Goal: Task Accomplishment & Management: Use online tool/utility

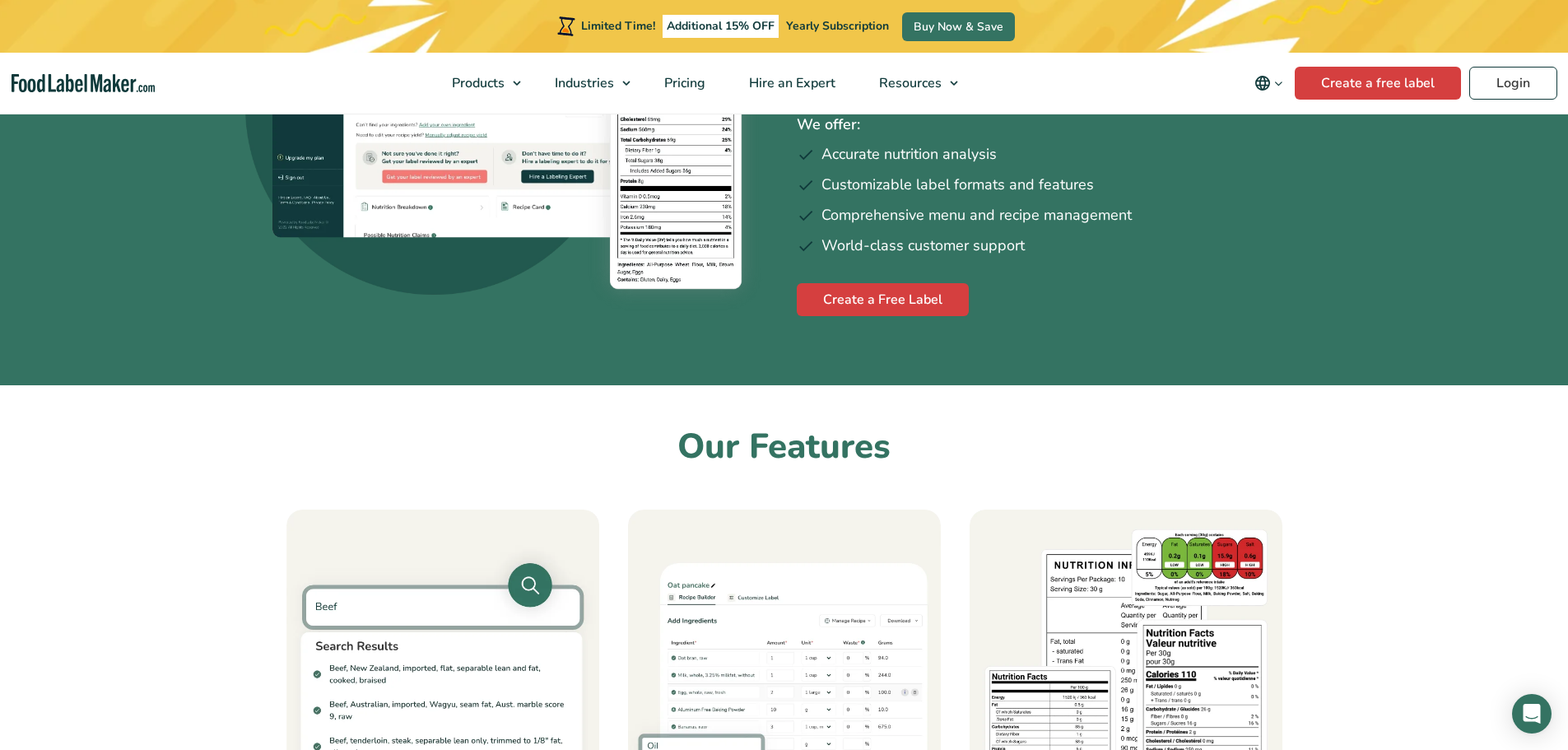
scroll to position [57, 0]
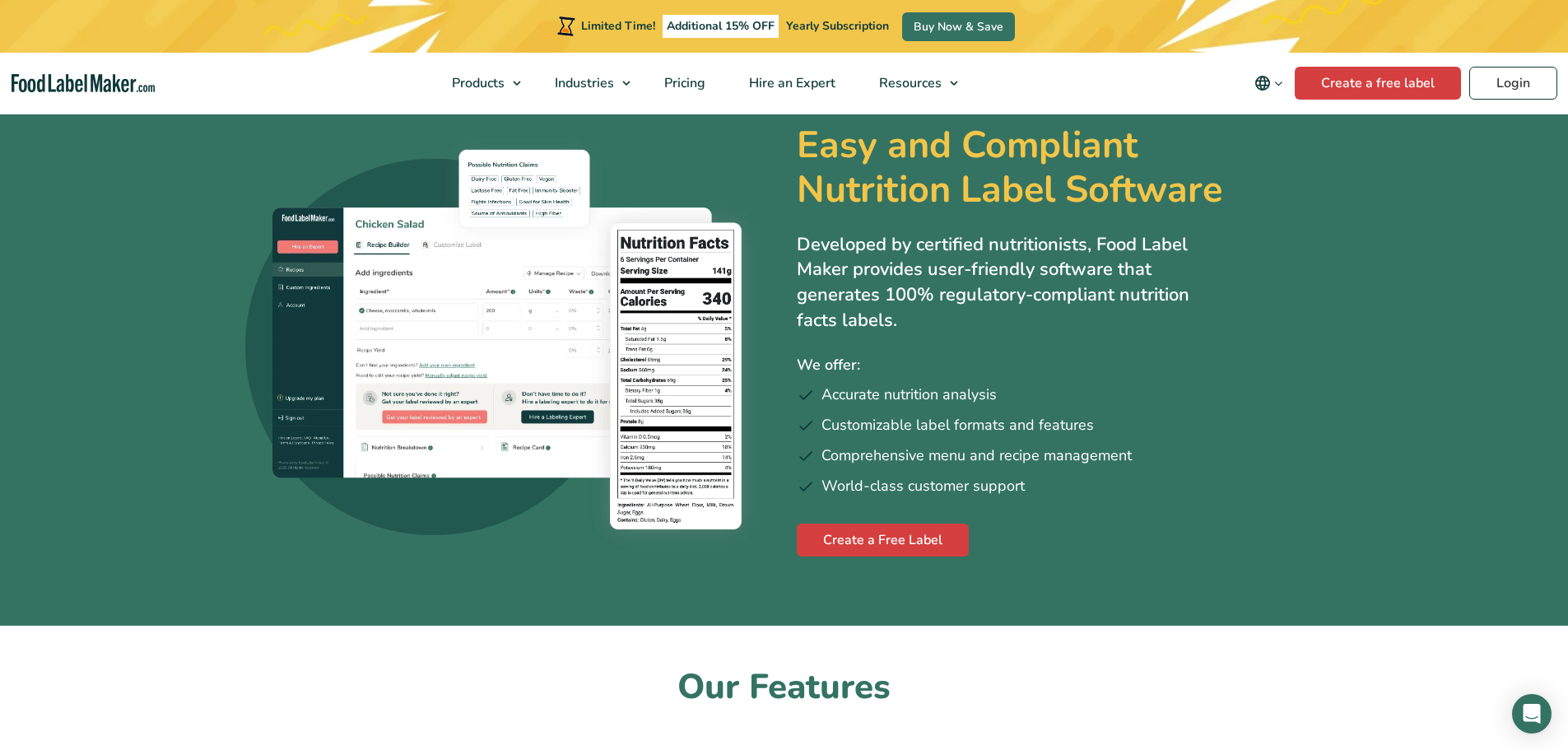
click at [850, 544] on link "Create a Free Label" at bounding box center [883, 539] width 172 height 33
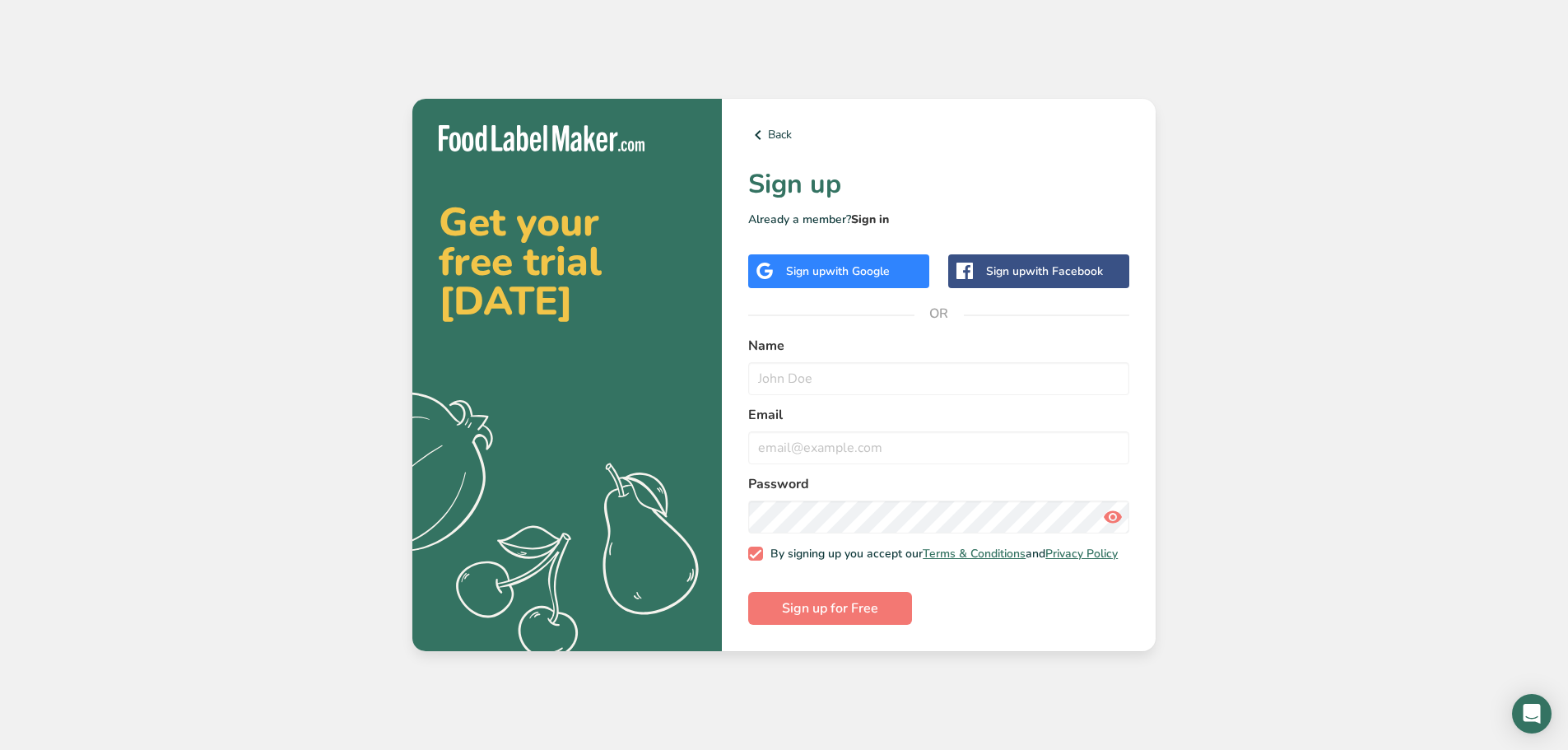
click at [877, 216] on link "Sign in" at bounding box center [870, 220] width 38 height 16
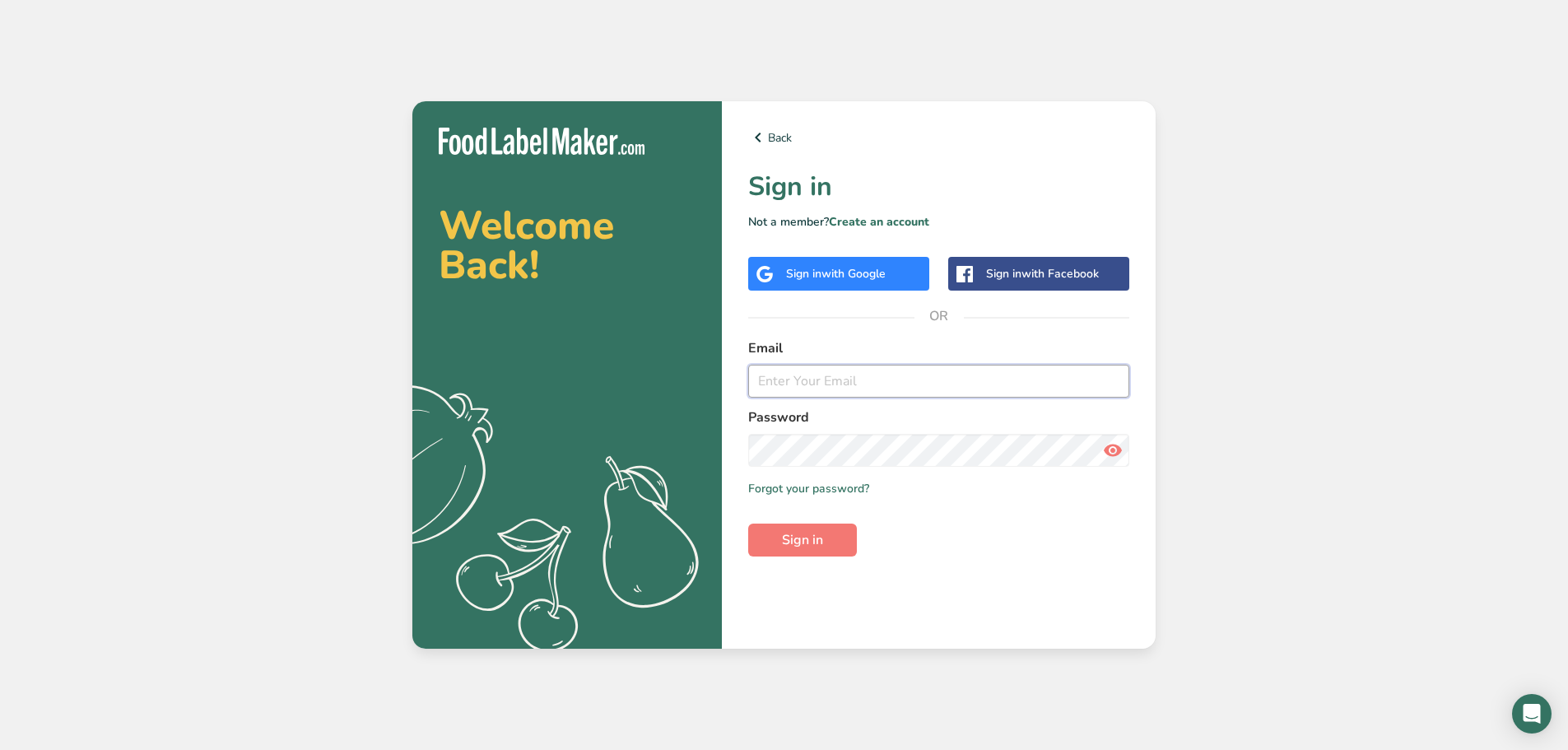
click at [803, 370] on input "email" at bounding box center [938, 380] width 381 height 33
type input "[PERSON_NAME][EMAIL_ADDRESS][DOMAIN_NAME]"
click at [825, 487] on link "Forgot your password?" at bounding box center [808, 487] width 121 height 17
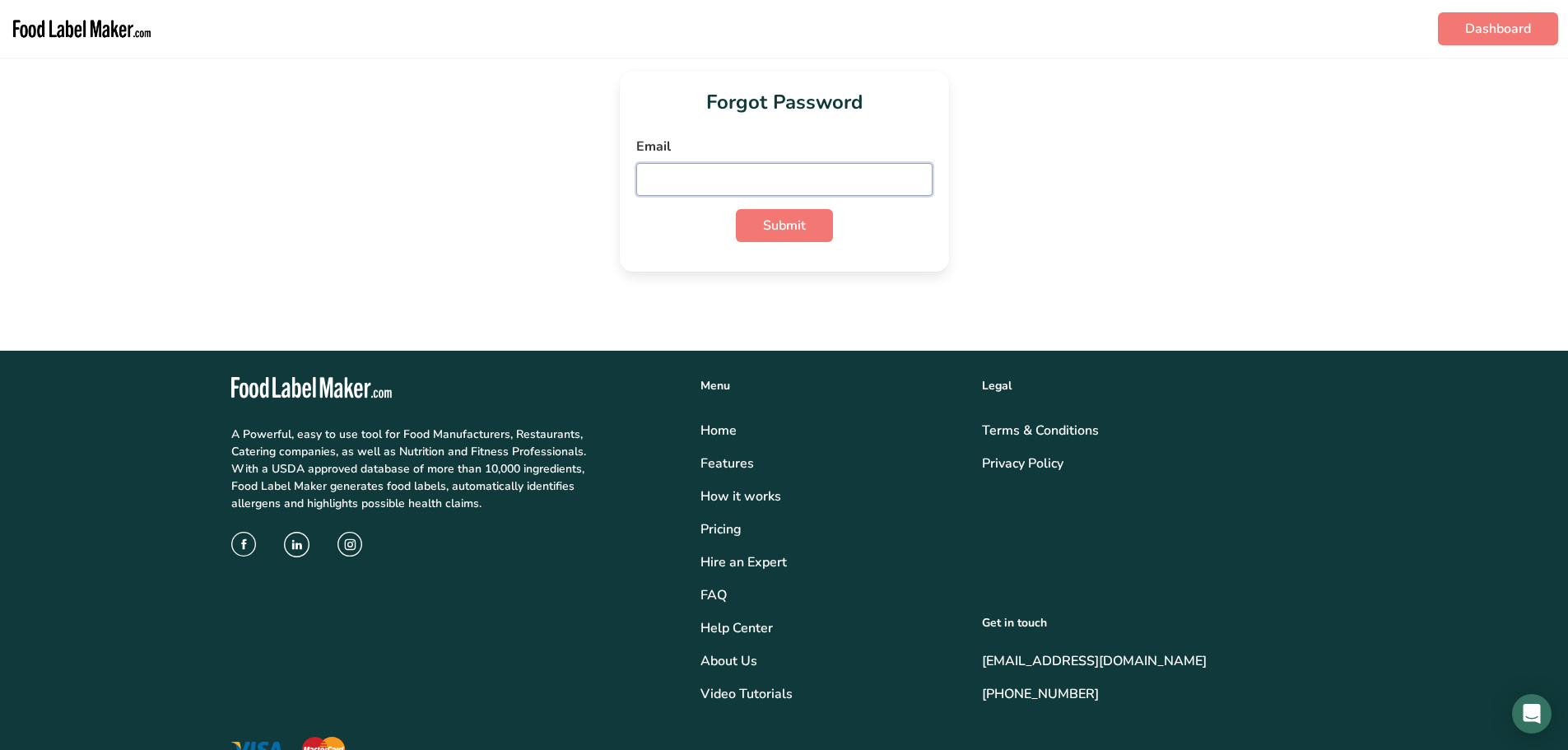
click at [708, 179] on input "email" at bounding box center [784, 179] width 296 height 33
type input "[PERSON_NAME][EMAIL_ADDRESS][DOMAIN_NAME]"
click at [764, 226] on span "Submit" at bounding box center [784, 226] width 43 height 20
click at [972, 115] on div "Forgot Password Email dennis@avafina.com Submit" at bounding box center [784, 170] width 1516 height 201
click at [1494, 22] on link "Dashboard" at bounding box center [1498, 28] width 120 height 33
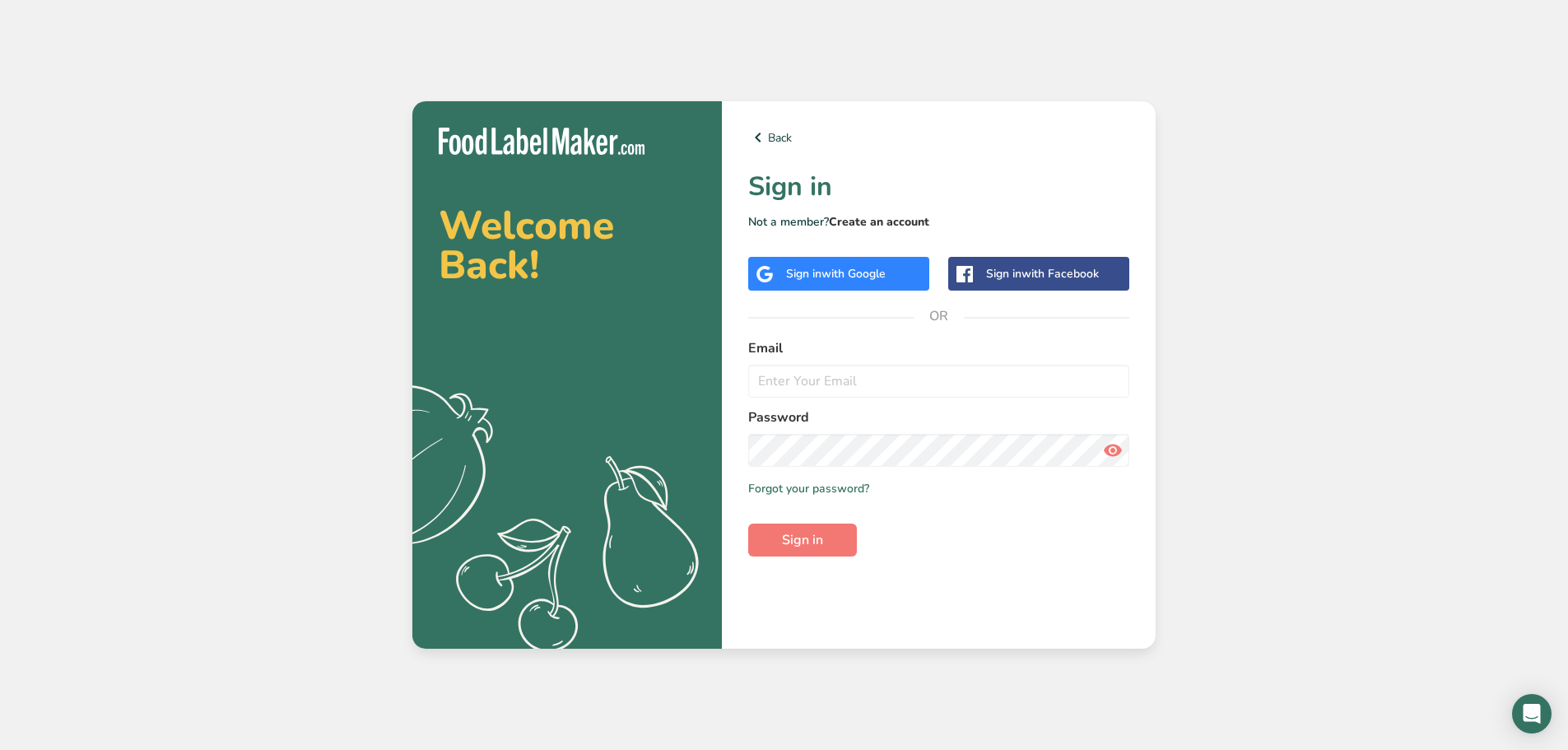
click at [866, 222] on link "Create an account" at bounding box center [879, 222] width 100 height 16
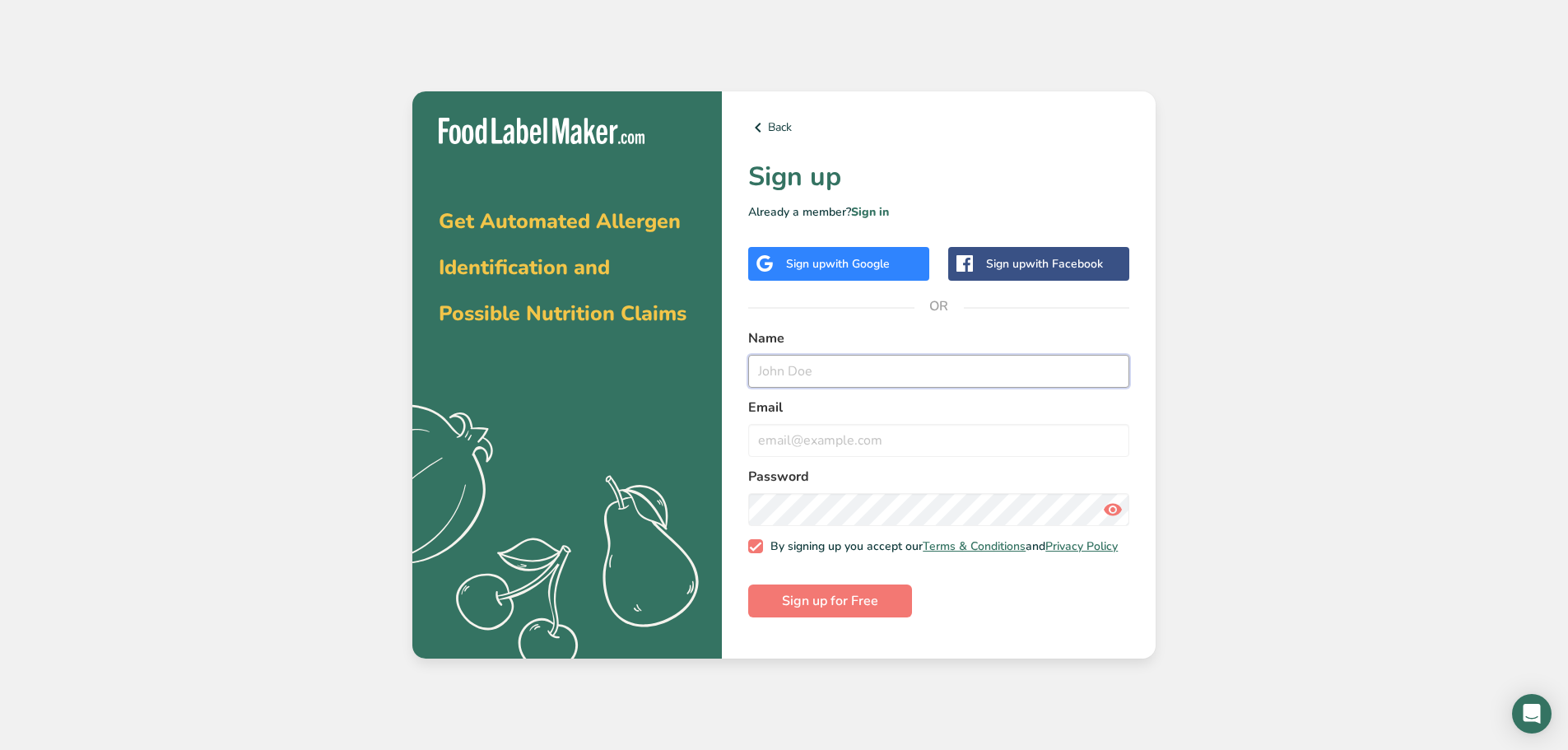
click at [801, 374] on input "text" at bounding box center [938, 371] width 381 height 33
type input "Dennis Mills"
click at [805, 434] on input "email" at bounding box center [938, 440] width 381 height 33
type input "dennis@avafina.com"
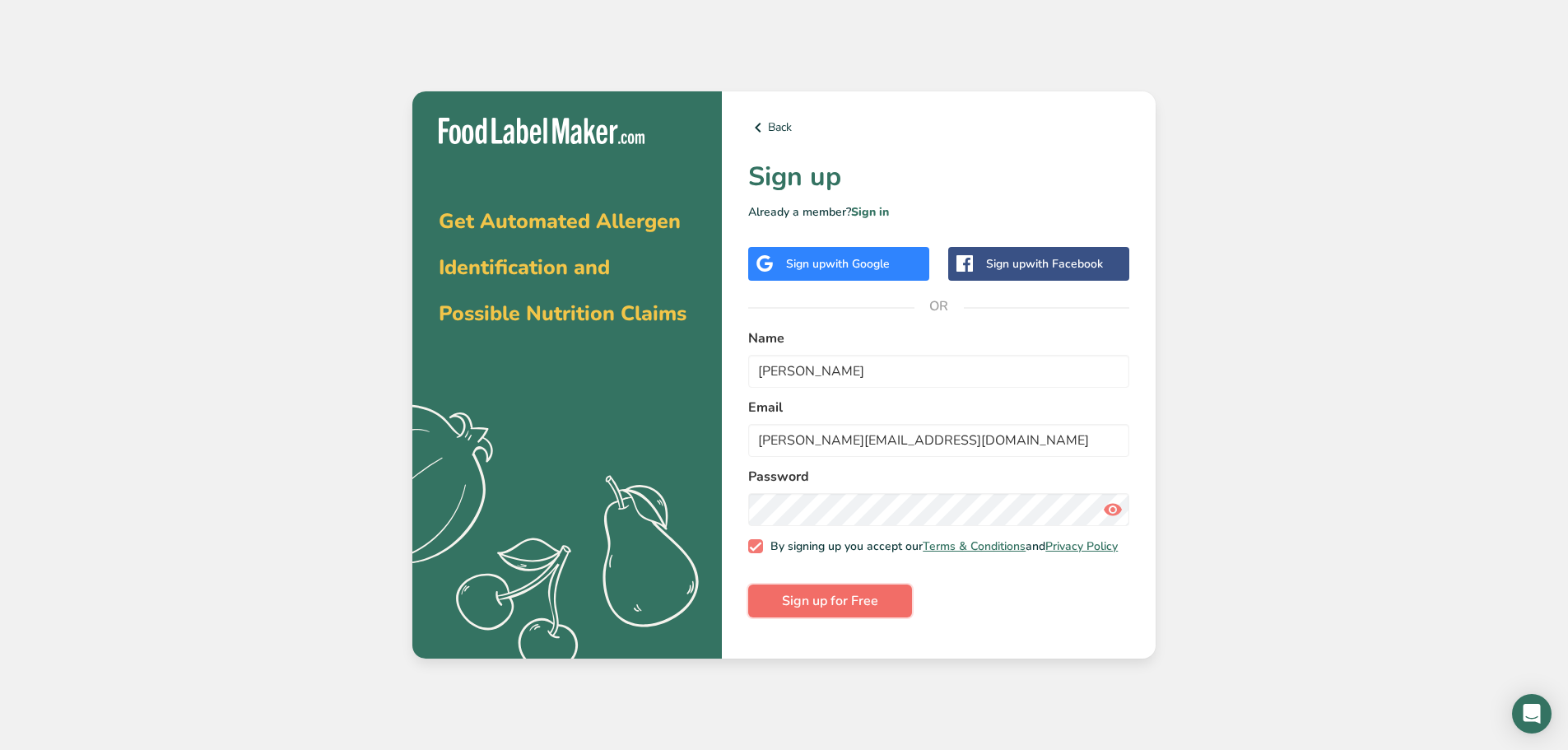
click at [839, 611] on span "Sign up for Free" at bounding box center [829, 601] width 96 height 20
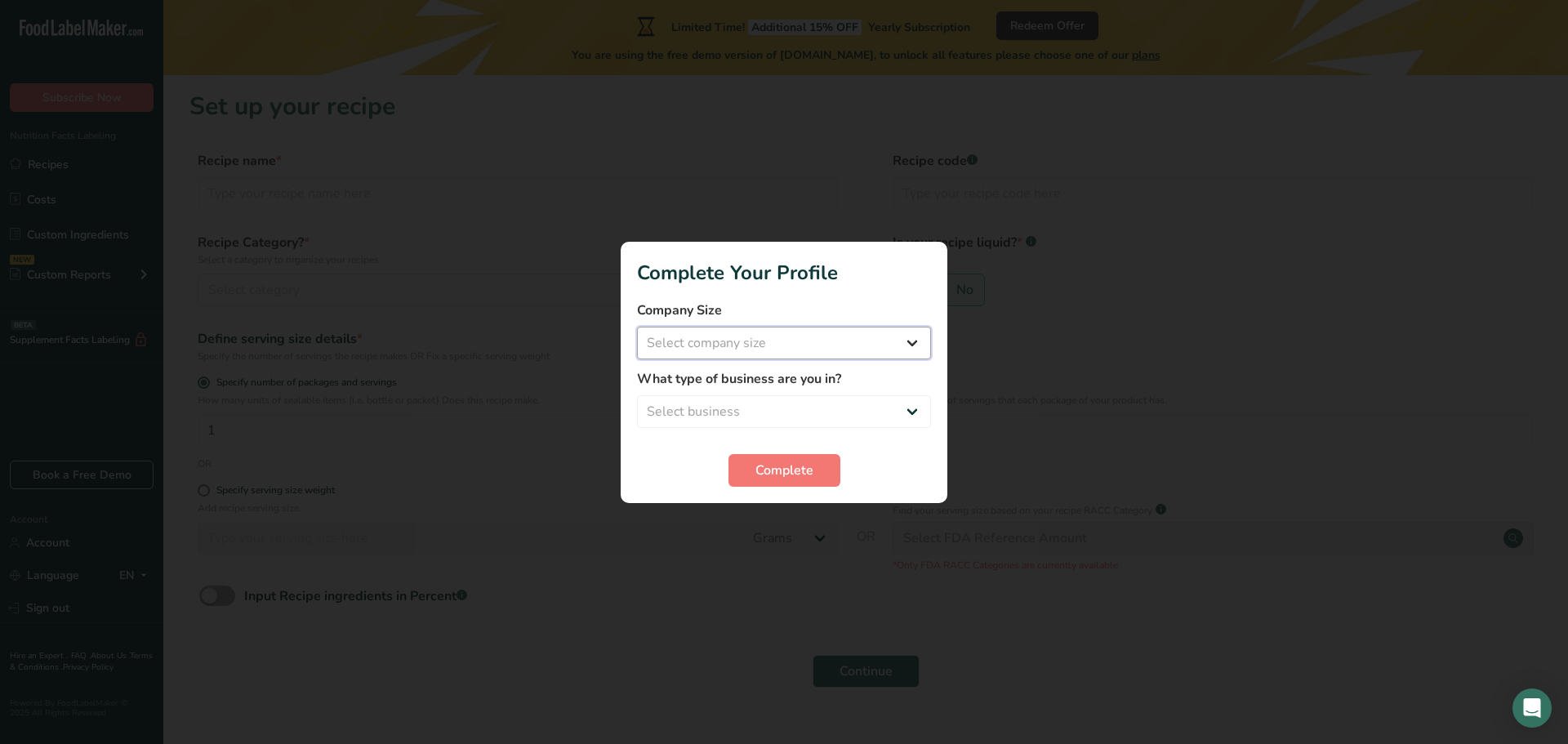
click at [856, 353] on select "Select company size Fewer than 10 Employees 10 to 50 Employees 51 to 500 Employ…" at bounding box center [784, 342] width 294 height 32
select select "2"
click at [637, 326] on select "Select company size Fewer than 10 Employees 10 to 50 Employees 51 to 500 Employ…" at bounding box center [784, 342] width 294 height 32
click at [766, 403] on select "Select business Packaged Food Manufacturer Restaurant & Cafe Bakery Meal Plans …" at bounding box center [784, 411] width 294 height 32
select select "1"
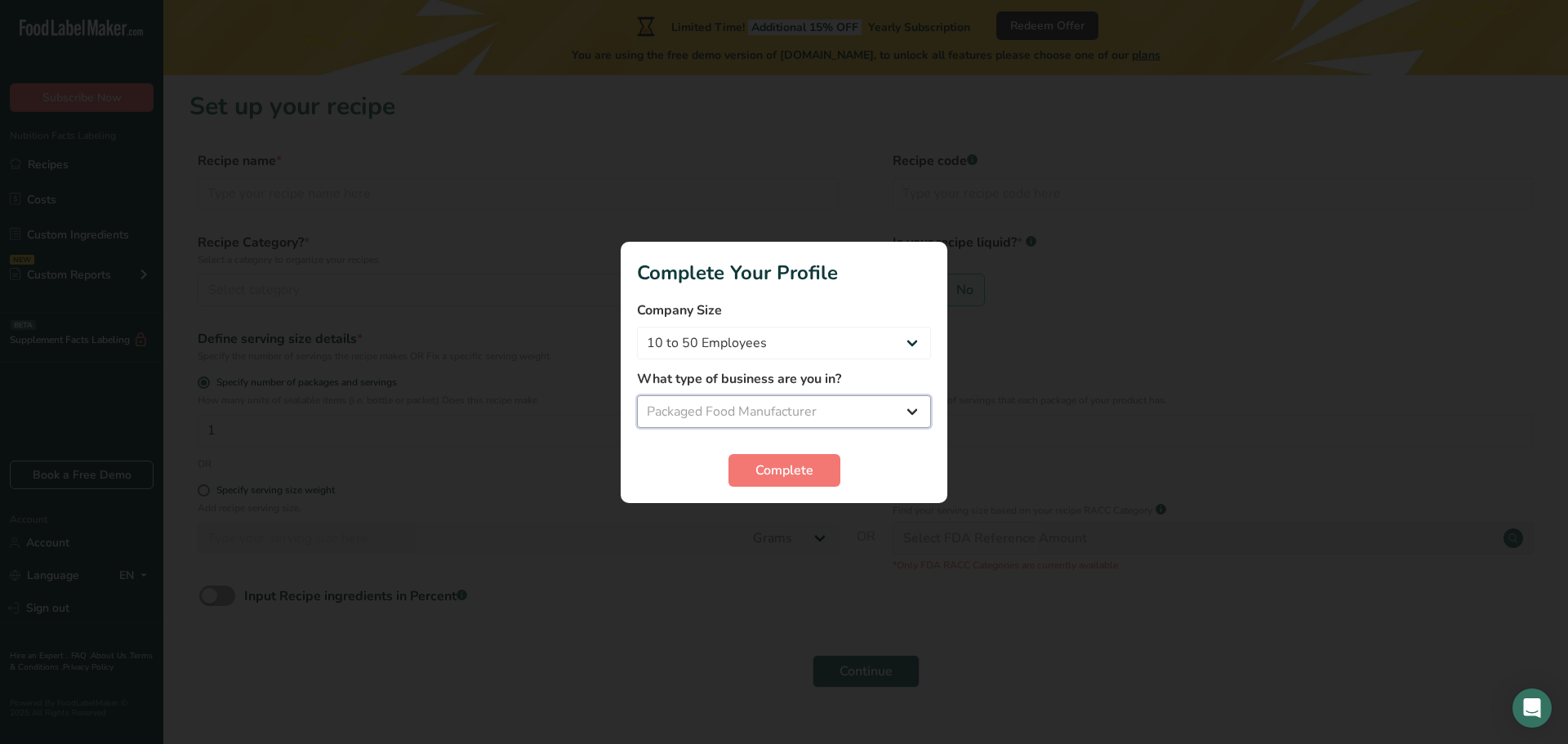
click at [637, 395] on select "Select business Packaged Food Manufacturer Restaurant & Cafe Bakery Meal Plans …" at bounding box center [784, 411] width 294 height 32
click at [767, 471] on span "Complete" at bounding box center [784, 471] width 58 height 20
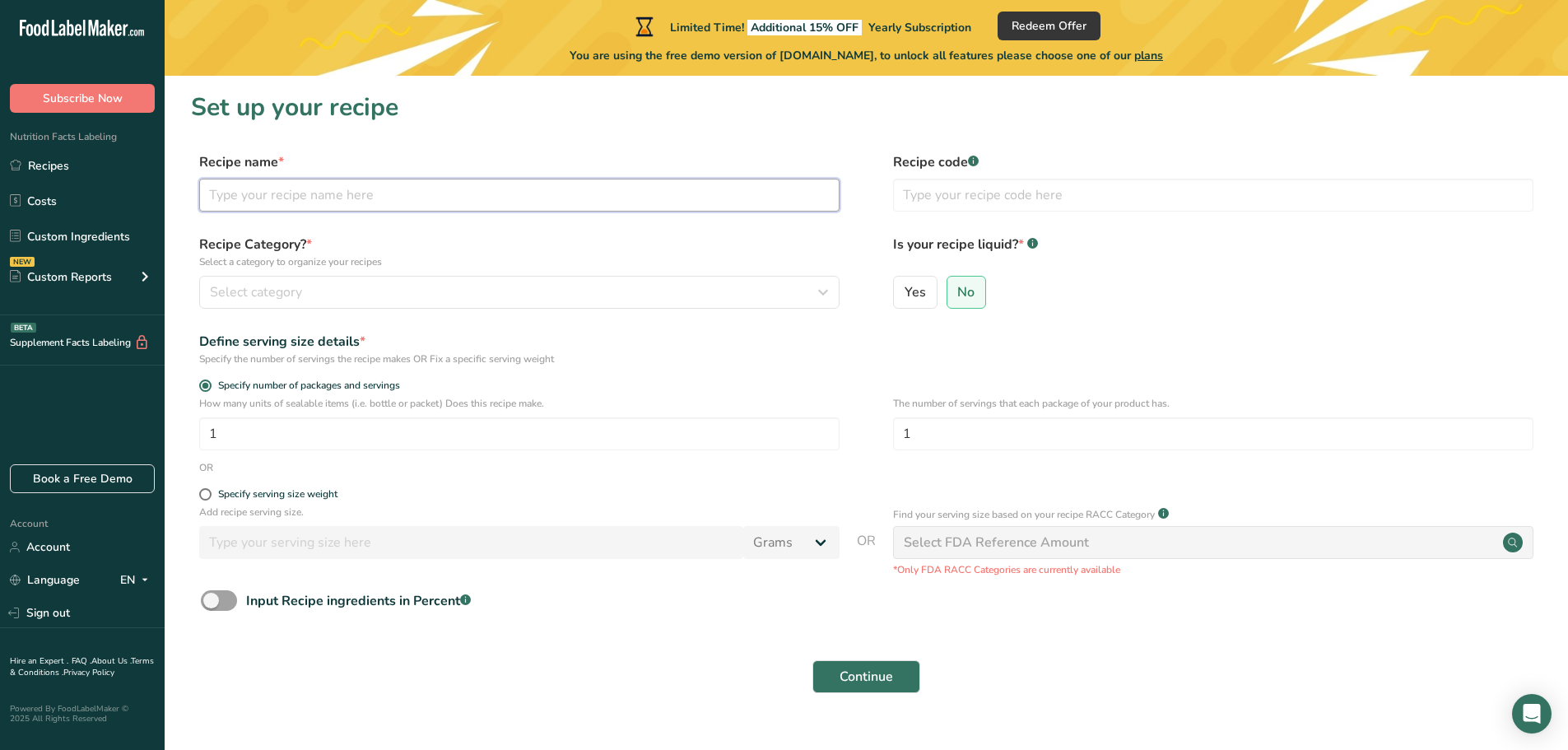
click at [261, 201] on input "text" at bounding box center [519, 194] width 640 height 33
type input "power mix"
click at [261, 293] on span "Select category" at bounding box center [256, 292] width 92 height 20
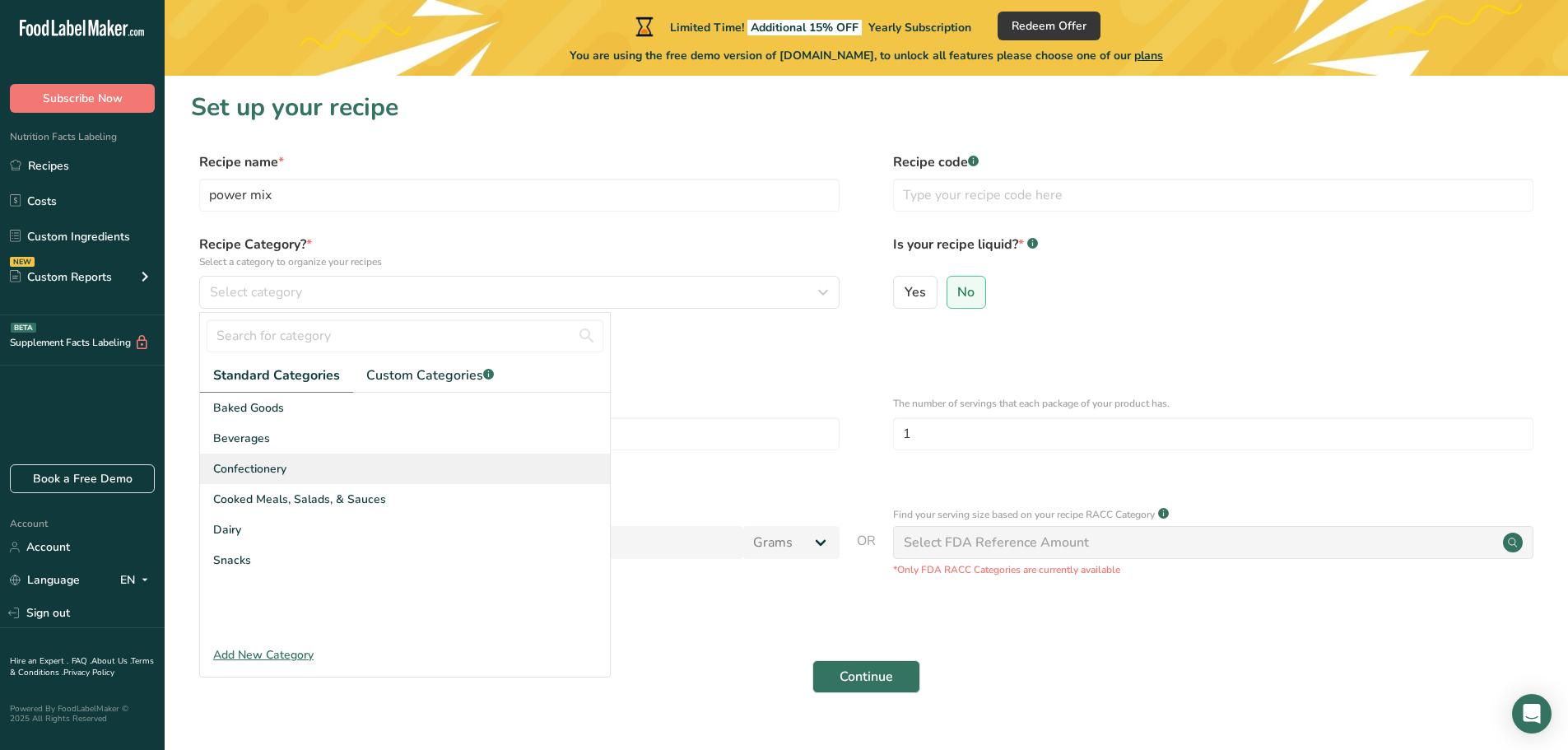
click at [261, 465] on span "Confectionery" at bounding box center [250, 468] width 73 height 17
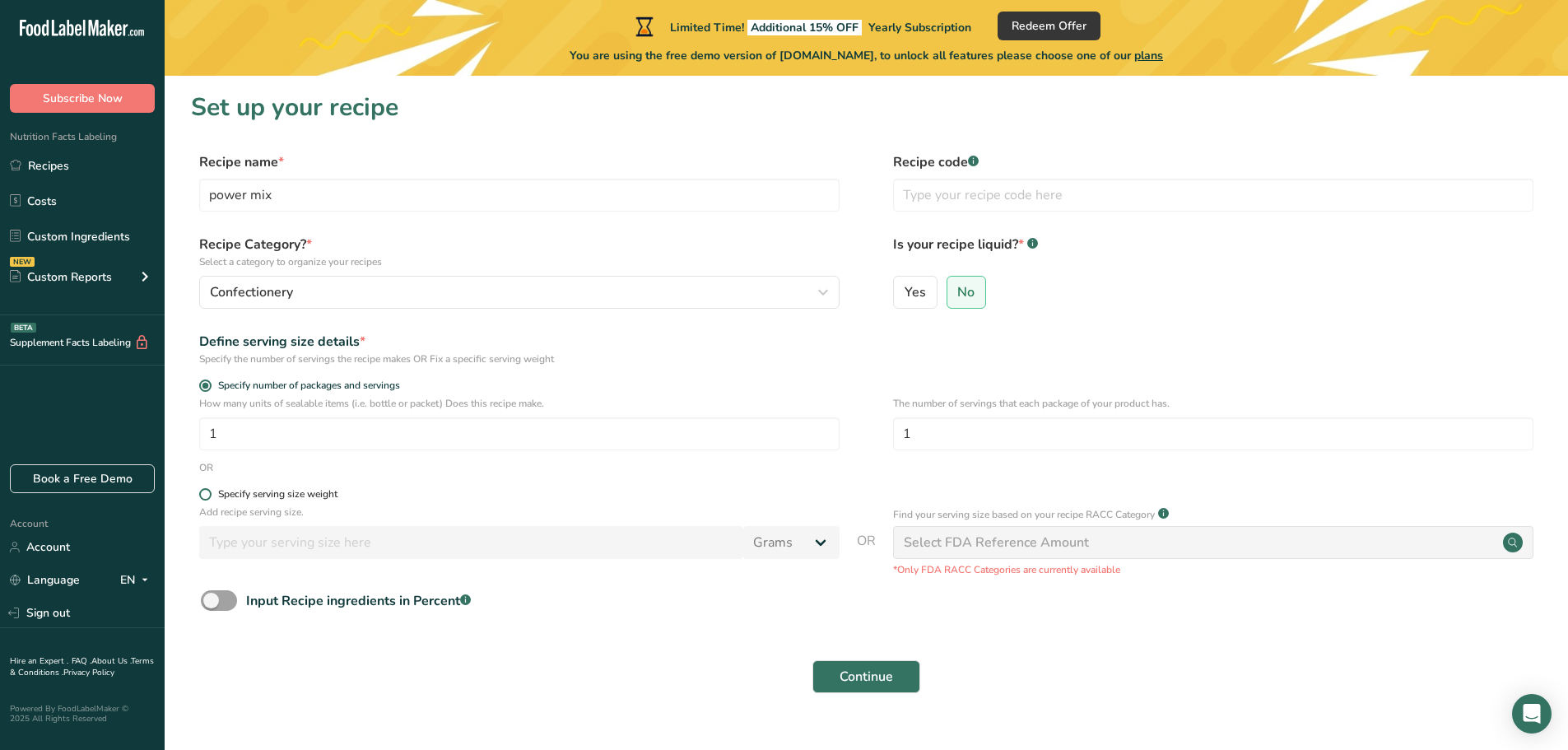
click at [208, 494] on span at bounding box center [205, 494] width 12 height 12
click at [208, 494] on input "Specify serving size weight" at bounding box center [204, 494] width 11 height 11
radio input "true"
radio input "false"
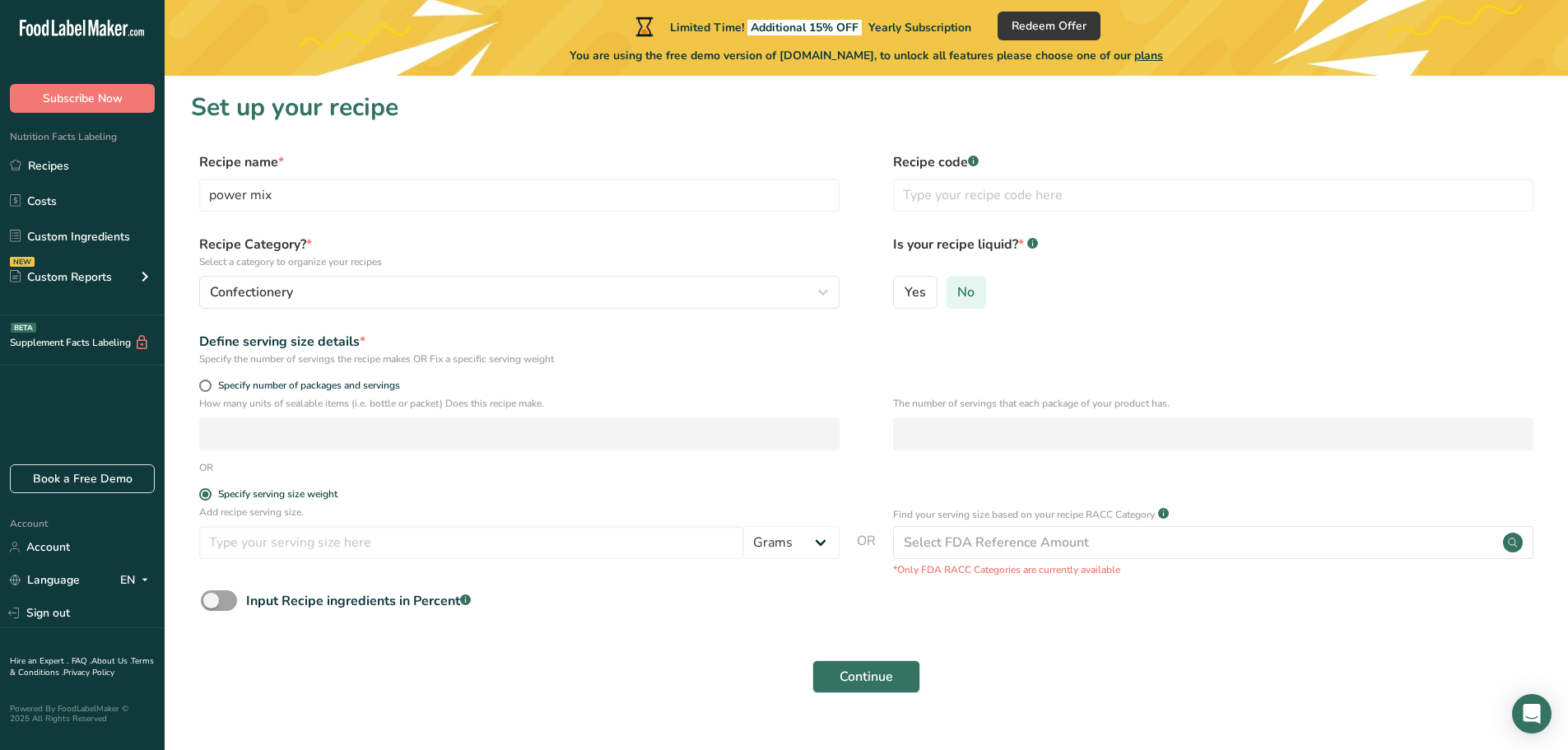
click at [962, 299] on span "No" at bounding box center [965, 292] width 17 height 17
click at [958, 297] on input "No" at bounding box center [952, 291] width 11 height 11
click at [205, 386] on span at bounding box center [205, 385] width 12 height 12
click at [205, 386] on input "Specify number of packages and servings" at bounding box center [204, 385] width 11 height 11
radio input "true"
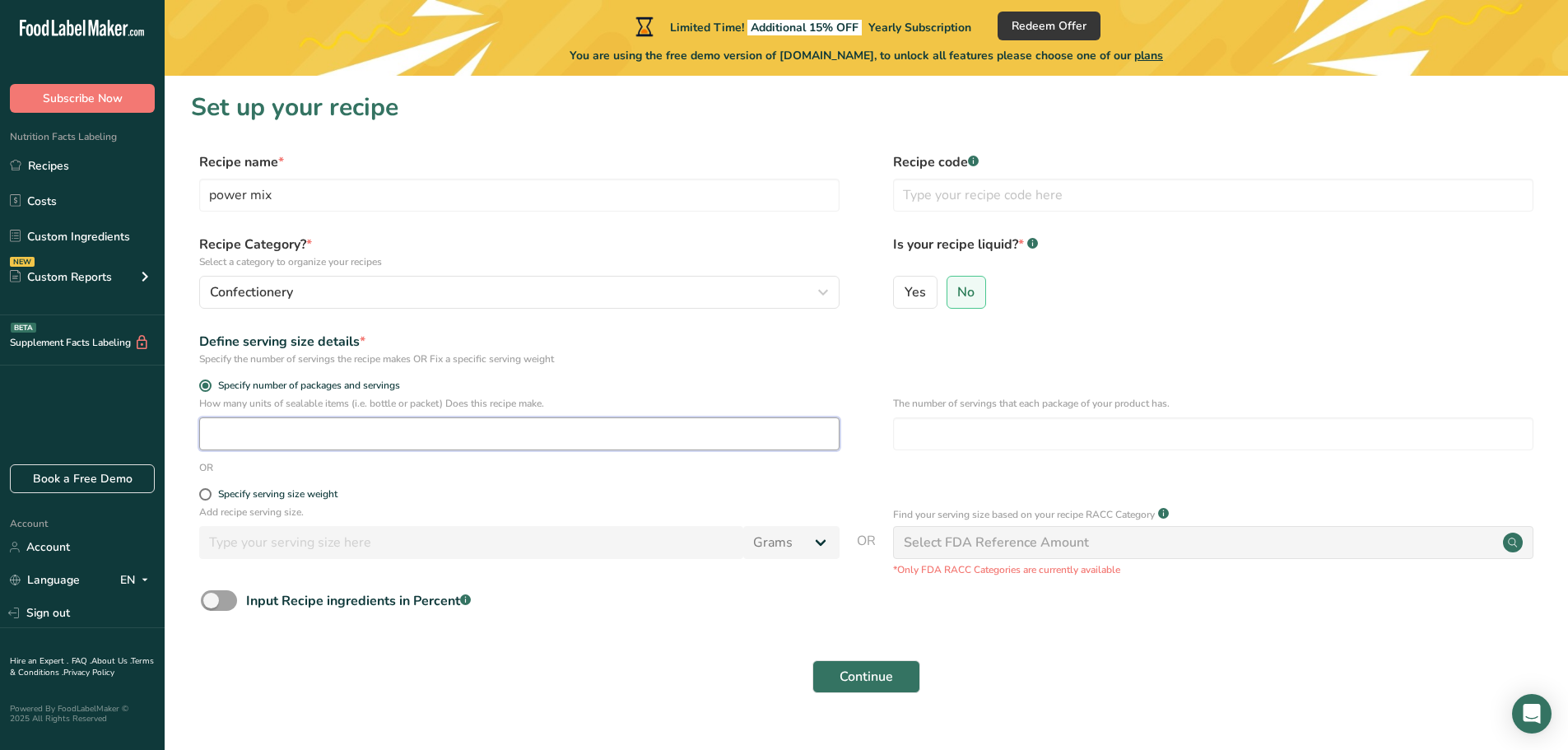
click at [220, 431] on input "number" at bounding box center [519, 433] width 640 height 33
click at [201, 492] on span at bounding box center [205, 494] width 12 height 12
click at [201, 492] on input "Specify serving size weight" at bounding box center [204, 494] width 11 height 11
radio input "true"
radio input "false"
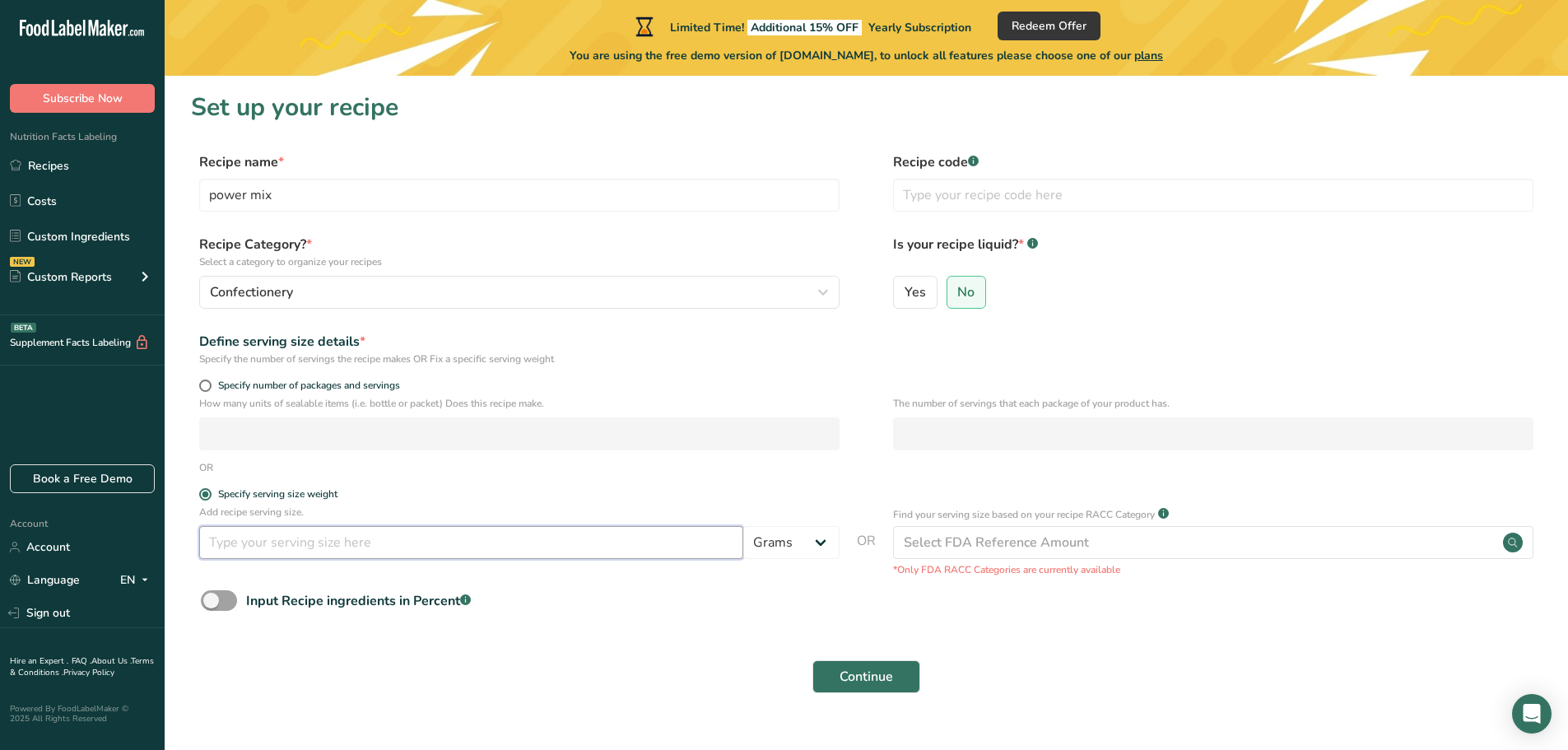
click at [256, 537] on input "number" at bounding box center [470, 542] width 544 height 33
type input "30"
click at [879, 675] on span "Continue" at bounding box center [867, 677] width 53 height 20
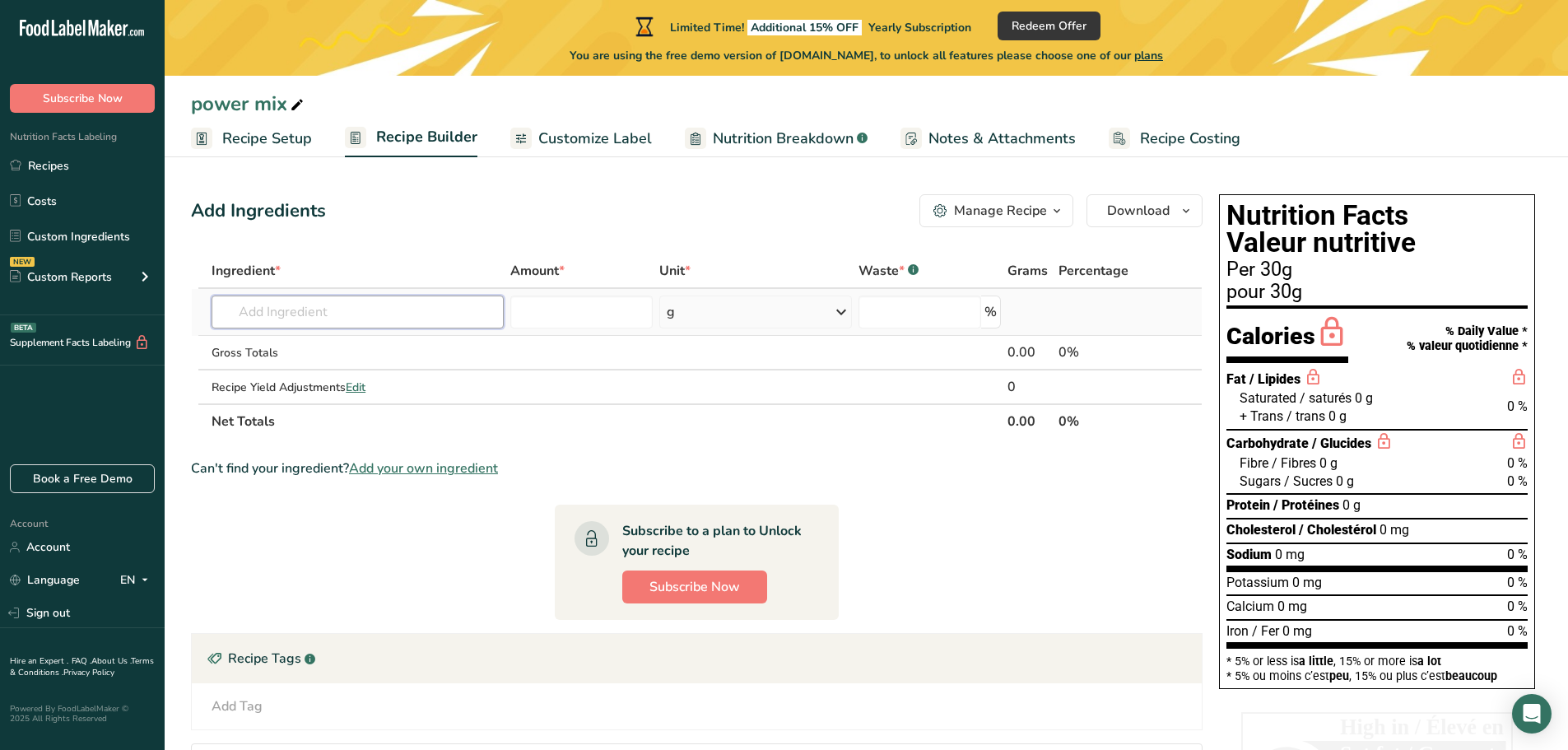
click at [255, 314] on input "text" at bounding box center [358, 311] width 292 height 33
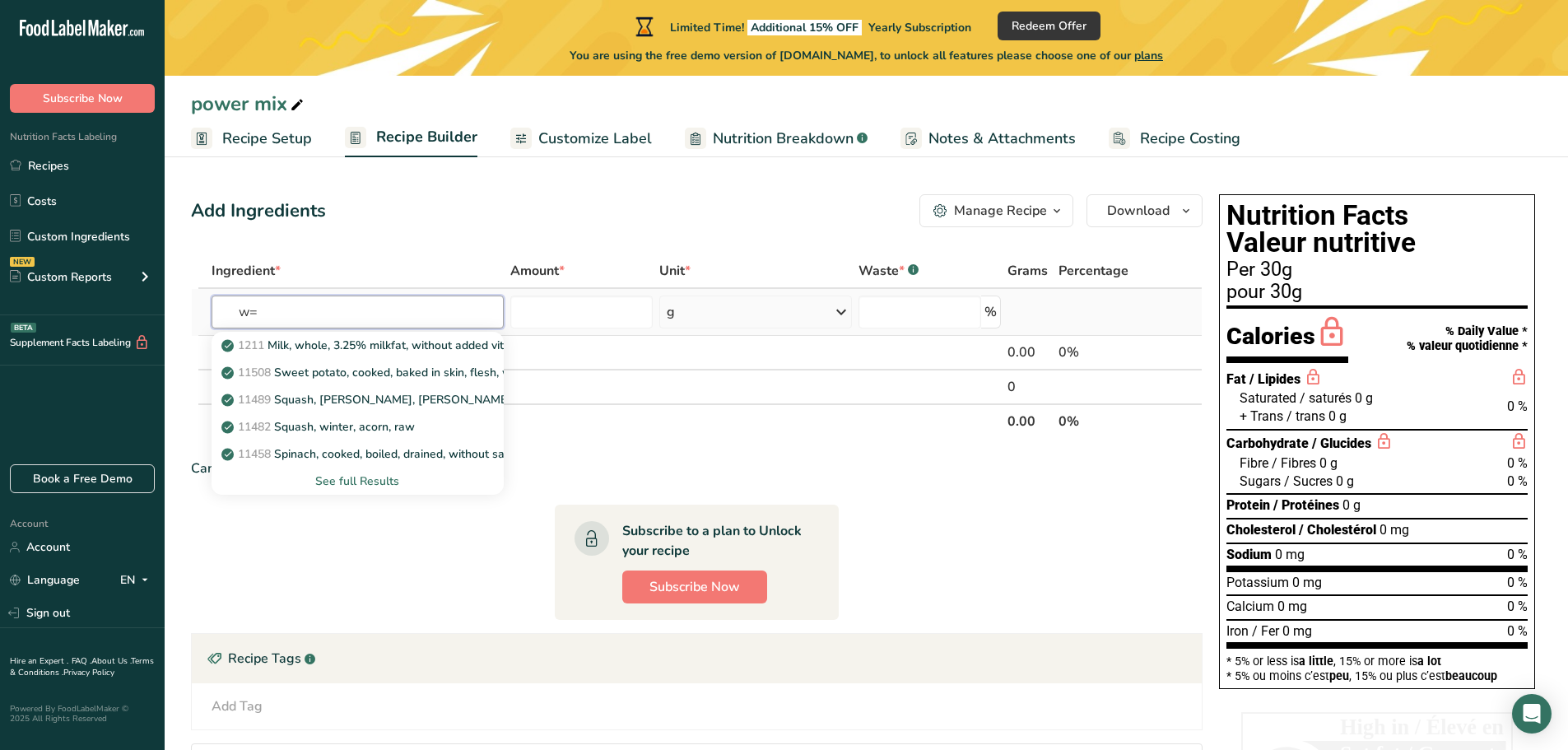
type input "w"
type input "pumpkin seeds"
click at [275, 344] on p "Pumpkin seeds, raw" at bounding box center [284, 345] width 119 height 17
type input "Pumpkin seeds, raw"
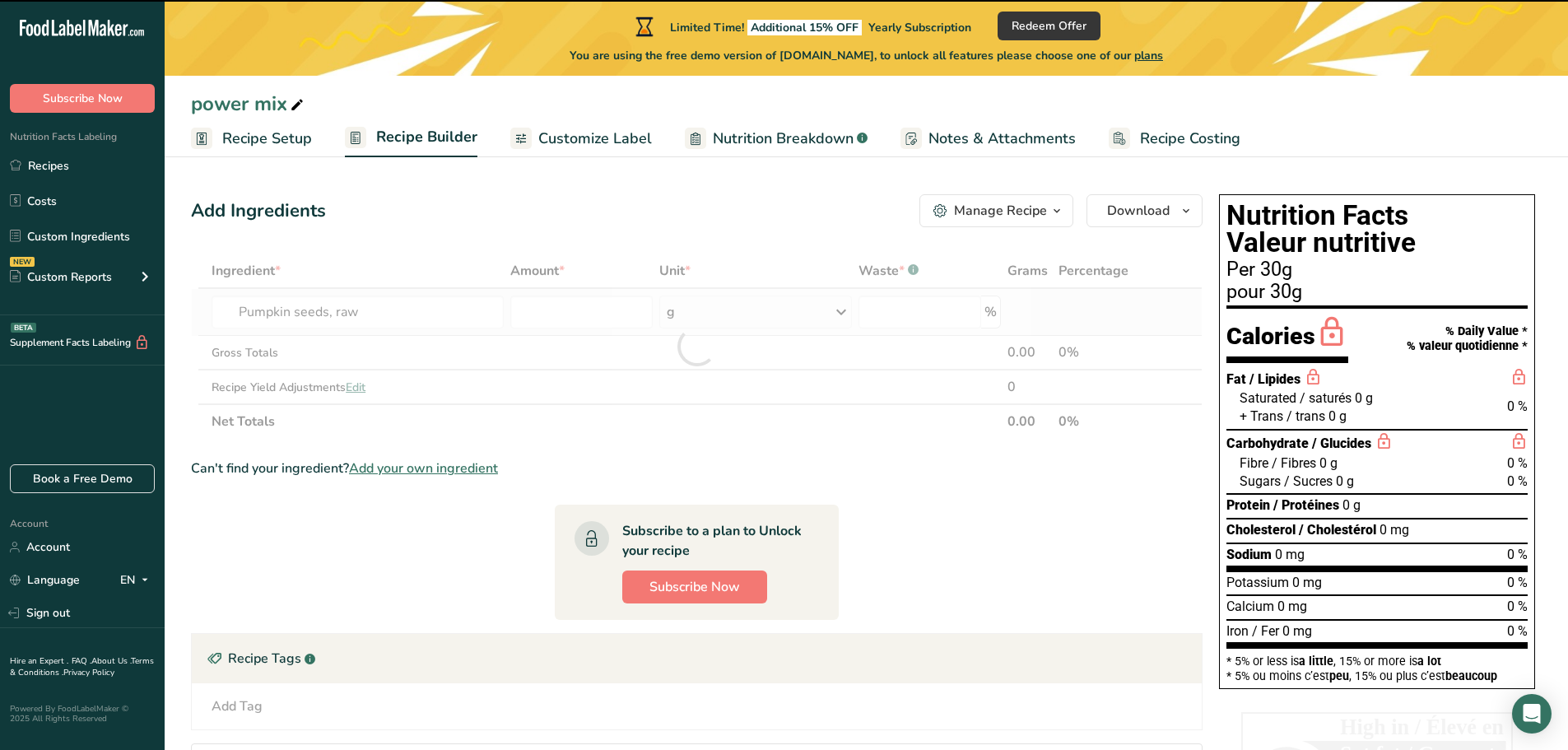
type input "0"
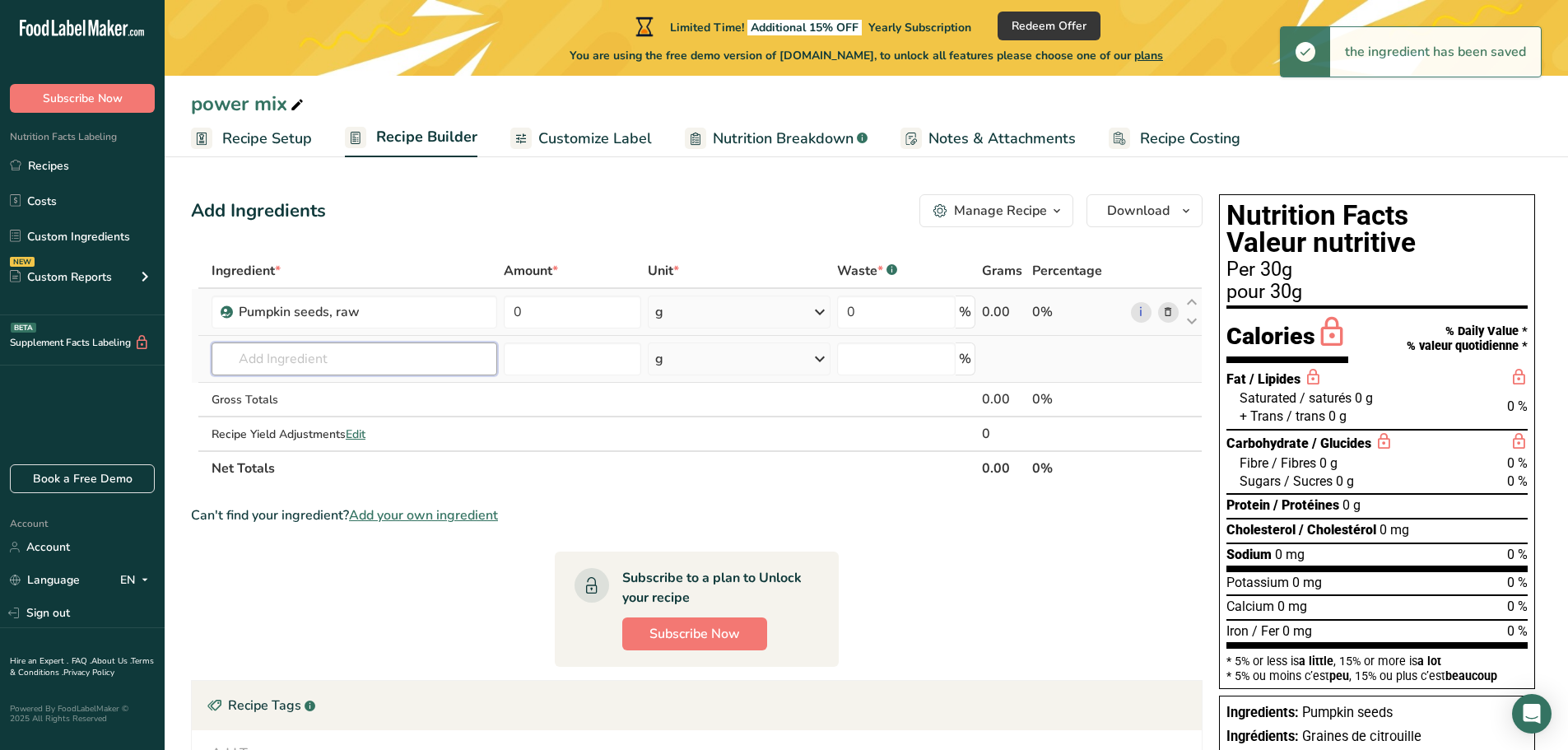
click at [270, 365] on input "text" at bounding box center [355, 359] width 285 height 33
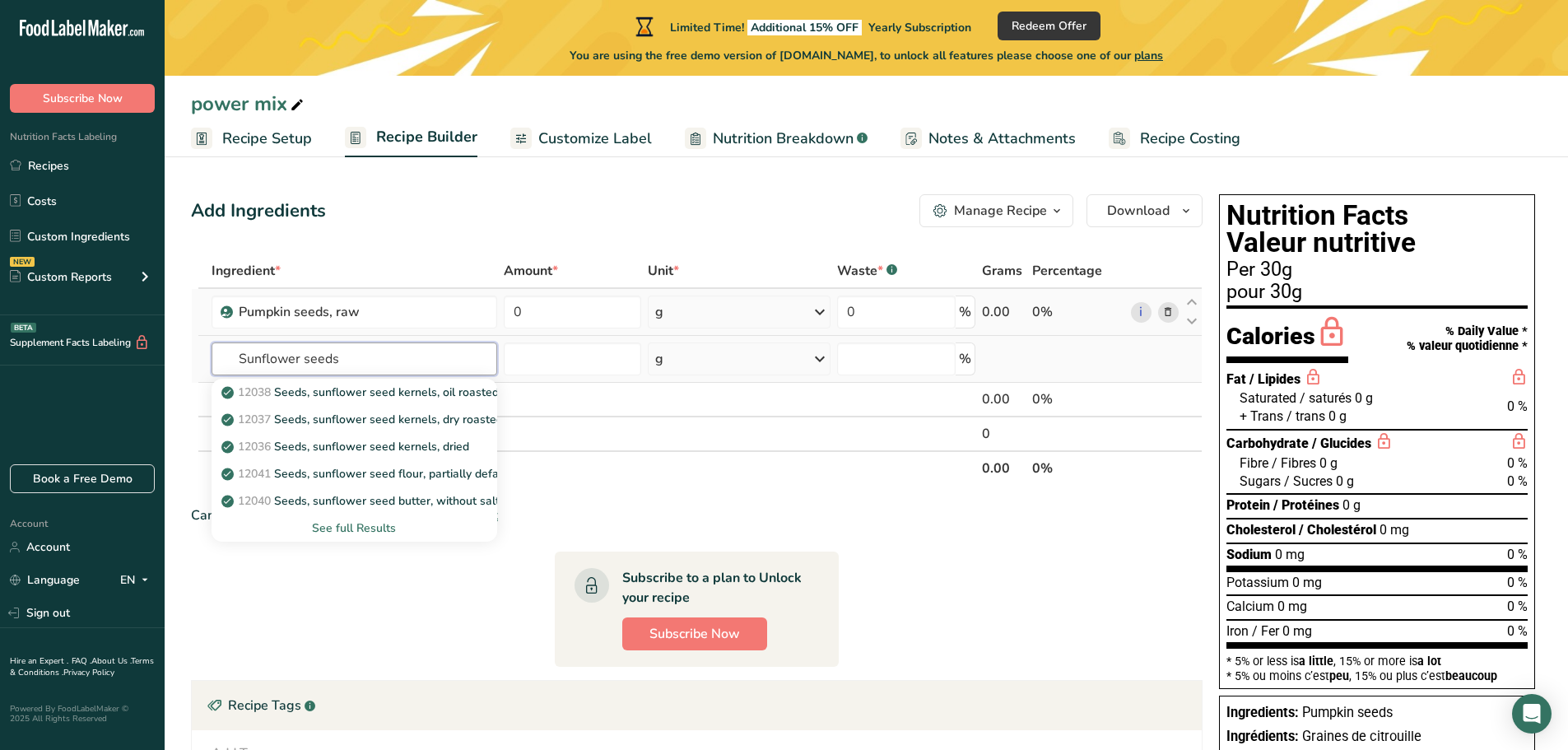
type input "Sunflower seeds"
click at [361, 524] on div "See full Results" at bounding box center [355, 527] width 260 height 17
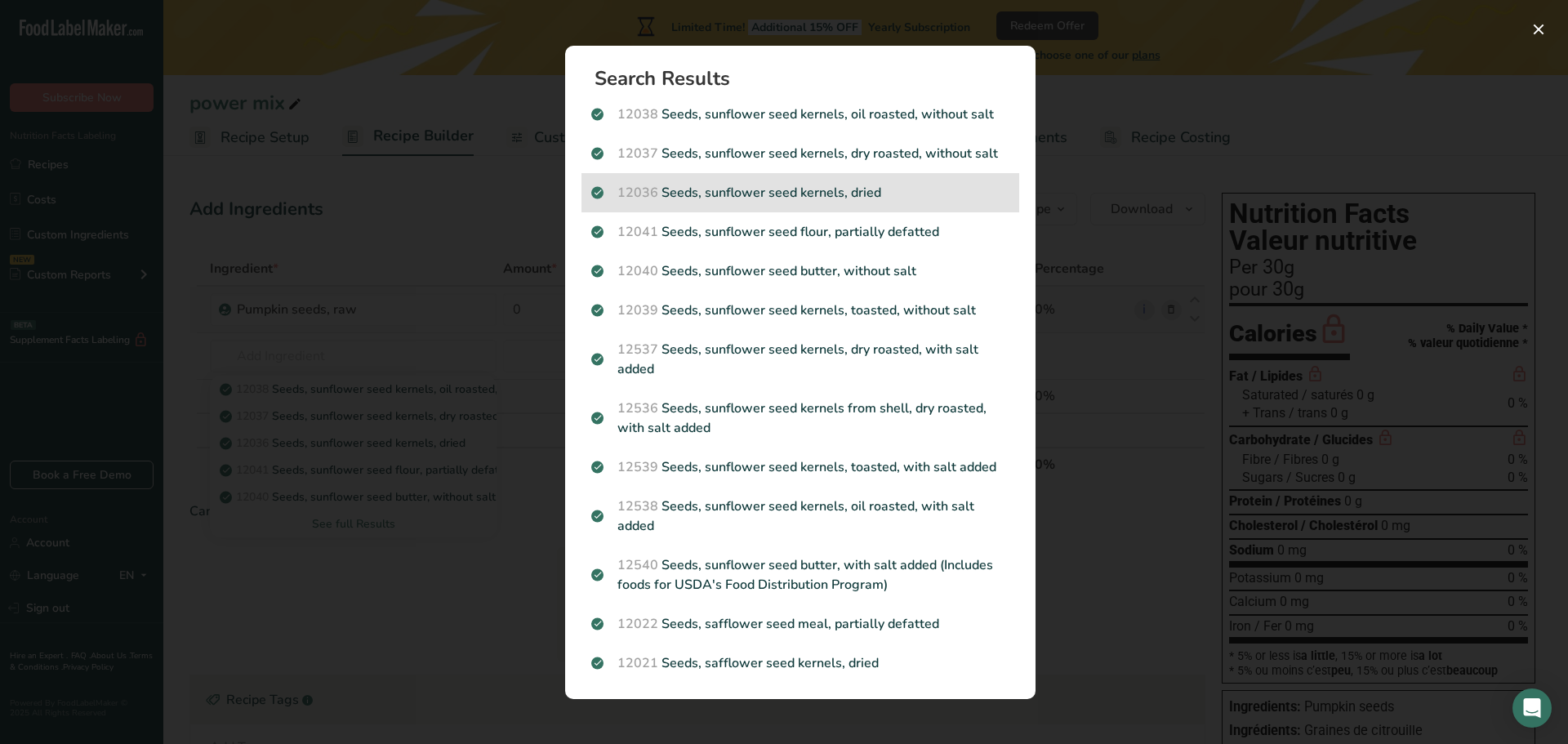
click at [736, 189] on p "12036 Seeds, sunflower seed kernels, dried" at bounding box center [800, 193] width 418 height 20
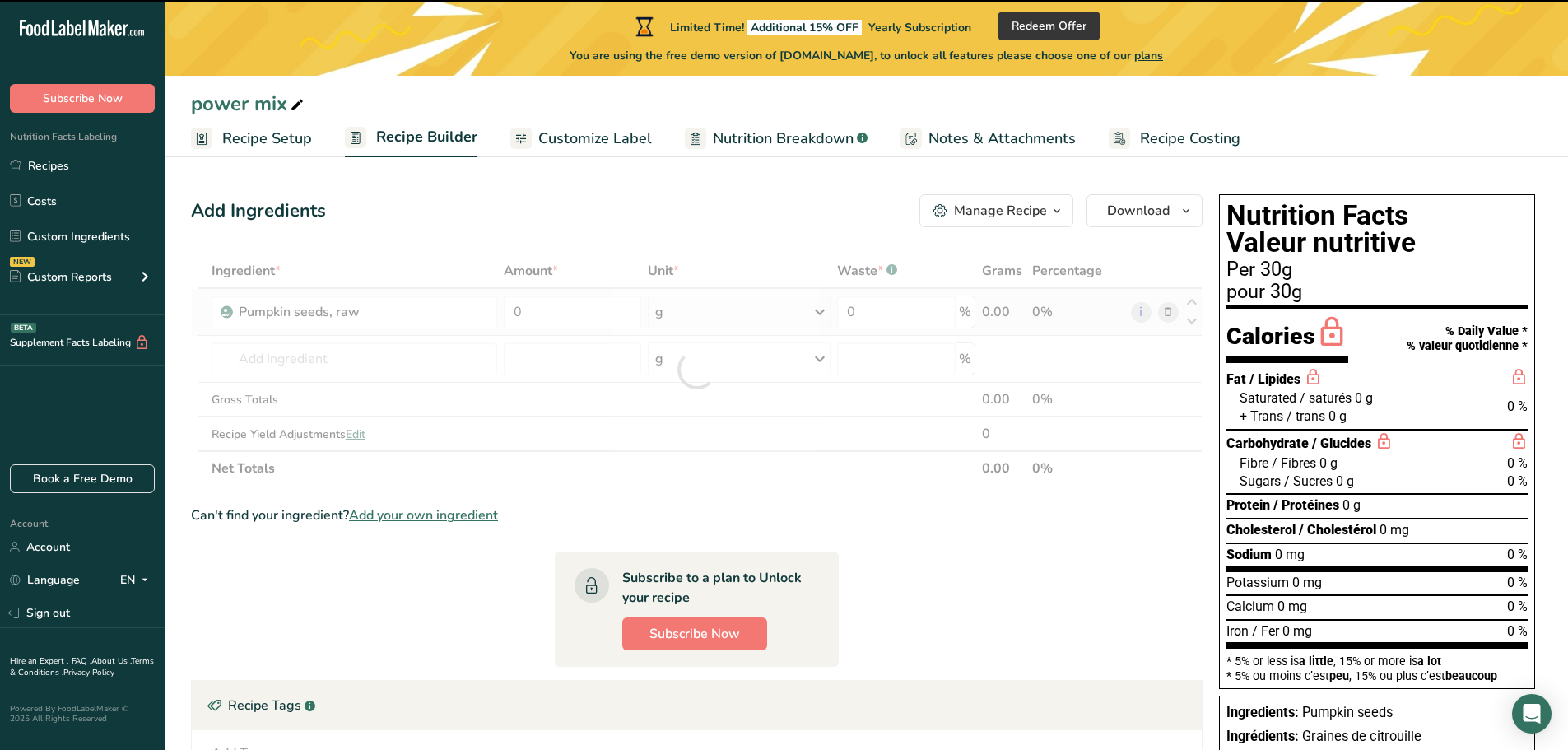
type input "0"
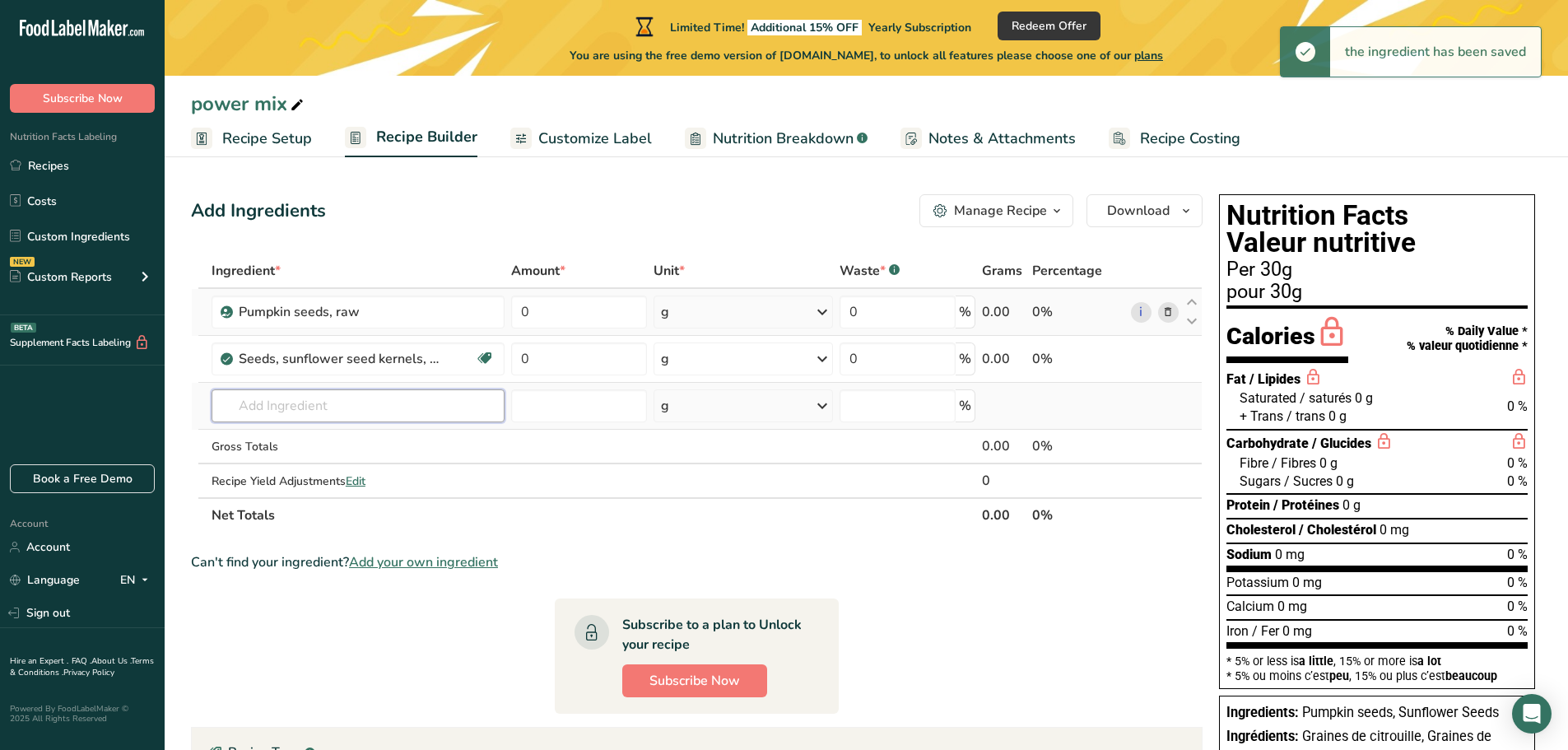
click at [281, 397] on input "text" at bounding box center [359, 405] width 293 height 33
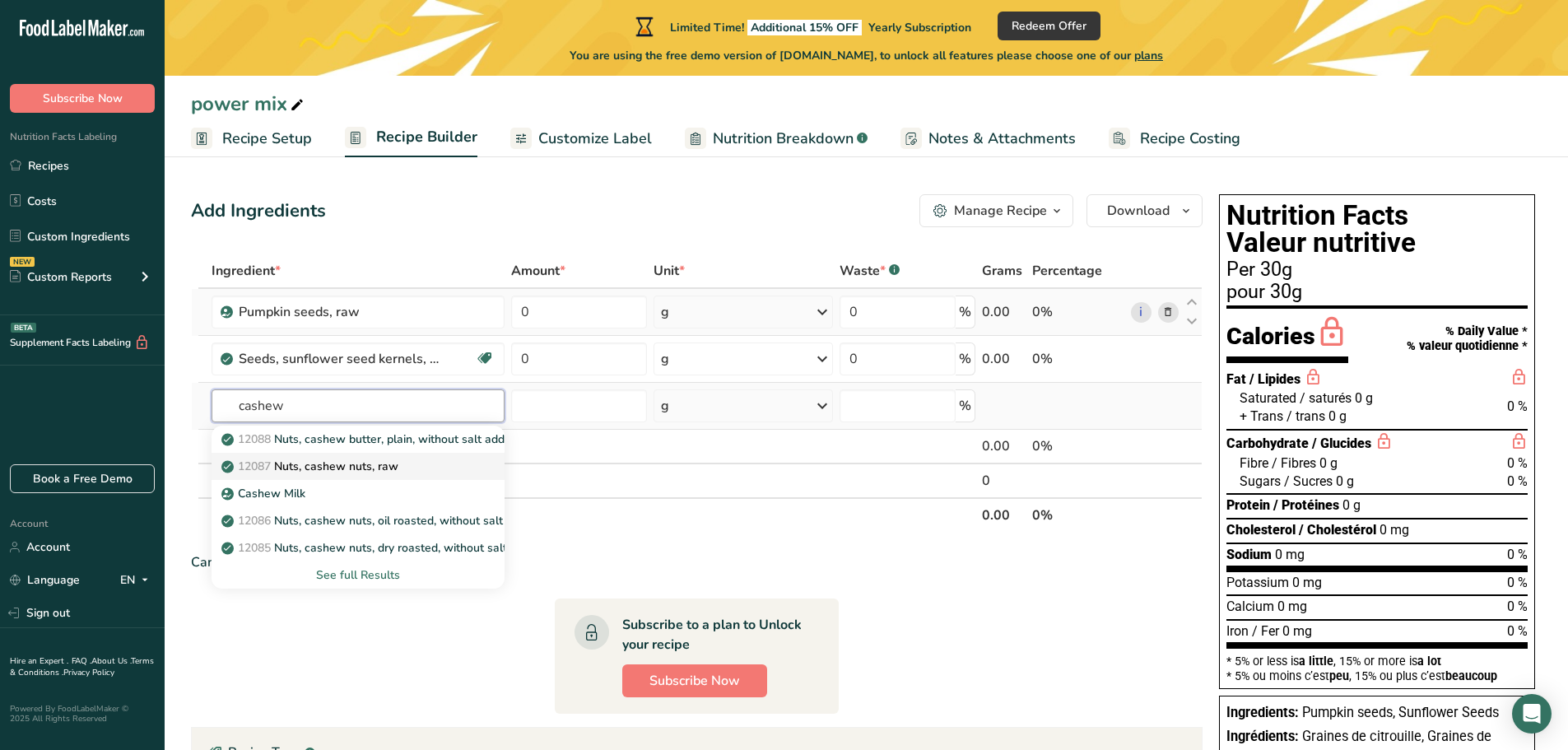
type input "cashew"
click at [333, 466] on p "12087 Nuts, cashew nuts, raw" at bounding box center [311, 466] width 173 height 17
type input "Nuts, cashew nuts, raw"
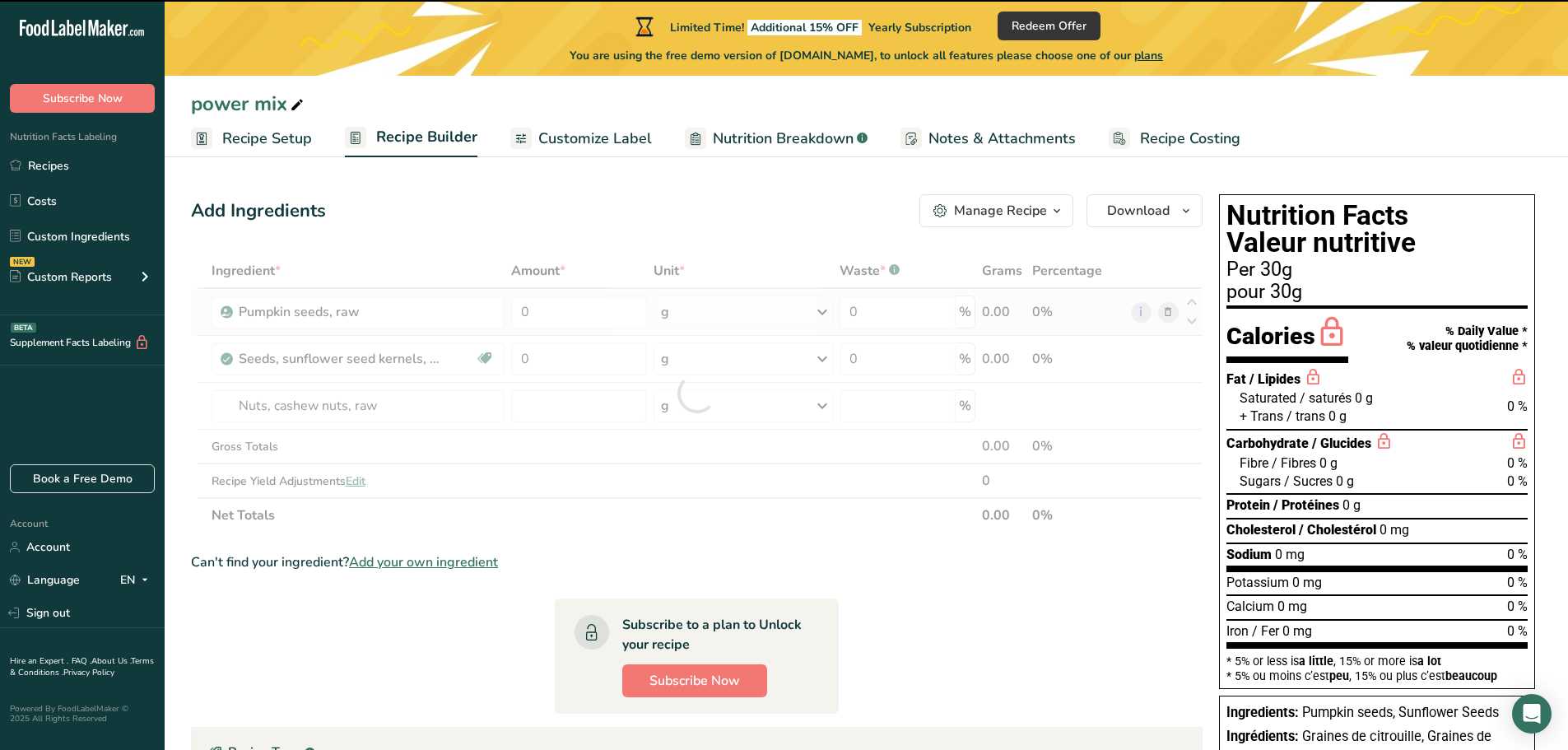
type input "0"
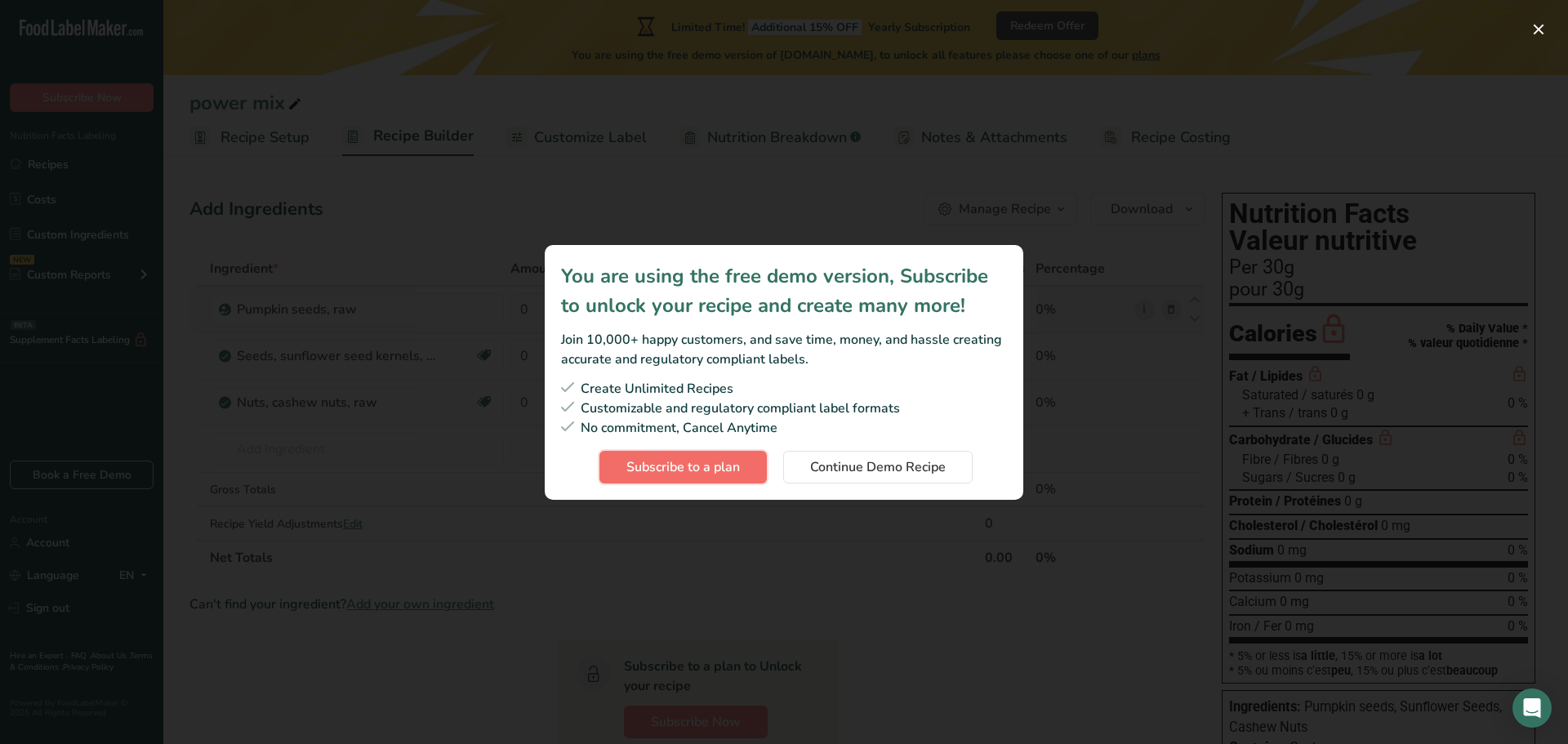
click at [709, 468] on span "Subscribe to a plan" at bounding box center [683, 467] width 114 height 20
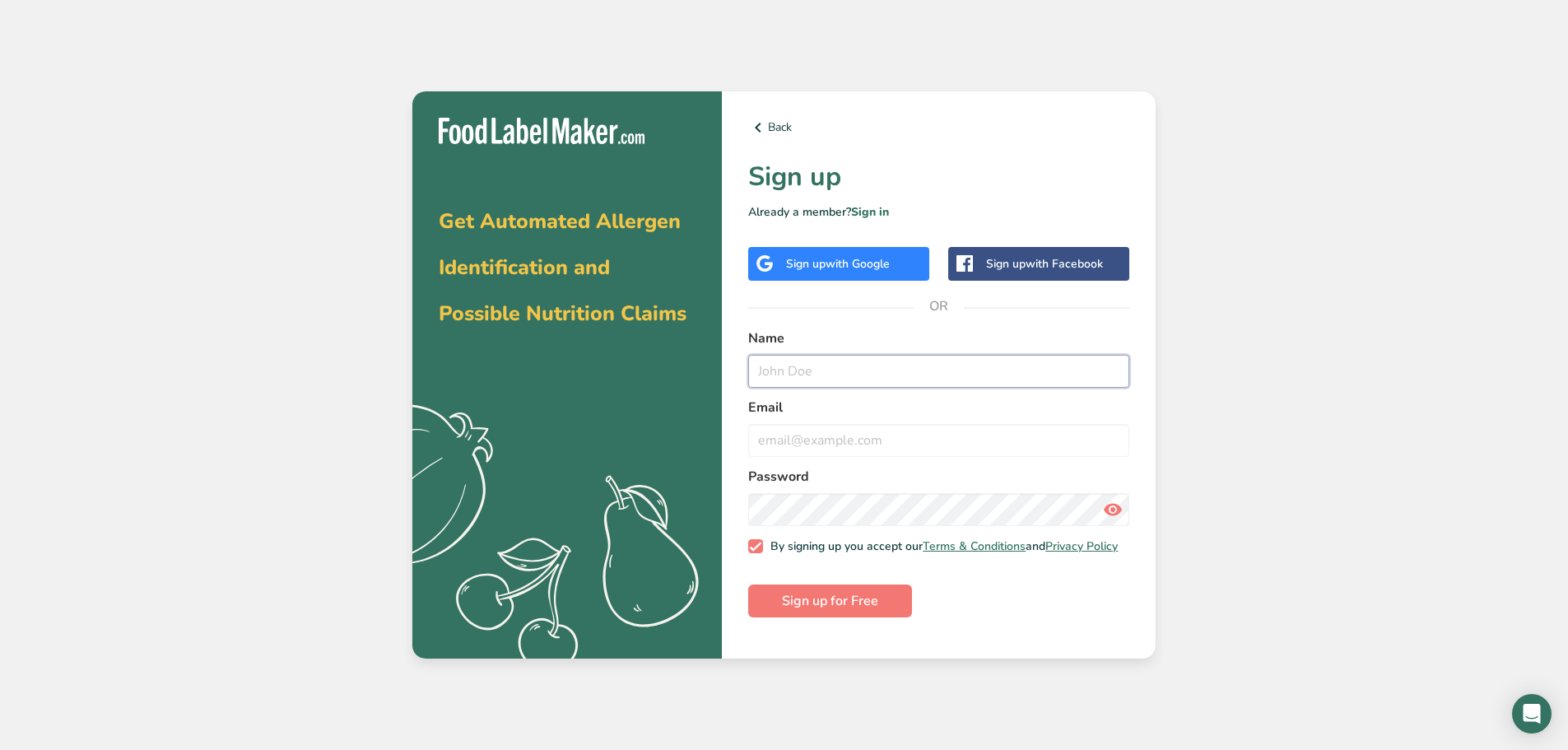
click at [848, 373] on input "text" at bounding box center [938, 371] width 381 height 33
type input "d"
type input "Dennis Mills"
click at [801, 436] on input "email" at bounding box center [938, 440] width 381 height 33
click at [877, 215] on link "Sign in" at bounding box center [870, 212] width 38 height 16
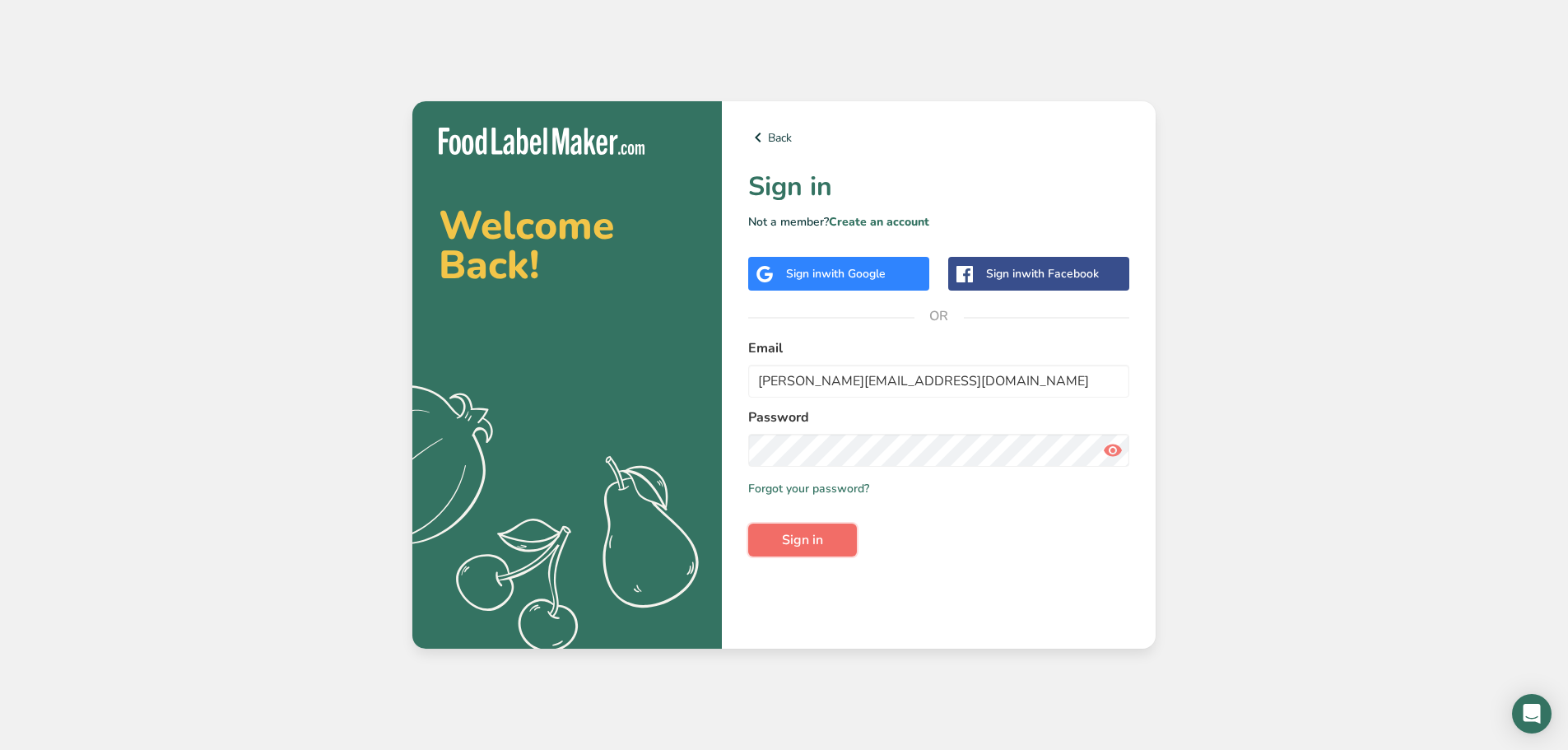
click at [809, 545] on span "Sign in" at bounding box center [802, 540] width 42 height 20
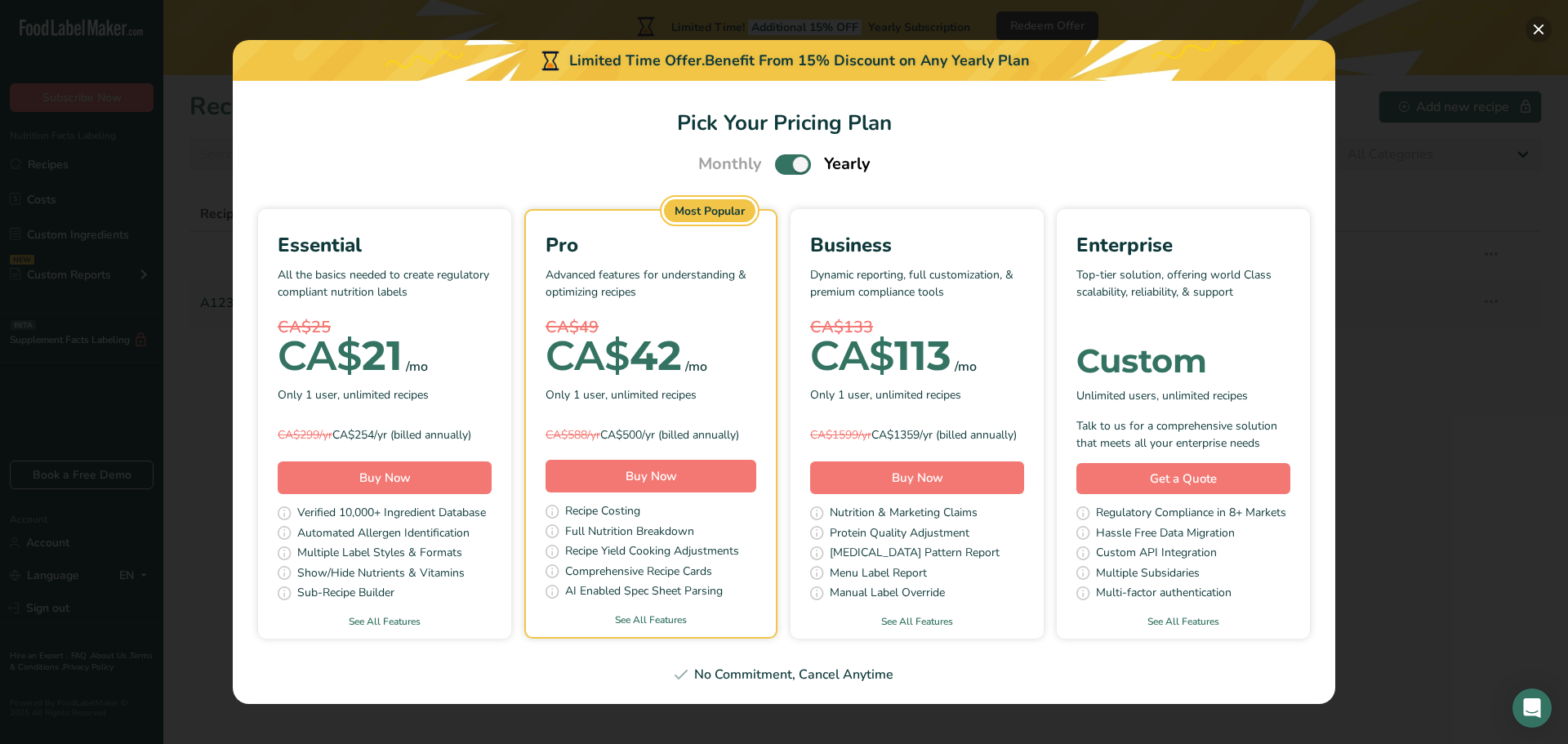
click at [1543, 30] on button "Pick Your Pricing Plan Modal" at bounding box center [1539, 29] width 27 height 27
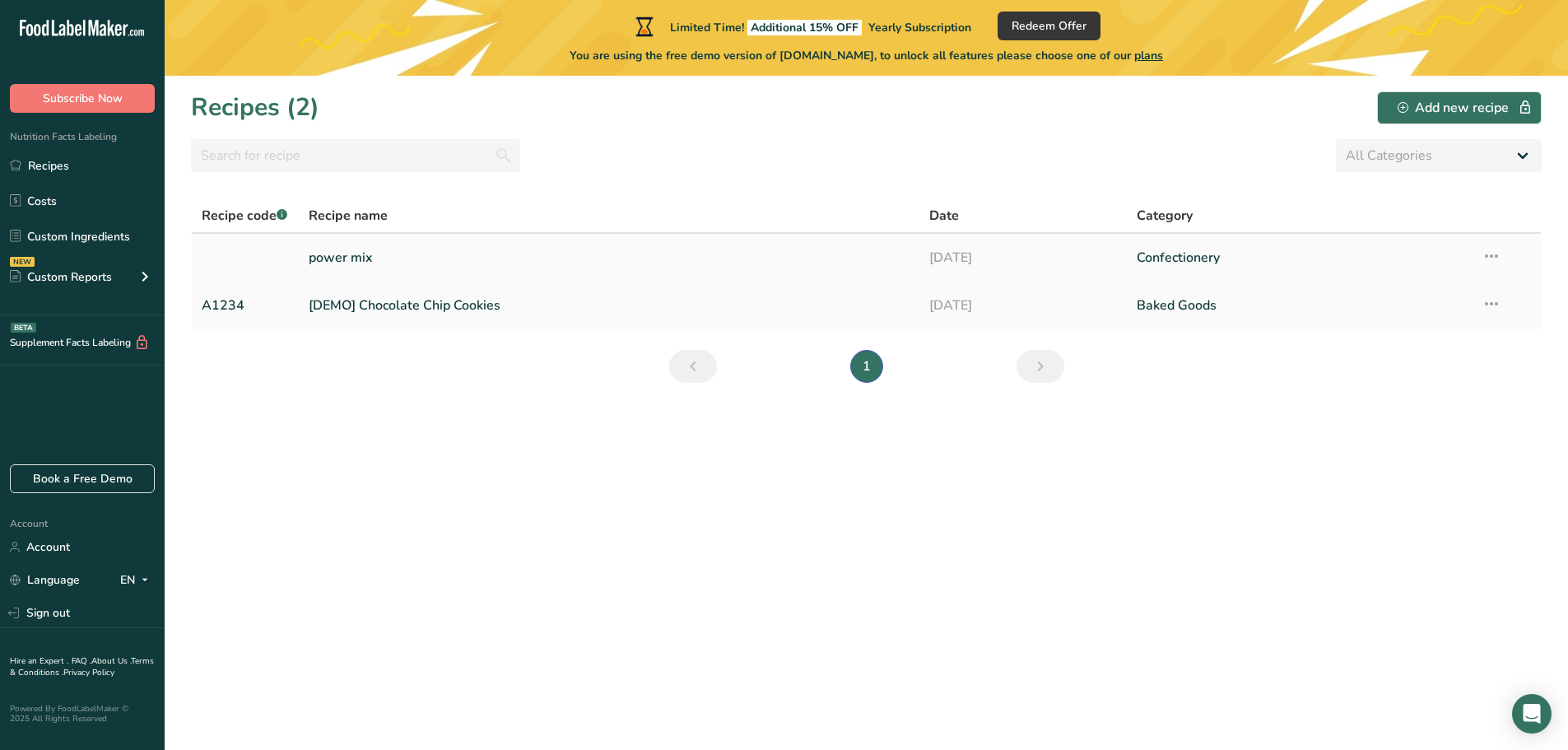
click at [359, 256] on link "power mix" at bounding box center [609, 258] width 601 height 35
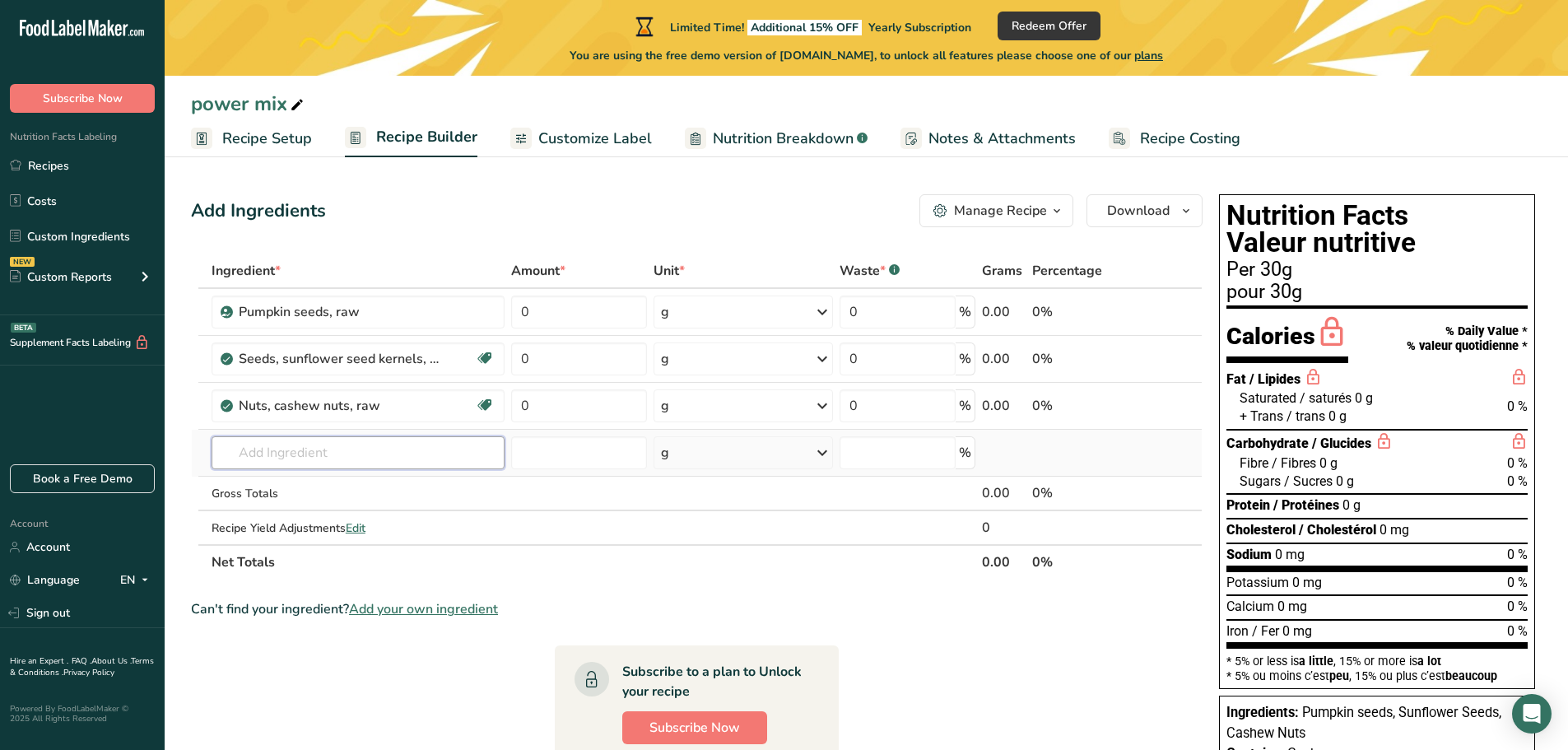
click at [256, 448] on input "text" at bounding box center [359, 452] width 293 height 33
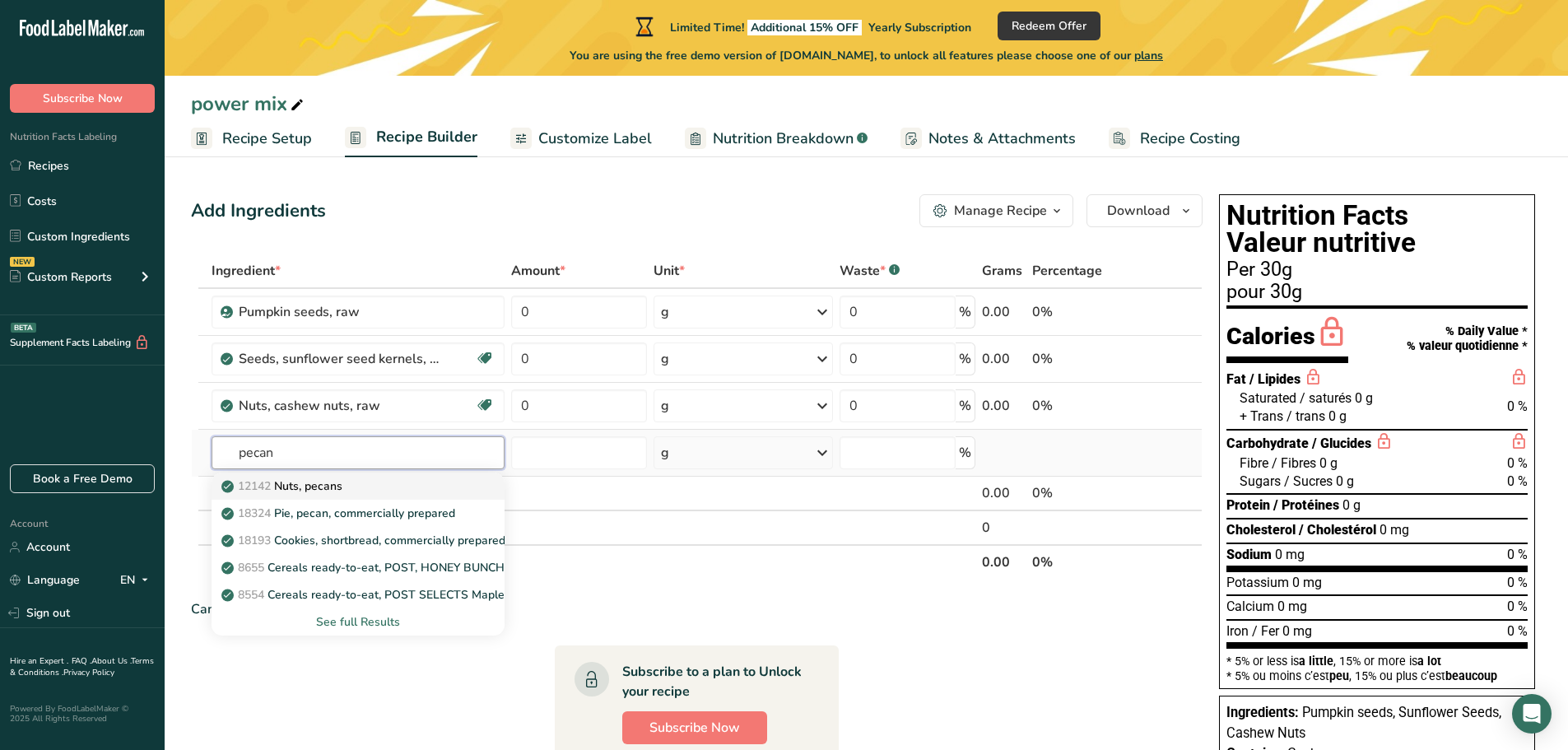
type input "pecan"
click at [278, 487] on p "12142 Nuts, pecans" at bounding box center [283, 485] width 118 height 17
type input "Nuts, pecans"
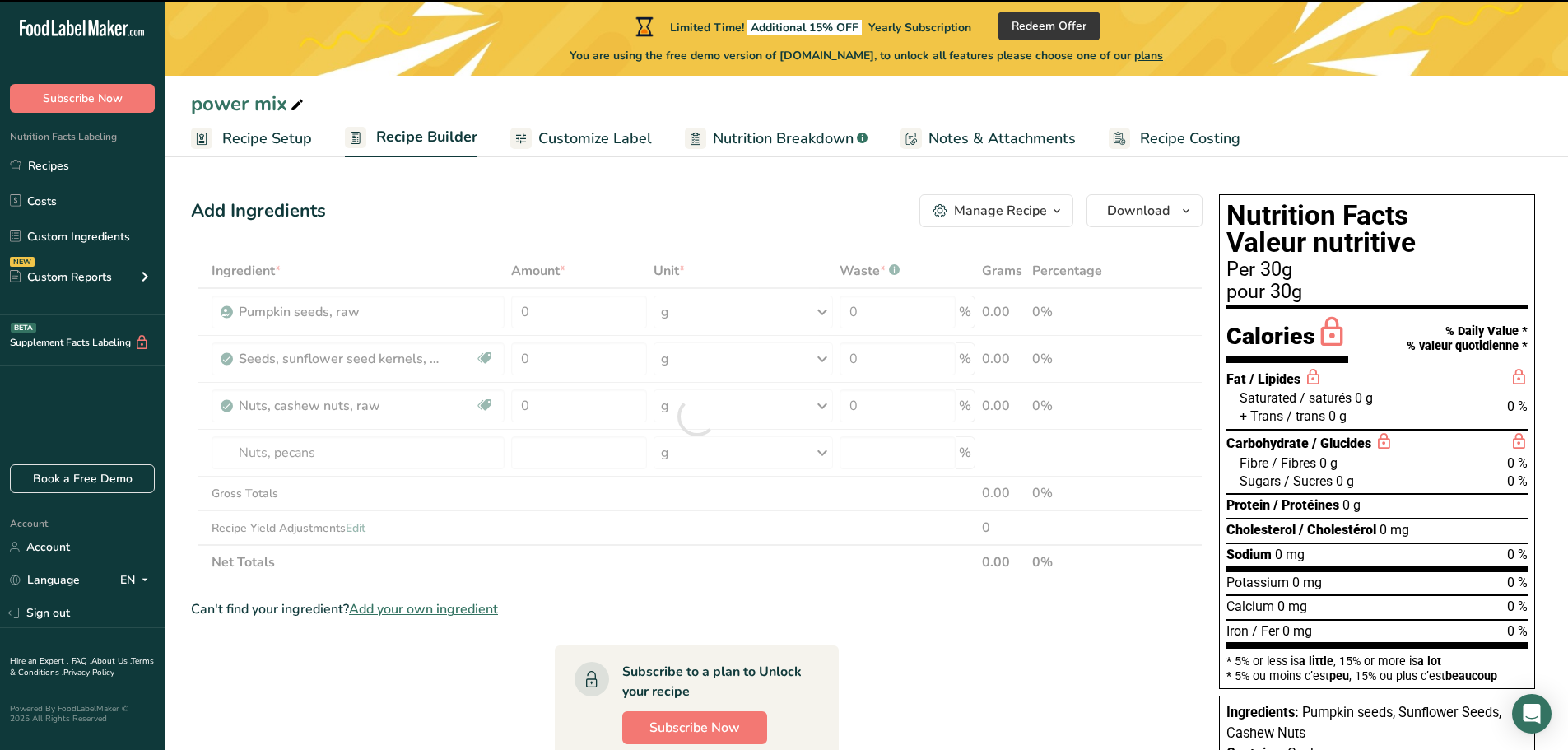
type input "0"
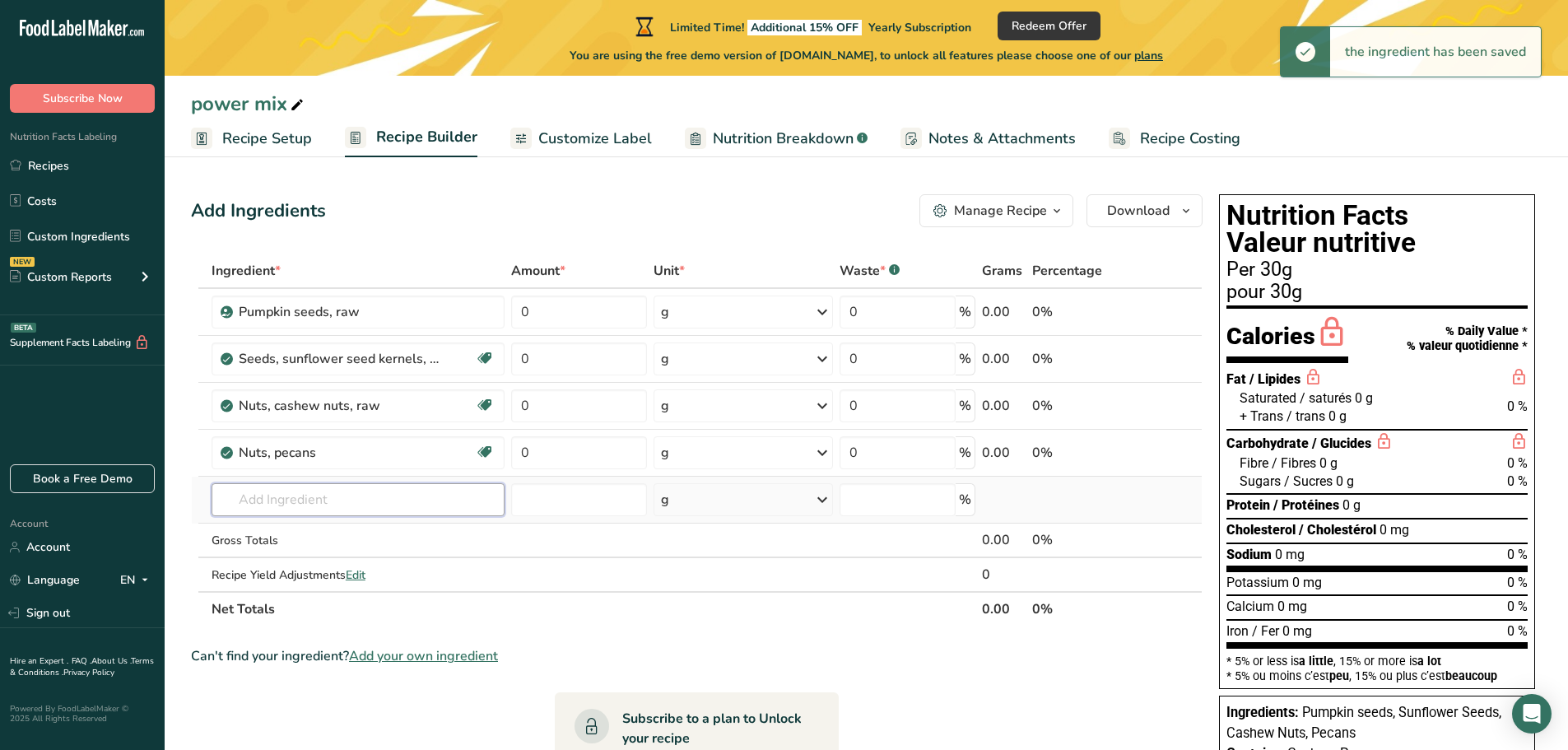
click at [254, 504] on input "text" at bounding box center [359, 499] width 293 height 33
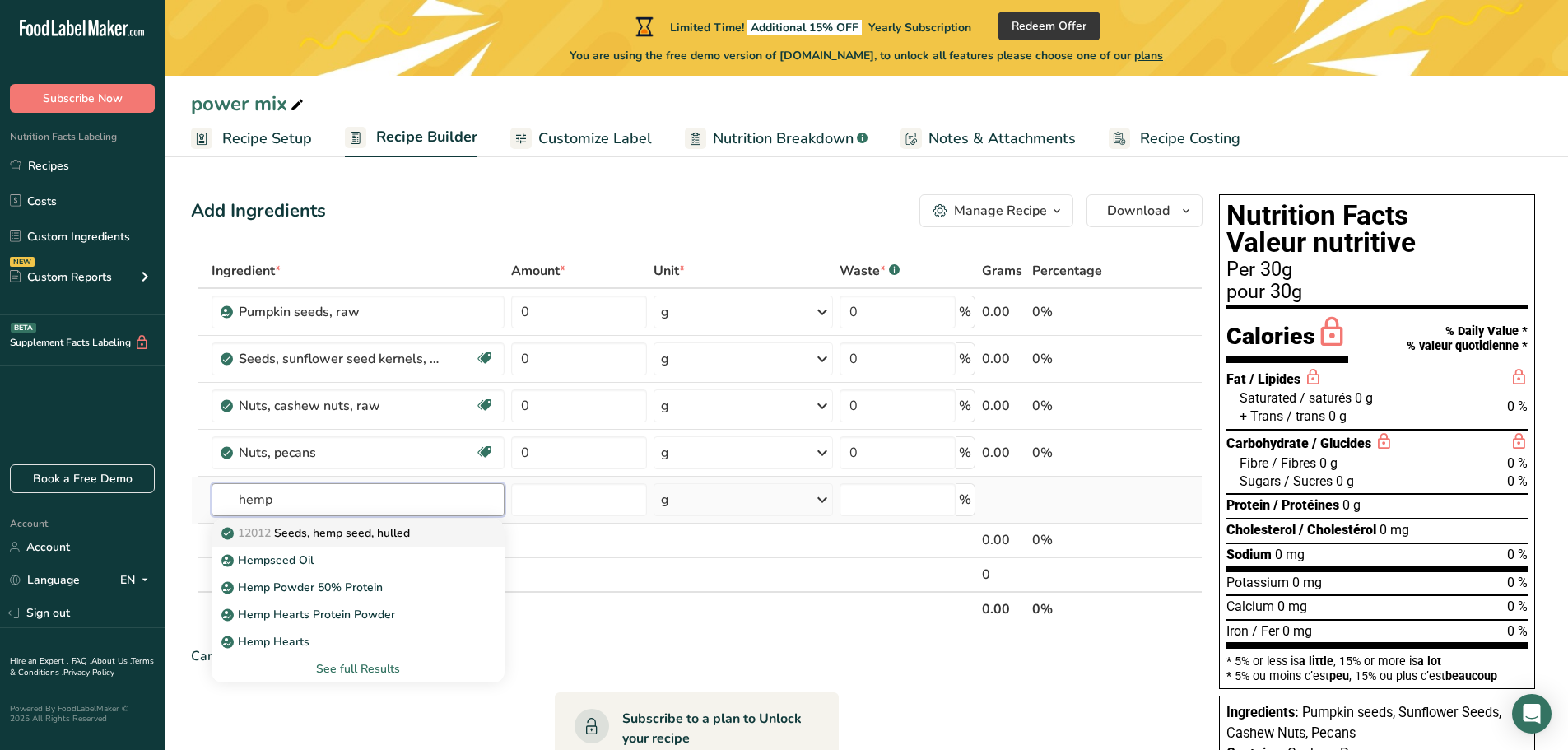
type input "hemp"
click at [312, 523] on link "12012 Seeds, hemp seed, hulled" at bounding box center [359, 532] width 293 height 27
type input "Seeds, hemp seed, hulled"
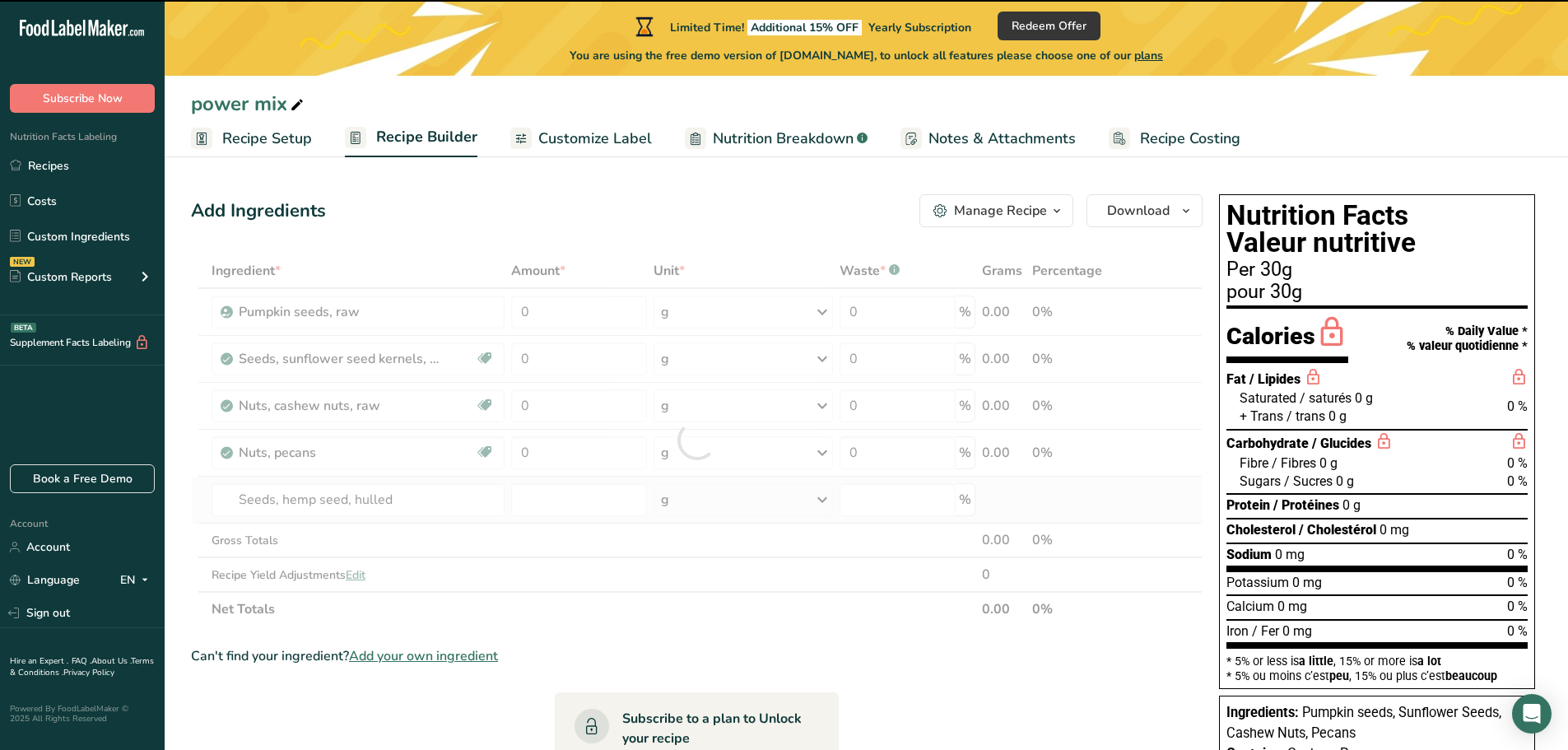
type input "0"
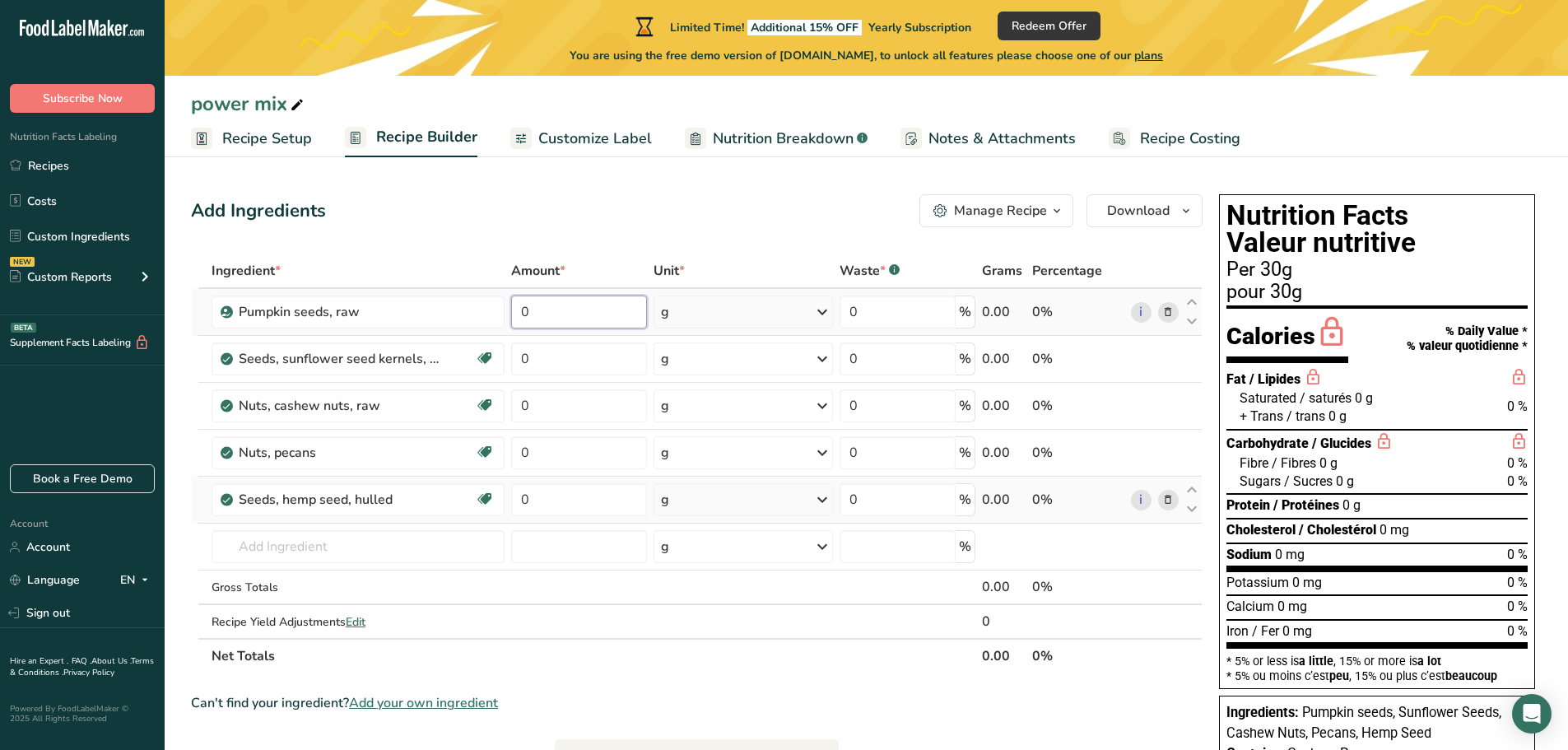
click at [555, 317] on input "0" at bounding box center [578, 311] width 136 height 33
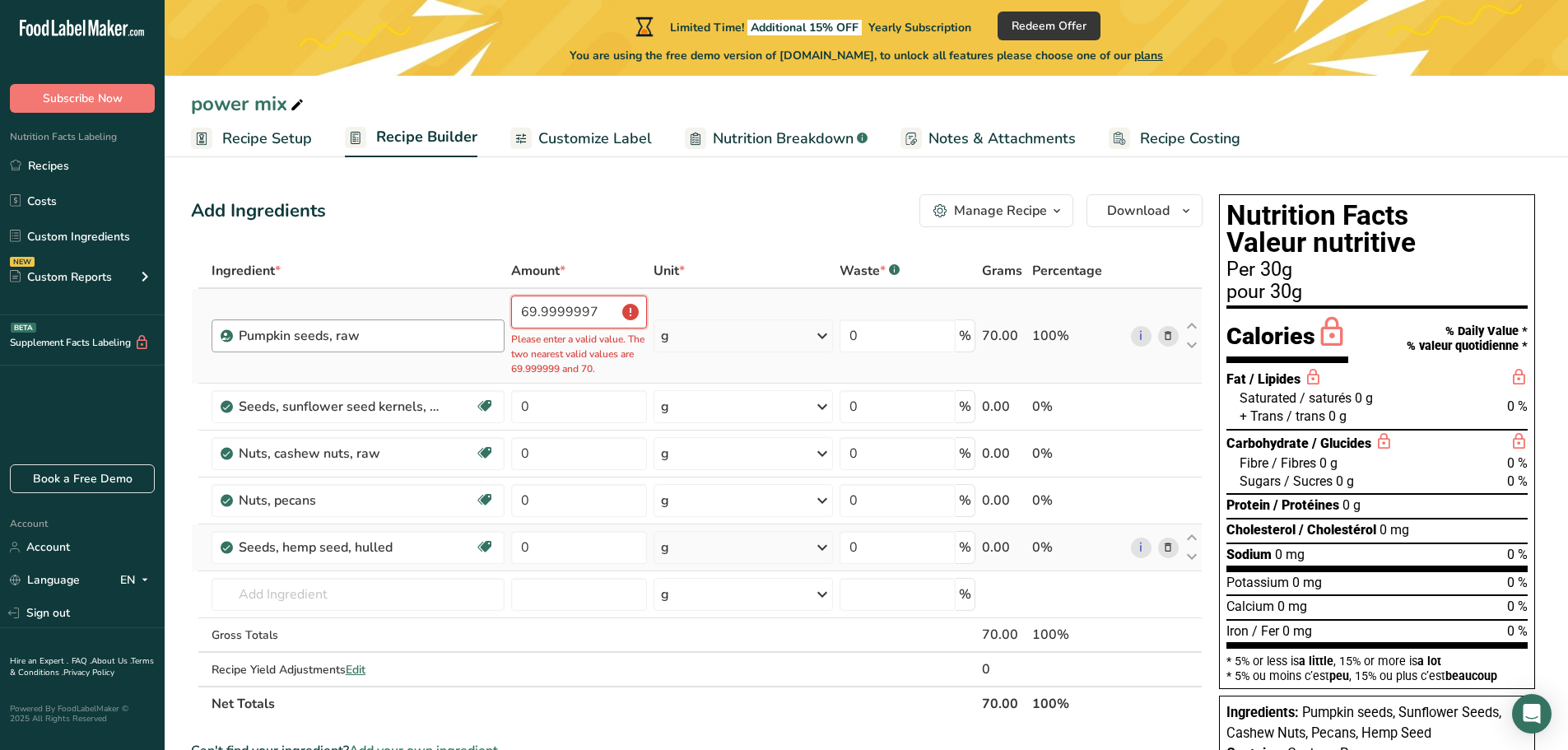
drag, startPoint x: 616, startPoint y: 304, endPoint x: 497, endPoint y: 321, distance: 120.2
click at [497, 321] on tr "Pumpkin seeds, raw 69.9999997 Please enter a valid value. The two nearest valid…" at bounding box center [697, 337] width 1010 height 95
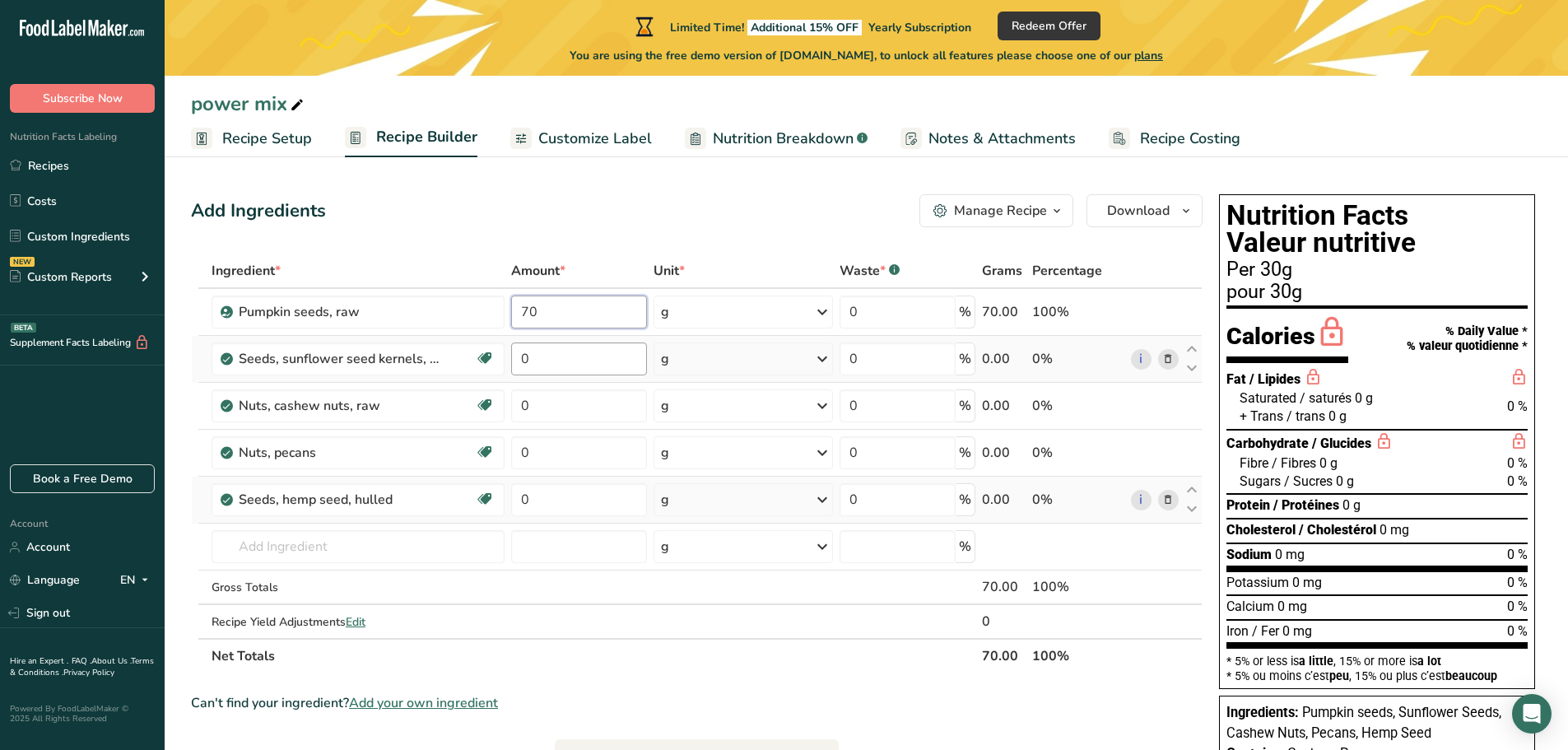
type input "70"
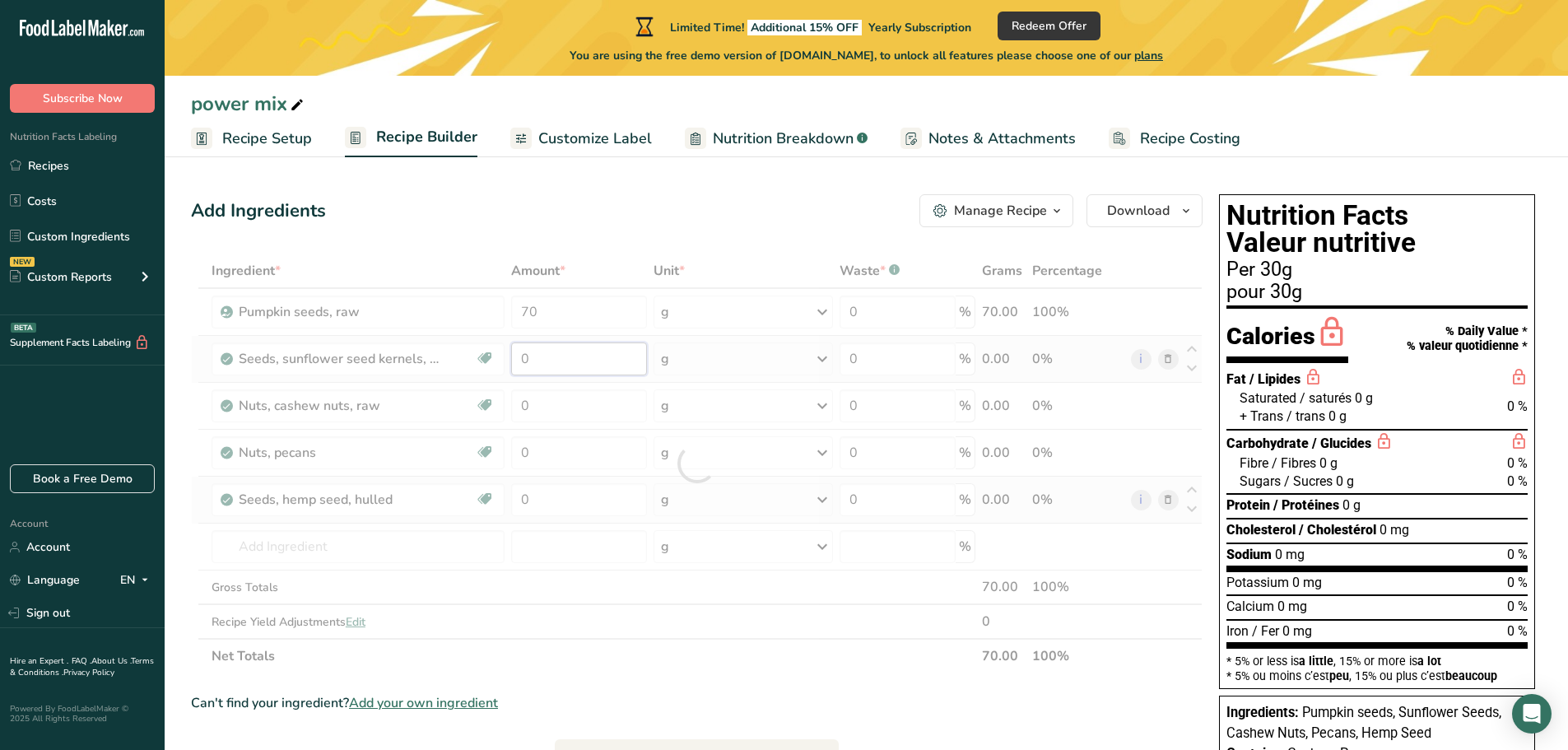
click at [560, 358] on div "Ingredient * Amount * Unit * Waste * .a-a{fill:#347362;}.b-a{fill:#fff;} Grams …" at bounding box center [696, 464] width 1011 height 420
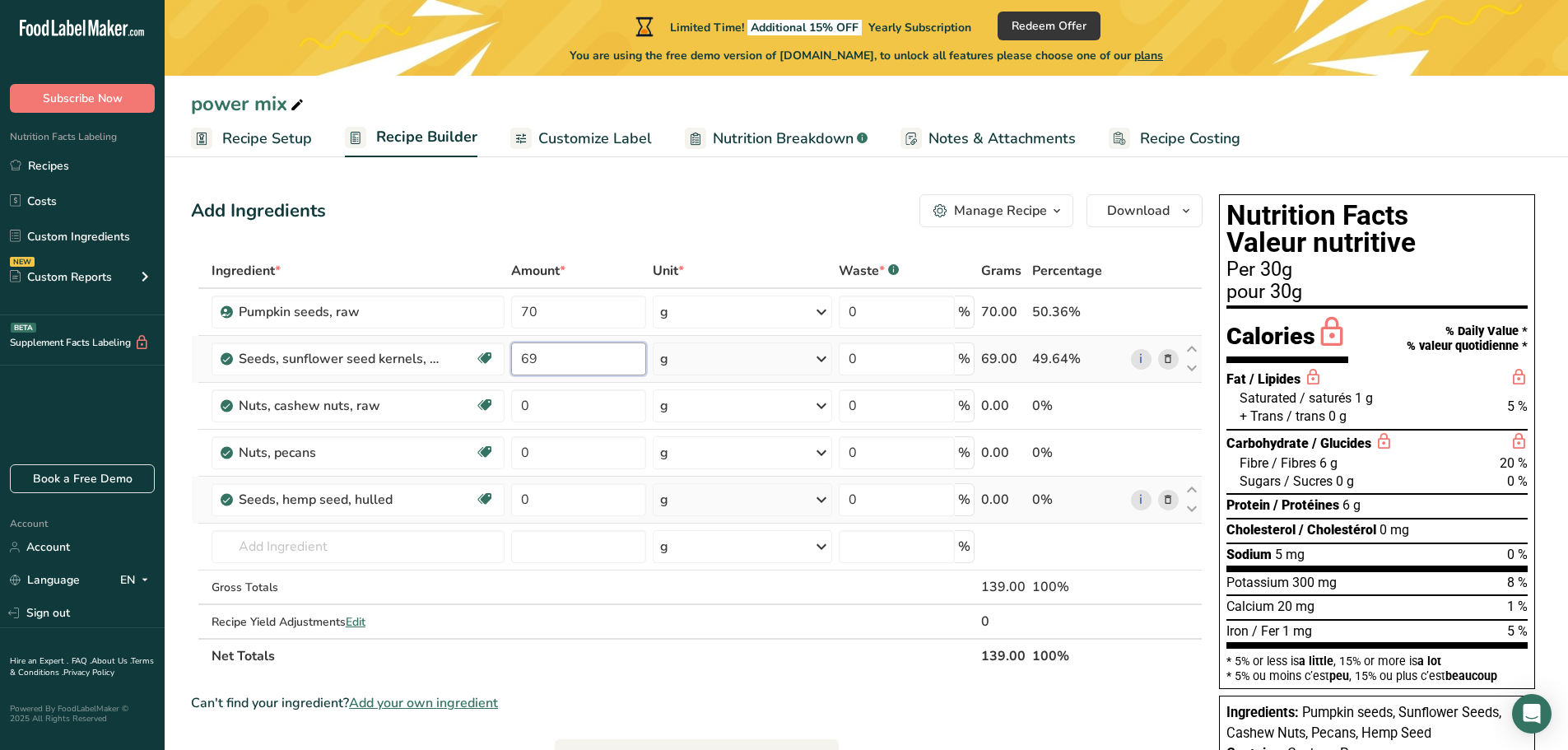
type input "6"
type input "70"
click at [550, 406] on div "Ingredient * Amount * Unit * Waste * .a-a{fill:#347362;}.b-a{fill:#fff;} Grams …" at bounding box center [696, 464] width 1011 height 420
type input "40"
click at [535, 456] on div "Ingredient * Amount * Unit * Waste * .a-a{fill:#347362;}.b-a{fill:#fff;} Grams …" at bounding box center [696, 464] width 1011 height 420
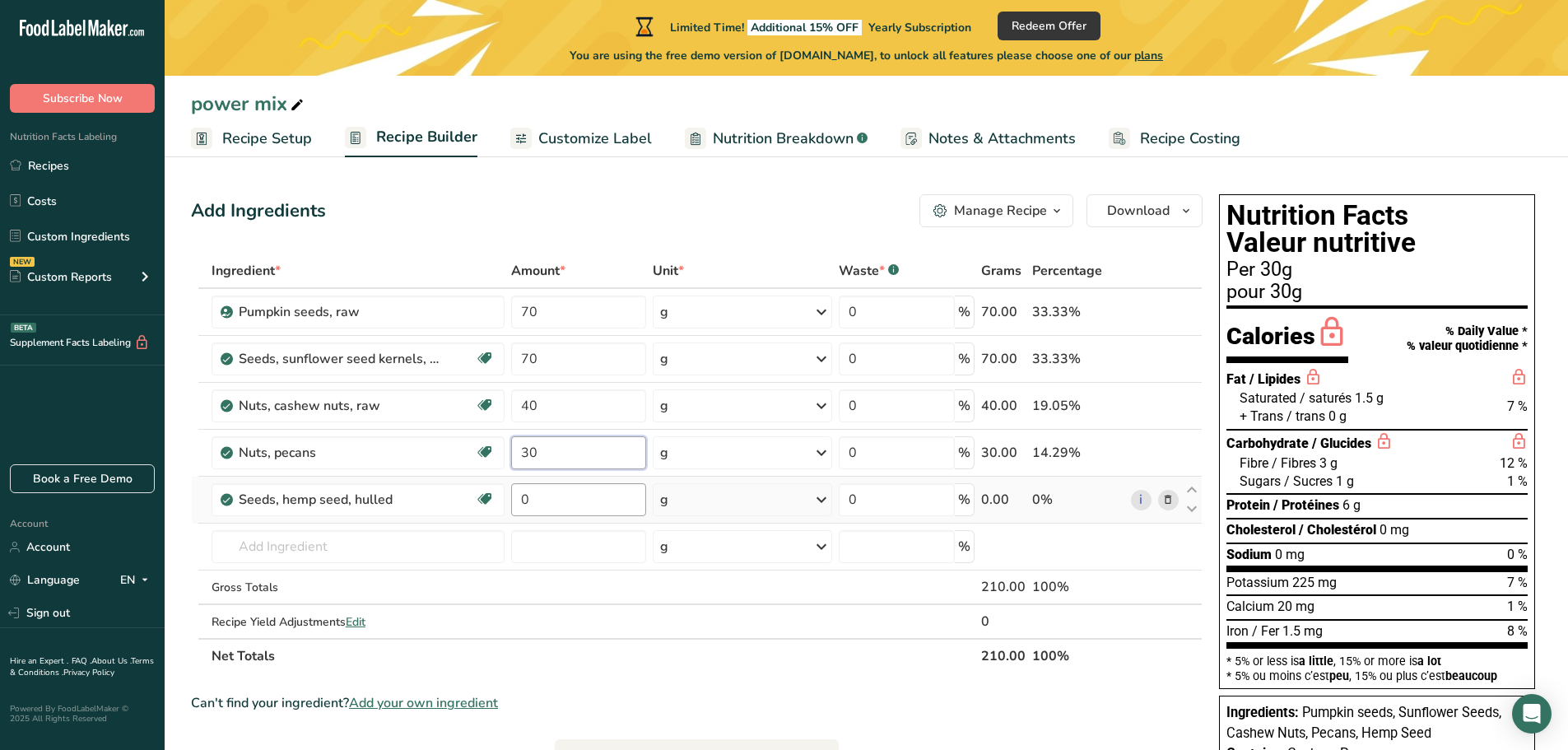
type input "30"
click at [533, 496] on div "Ingredient * Amount * Unit * Waste * .a-a{fill:#347362;}.b-a{fill:#fff;} Grams …" at bounding box center [696, 464] width 1011 height 420
type input "5"
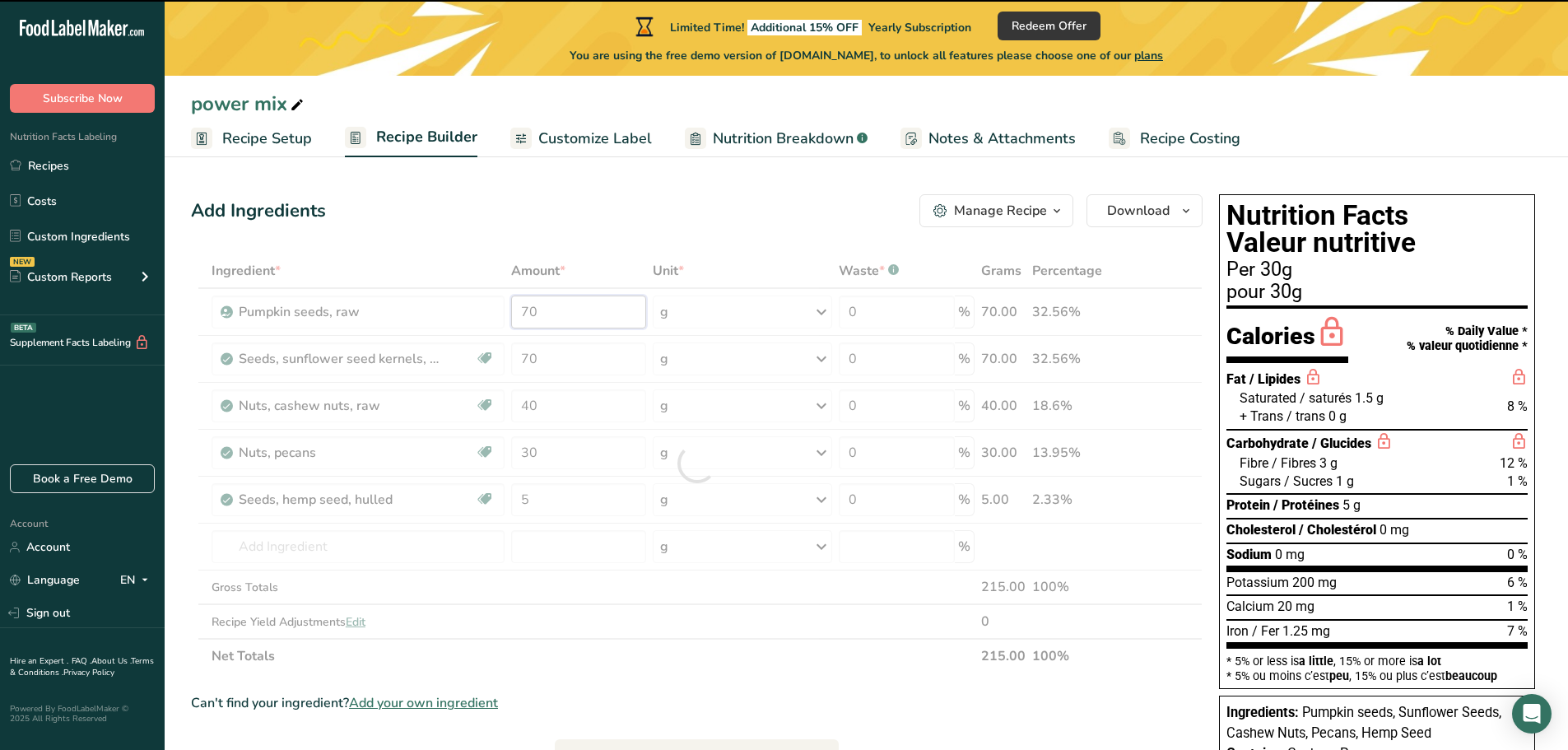
drag, startPoint x: 539, startPoint y: 311, endPoint x: 520, endPoint y: 315, distance: 19.4
click at [520, 315] on input "70" at bounding box center [578, 311] width 136 height 33
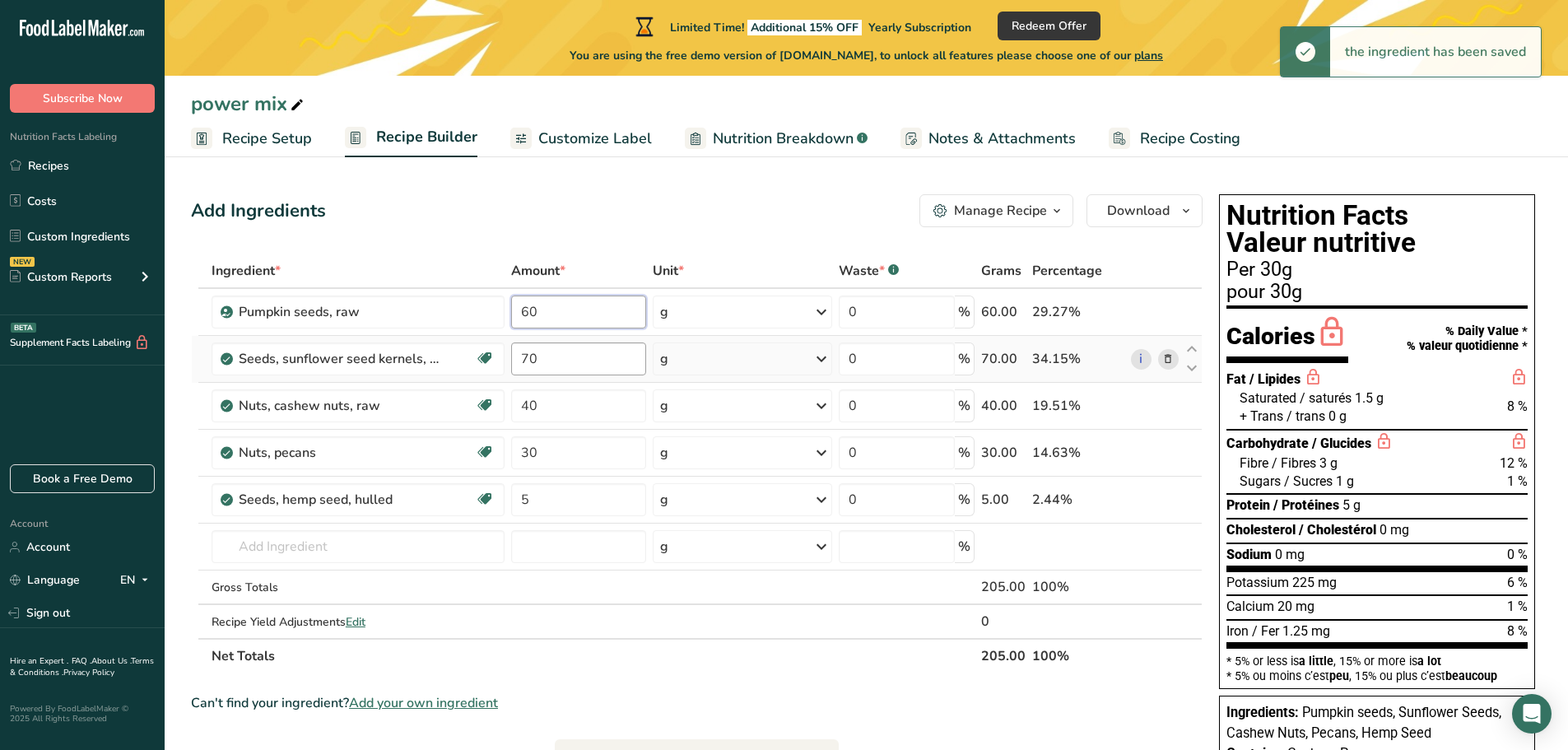
type input "60"
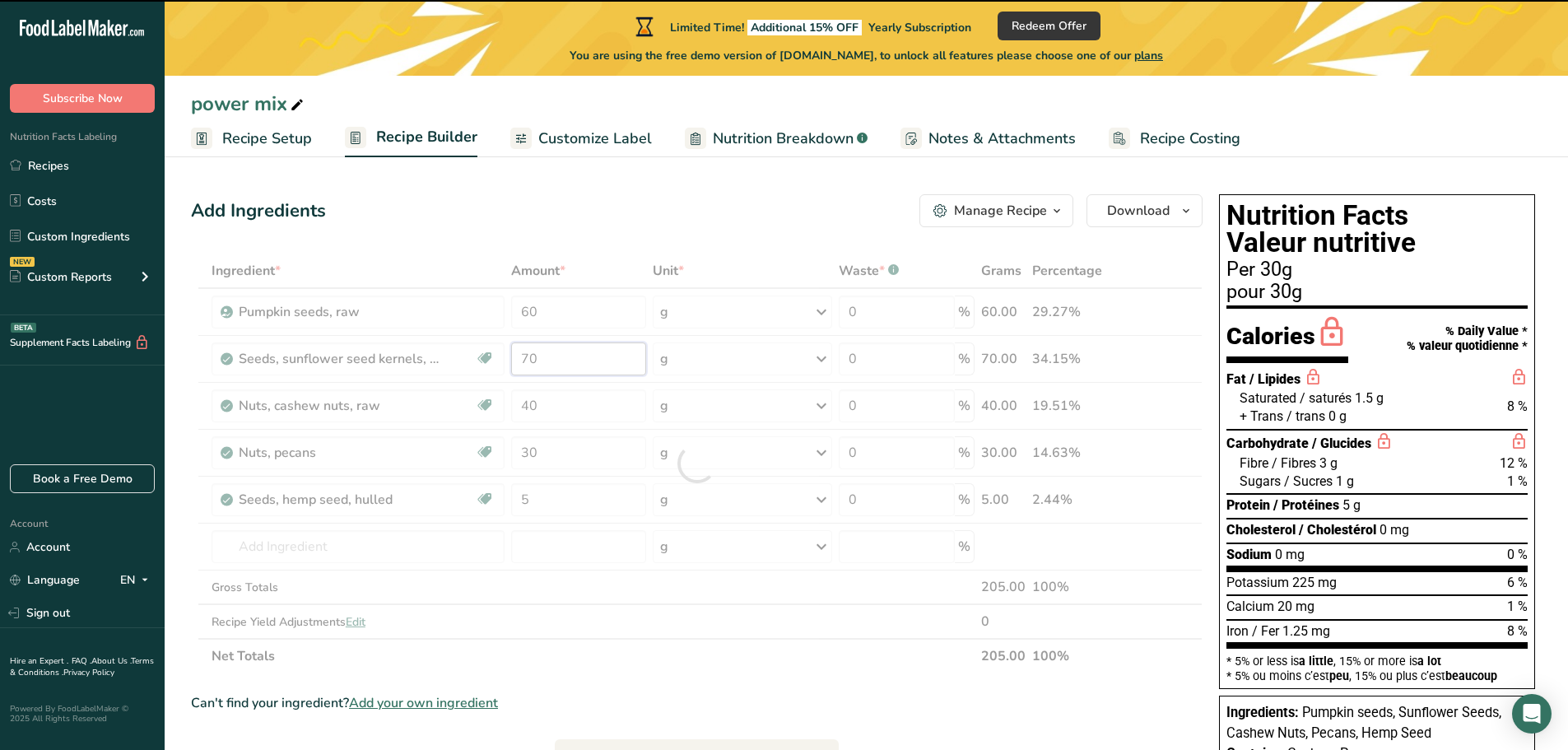
drag, startPoint x: 543, startPoint y: 364, endPoint x: 516, endPoint y: 363, distance: 27.0
click at [516, 363] on div "Ingredient * Amount * Unit * Waste * .a-a{fill:#347362;}.b-a{fill:#fff;} Grams …" at bounding box center [696, 464] width 1011 height 420
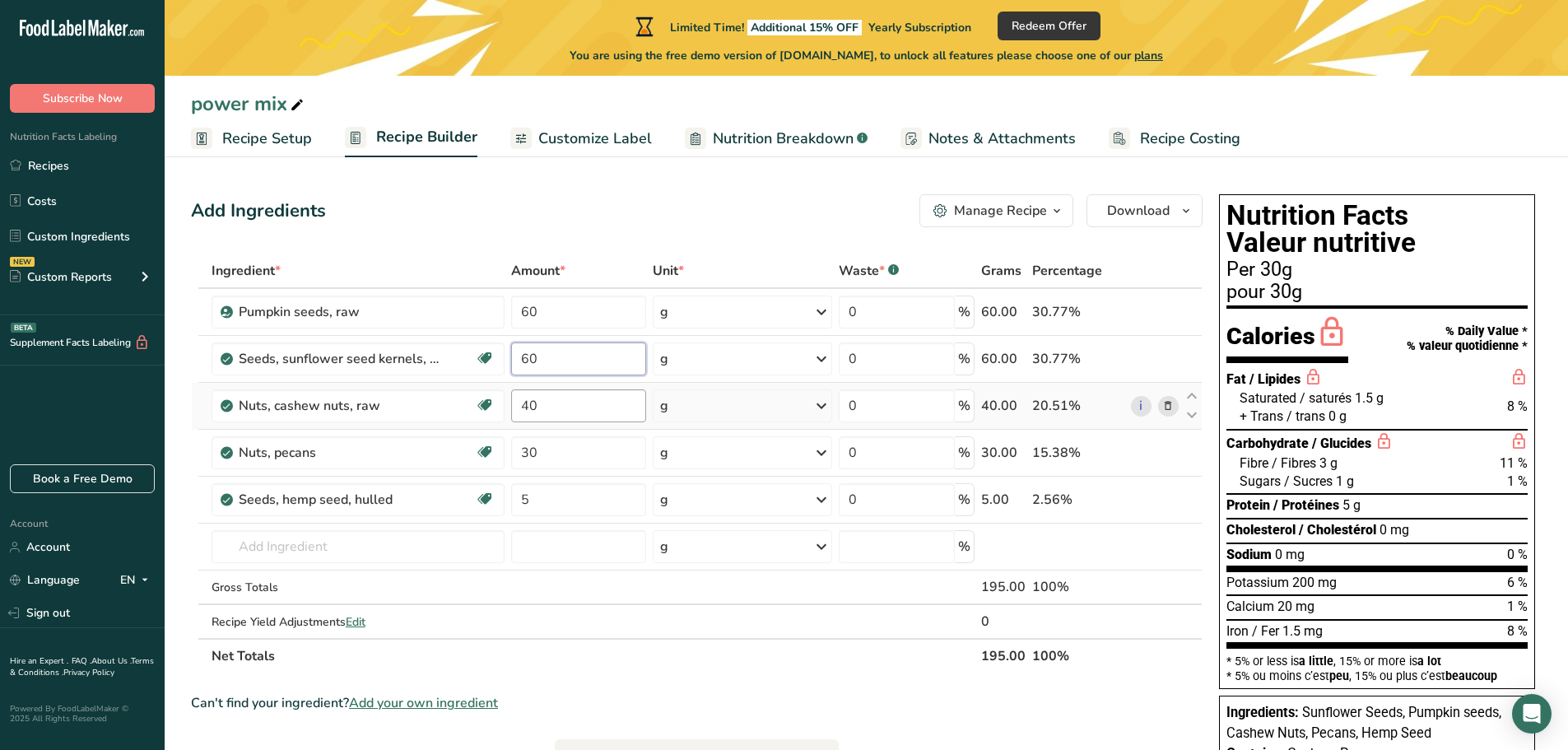
type input "60"
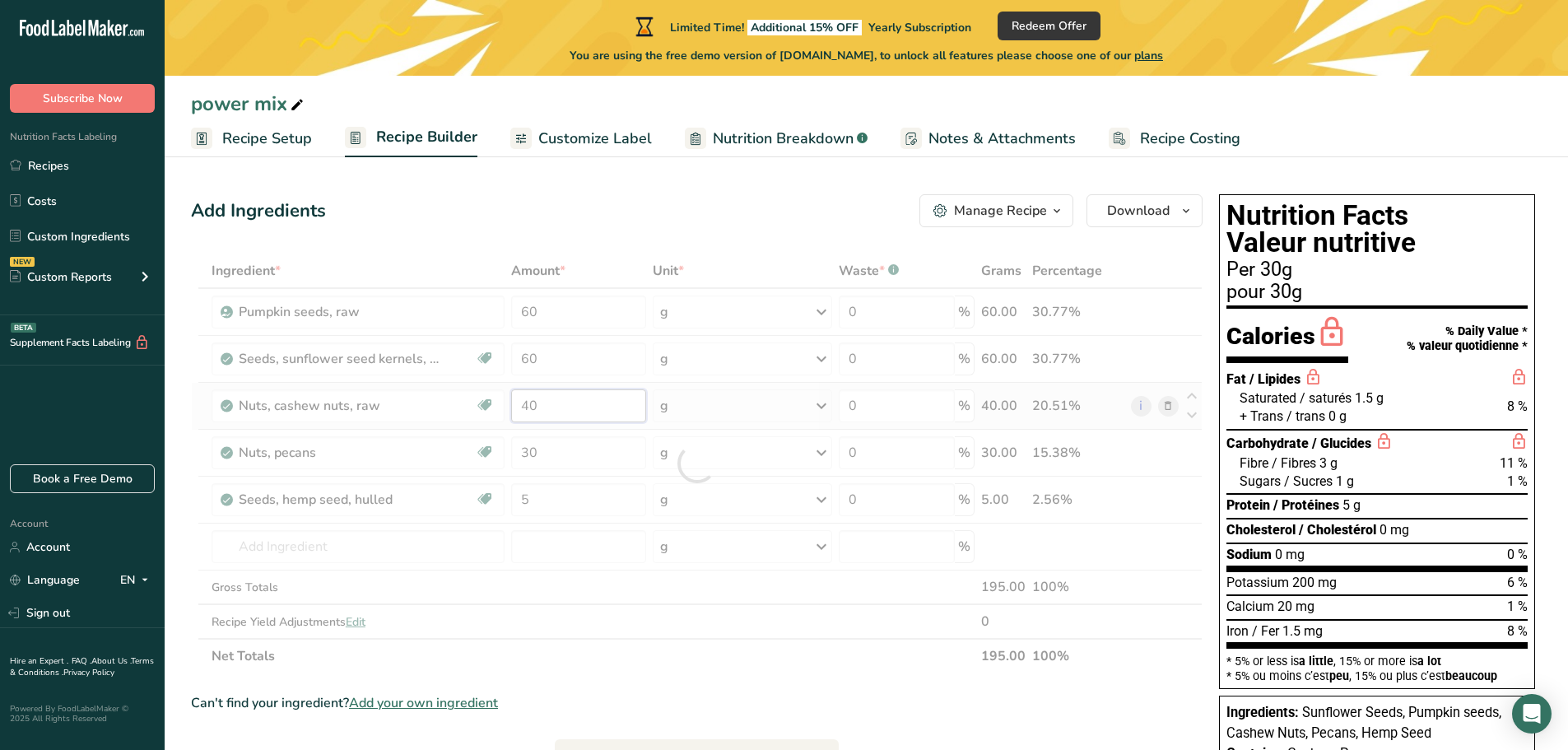
click at [560, 410] on div "Ingredient * Amount * Unit * Waste * .a-a{fill:#347362;}.b-a{fill:#fff;} Grams …" at bounding box center [696, 464] width 1011 height 420
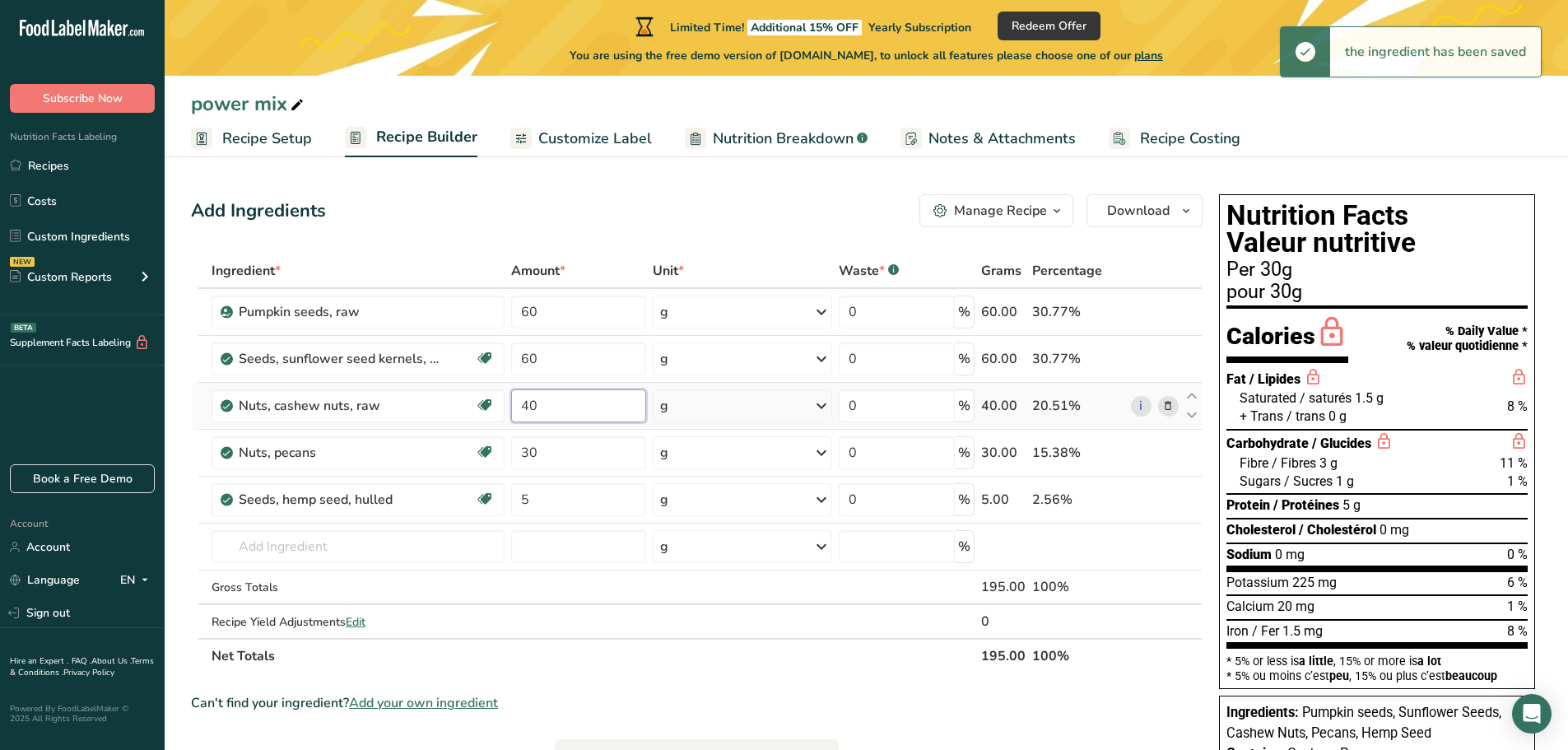
type input "4"
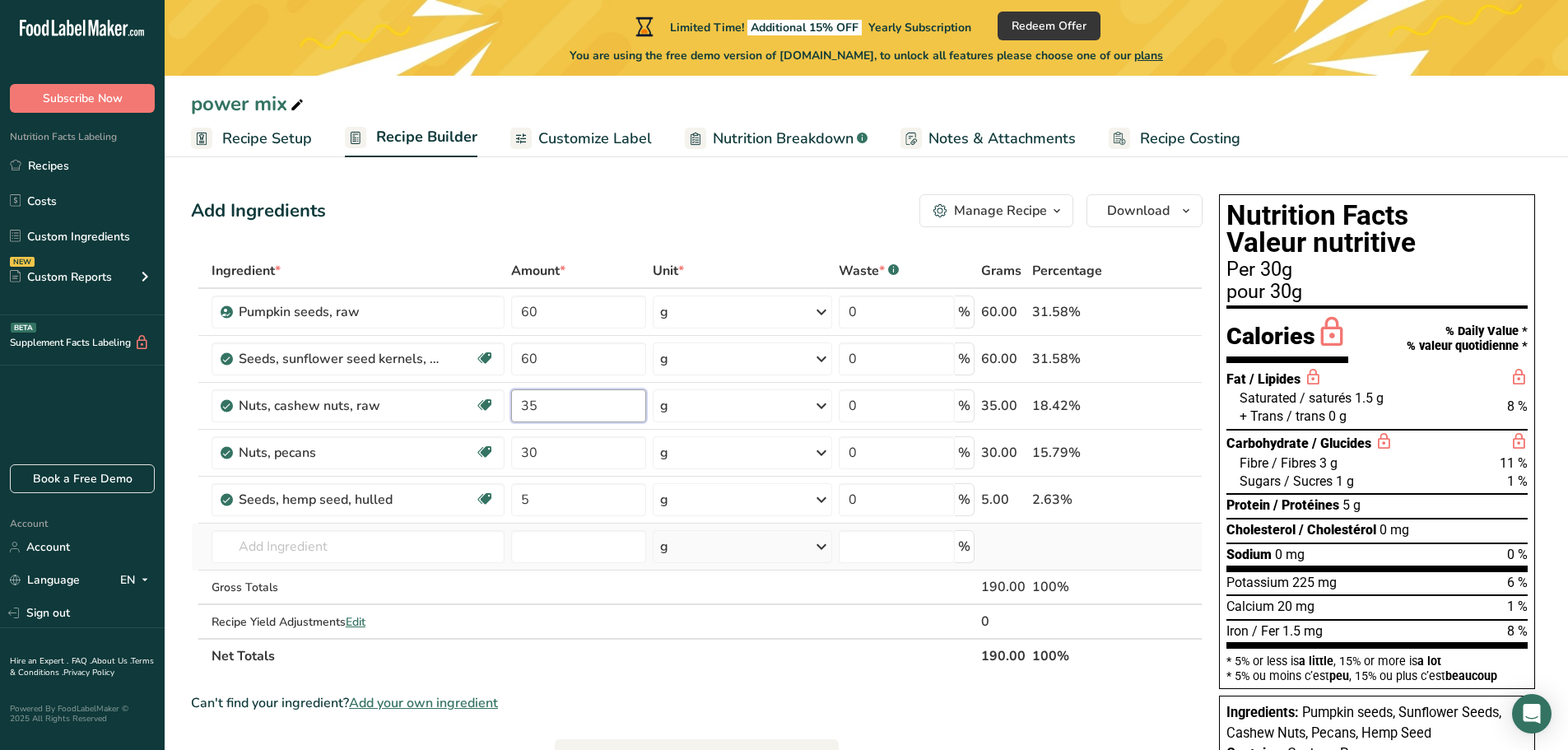
type input "35"
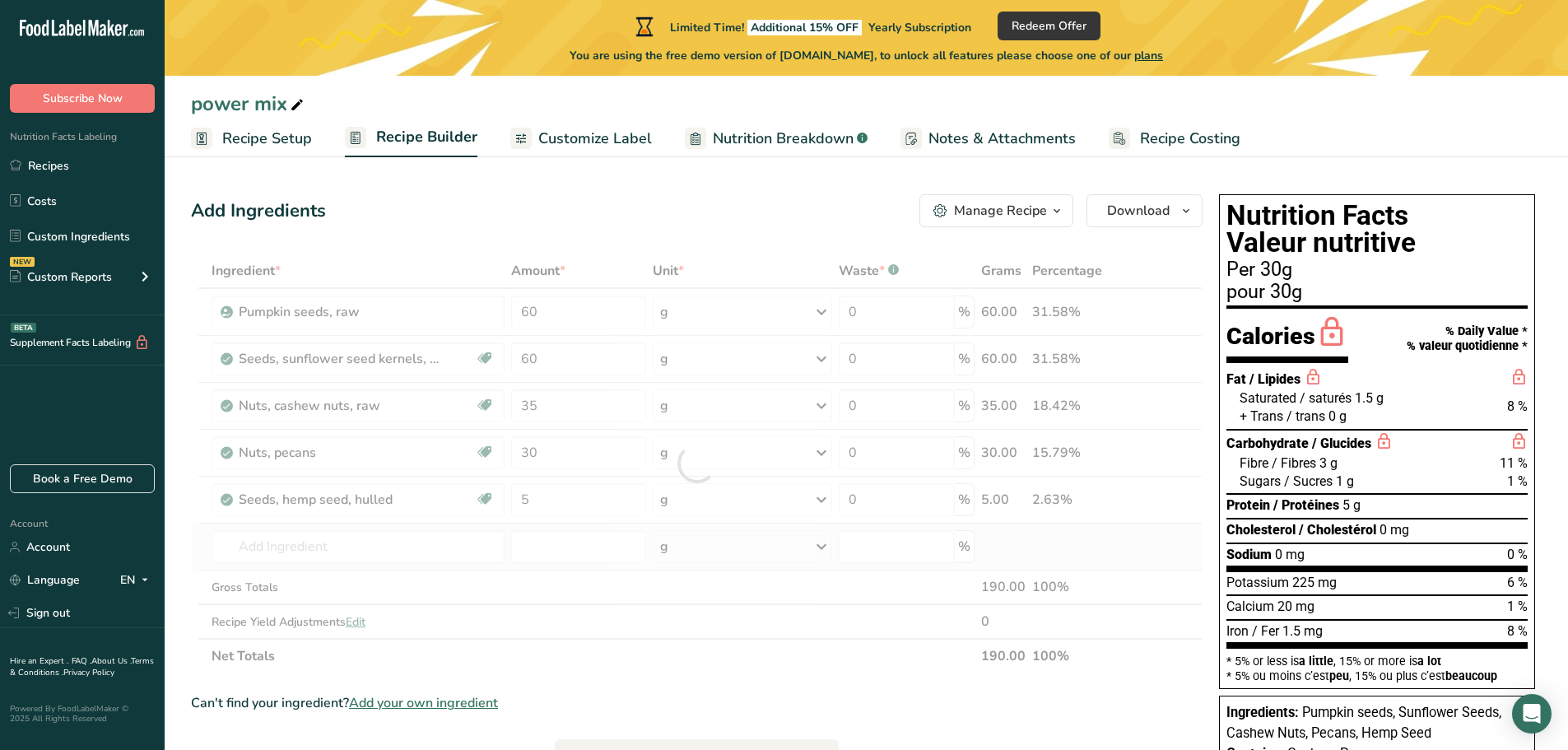
click at [1015, 534] on div "Ingredient * Amount * Unit * Waste * .a-a{fill:#347362;}.b-a{fill:#fff;} Grams …" at bounding box center [696, 464] width 1011 height 420
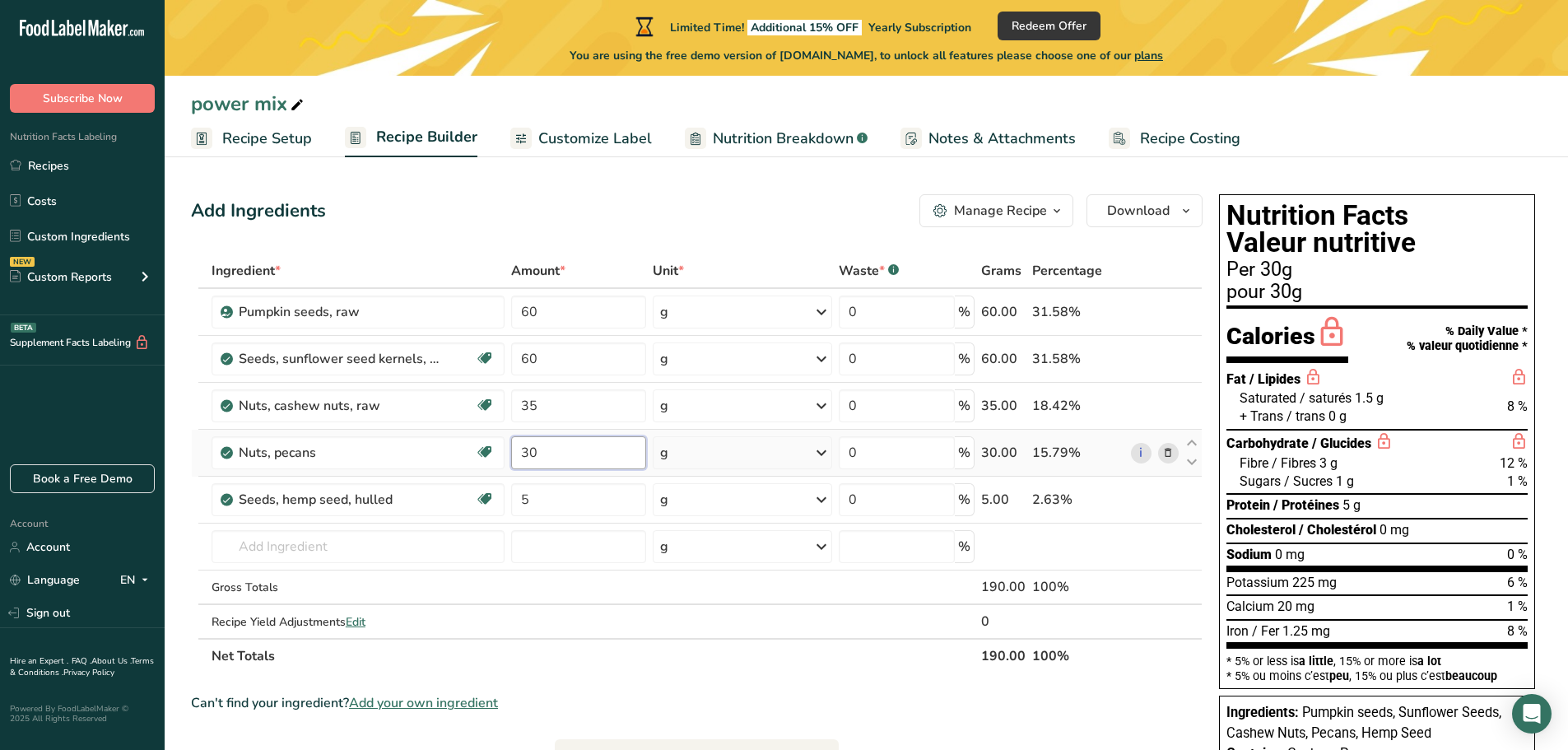
click at [525, 451] on input "30" at bounding box center [578, 452] width 136 height 33
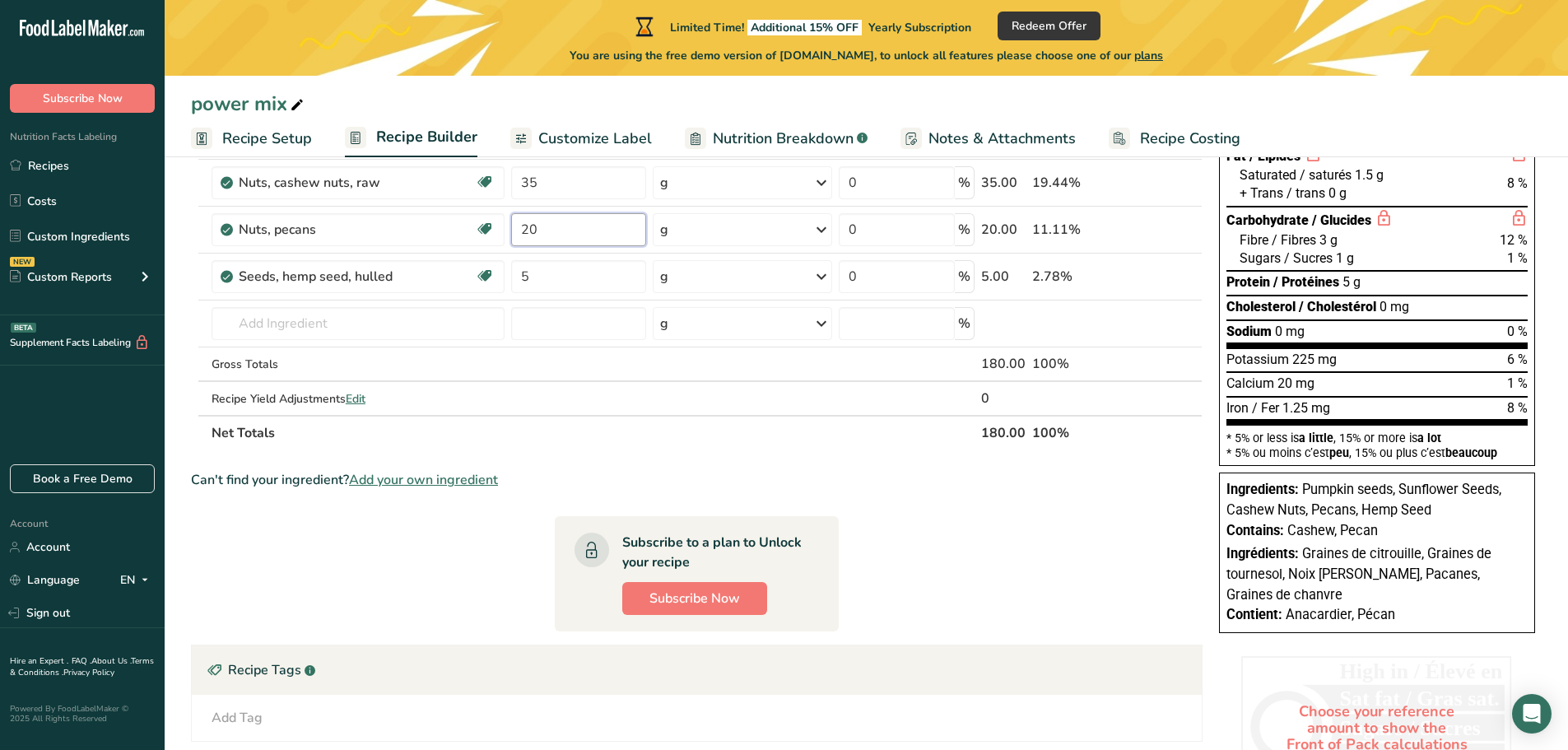
scroll to position [242, 0]
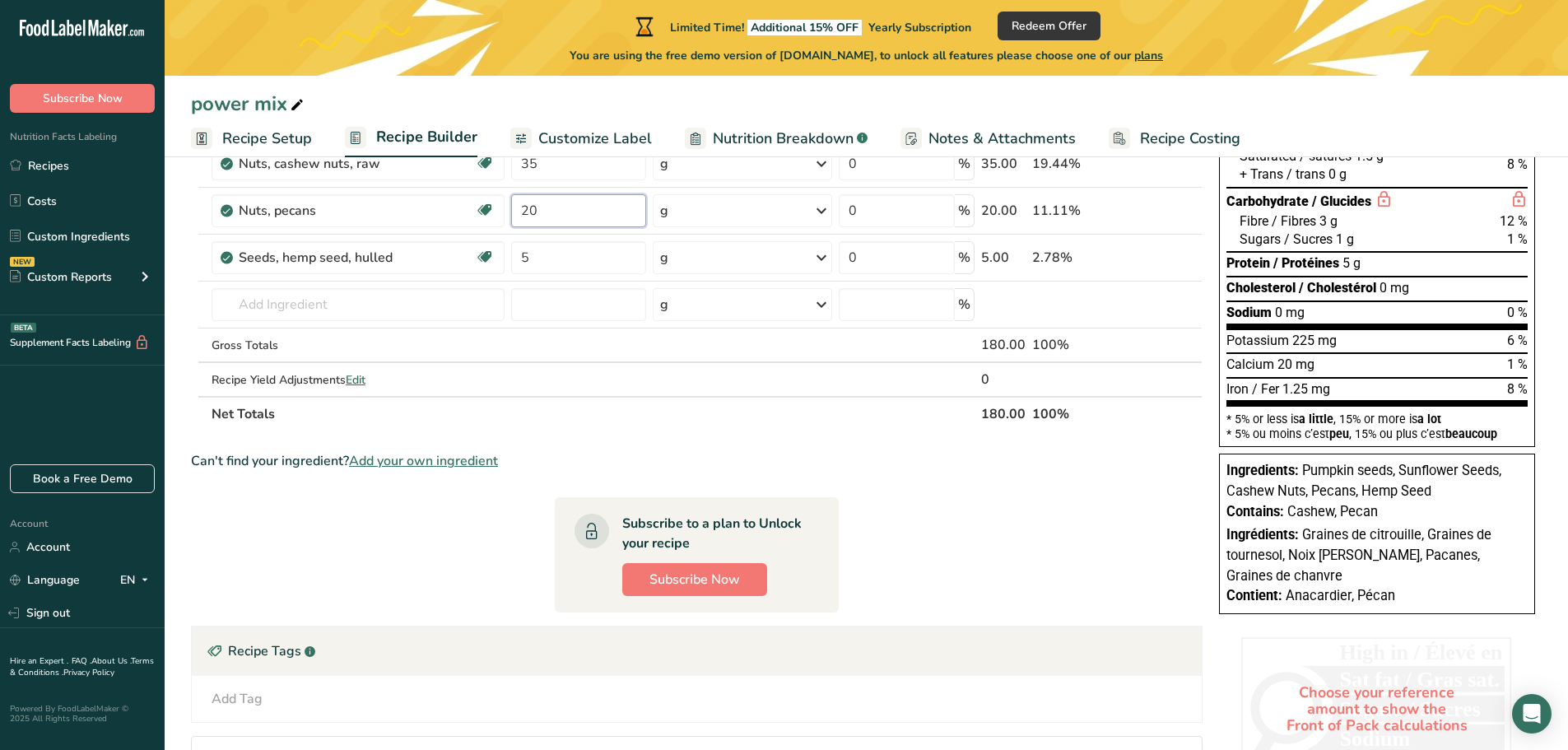
type input "20"
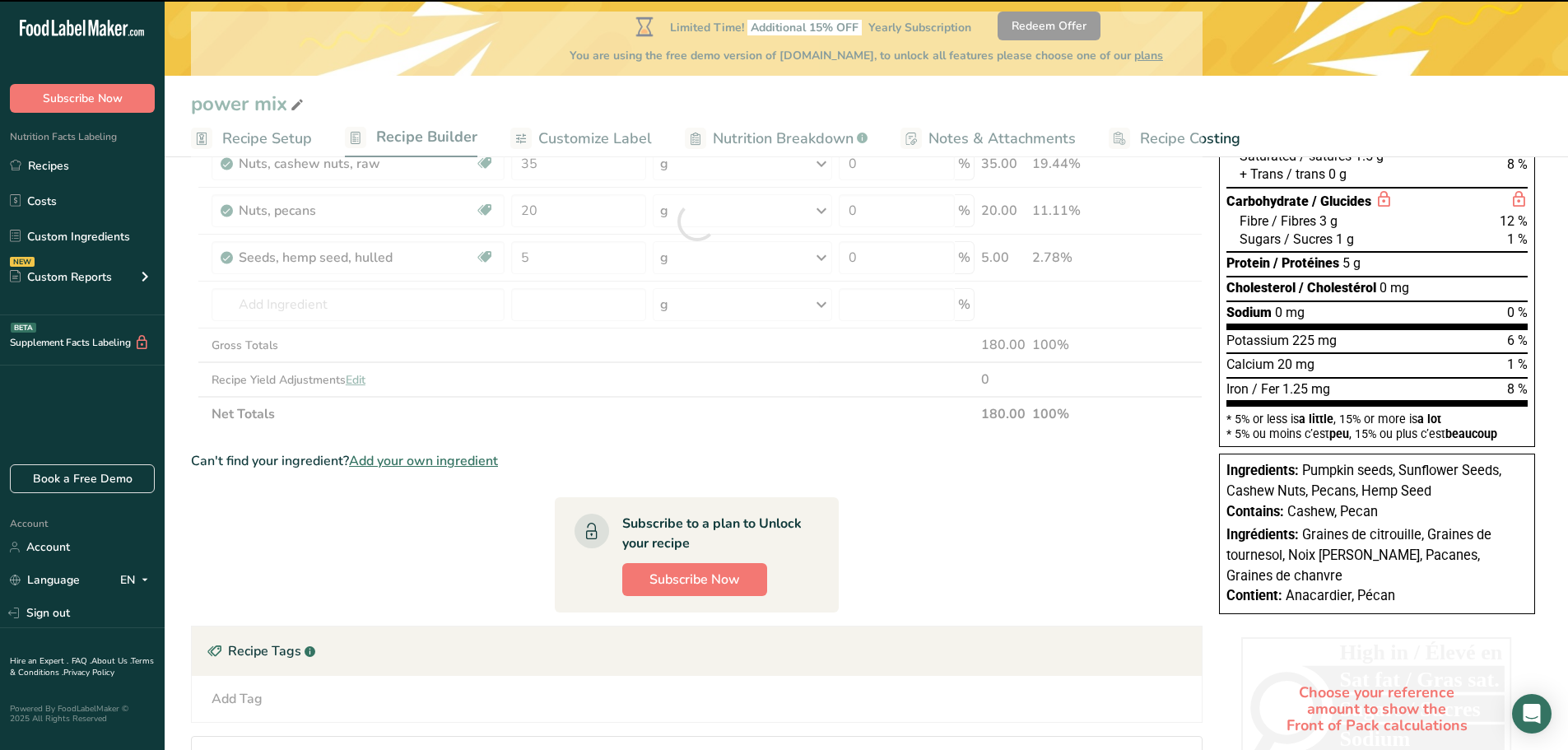
drag, startPoint x: 1395, startPoint y: 598, endPoint x: 1221, endPoint y: 471, distance: 215.4
click at [1221, 471] on div "Ingredients: Pumpkin seeds, Sunflower Seeds, Cashew Nuts, Pecans, Hemp Seed Con…" at bounding box center [1377, 533] width 316 height 160
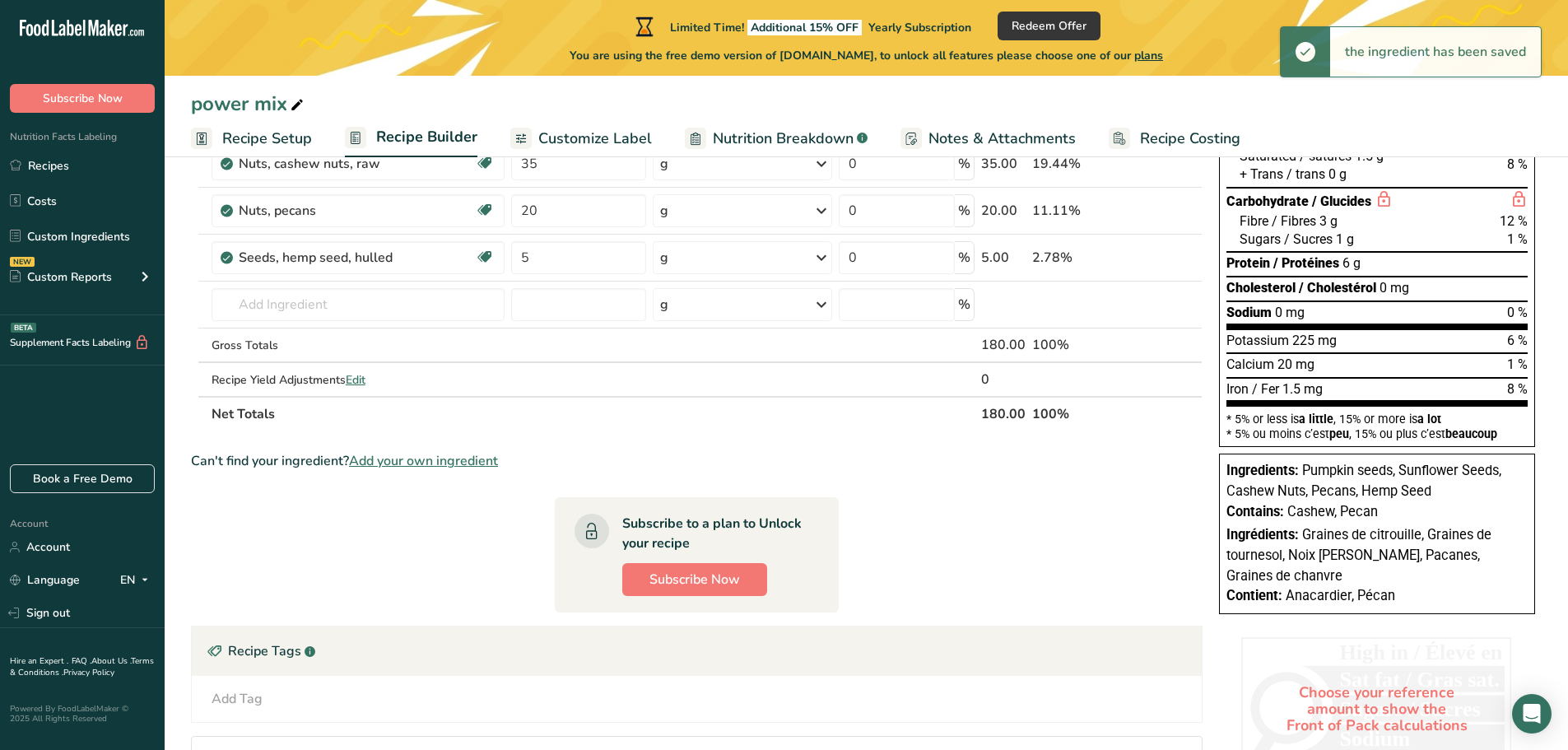
copy div "Ingredients: Pumpkin seeds, Sunflower Seeds, Cashew Nuts, Pecans, Hemp Seed Con…"
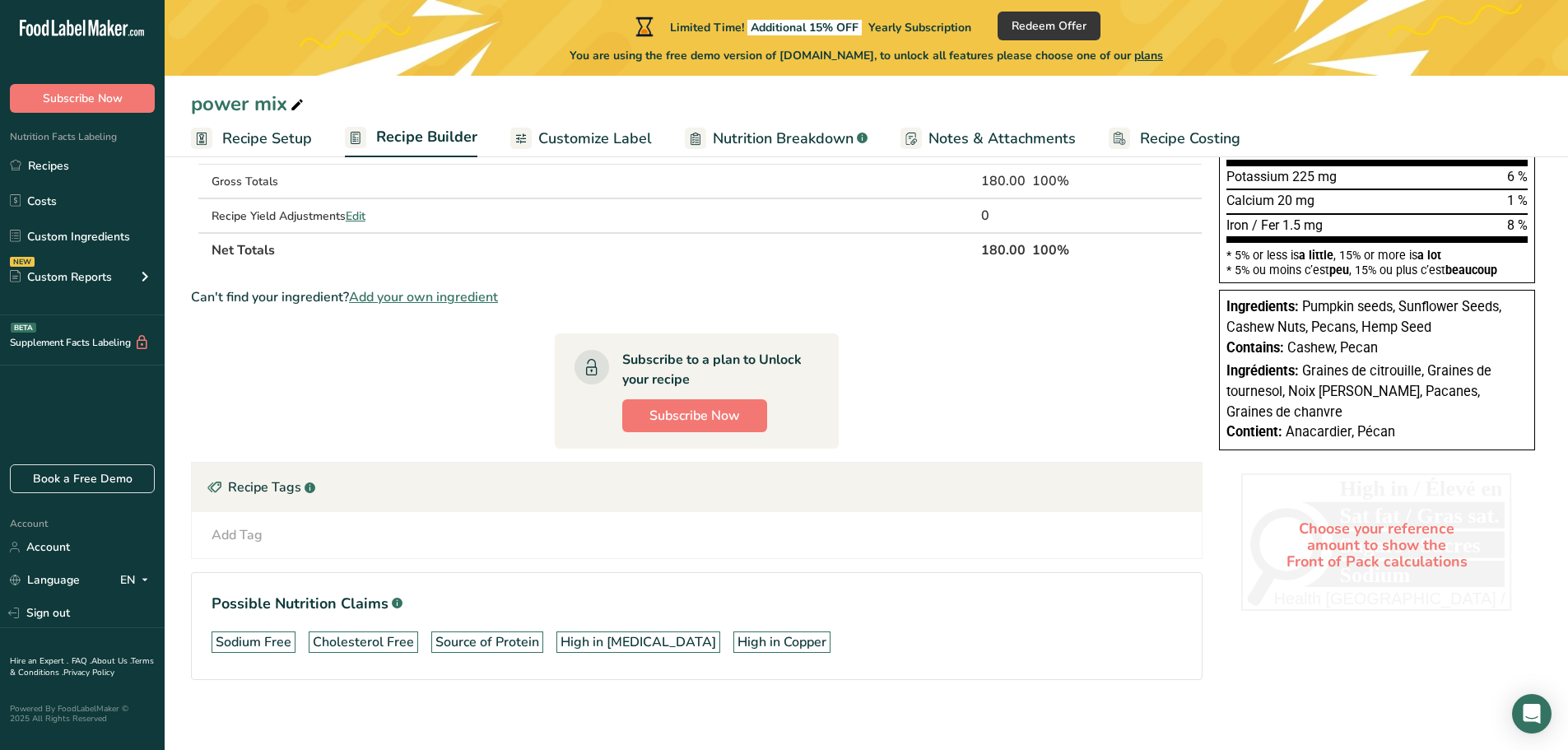
scroll to position [415, 0]
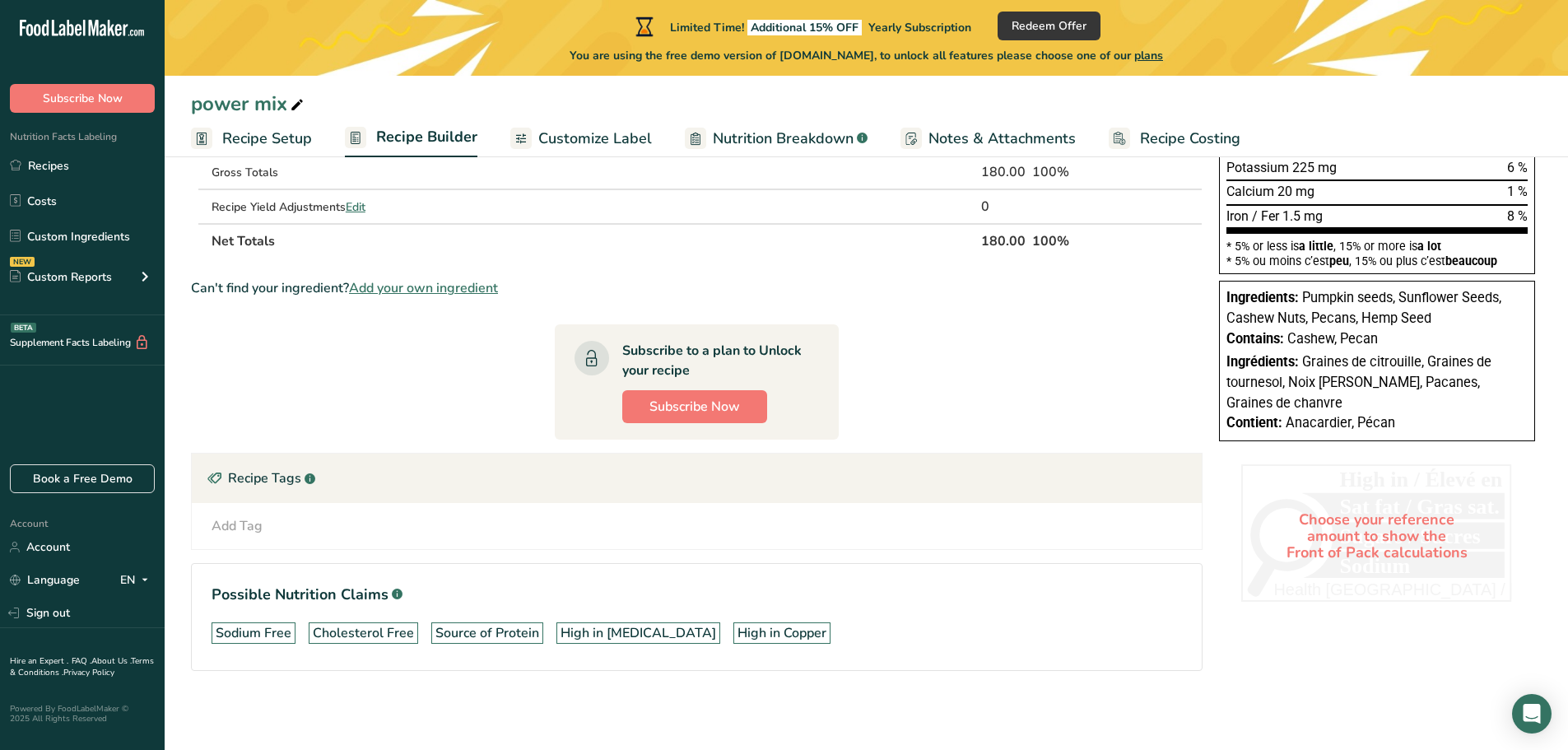
drag, startPoint x: 208, startPoint y: 595, endPoint x: 790, endPoint y: 626, distance: 582.8
click at [790, 626] on section "Possible Nutrition Claims .a-a{fill:#347362;}.b-a{fill:#fff;} Sodium Free Chole…" at bounding box center [696, 616] width 1011 height 108
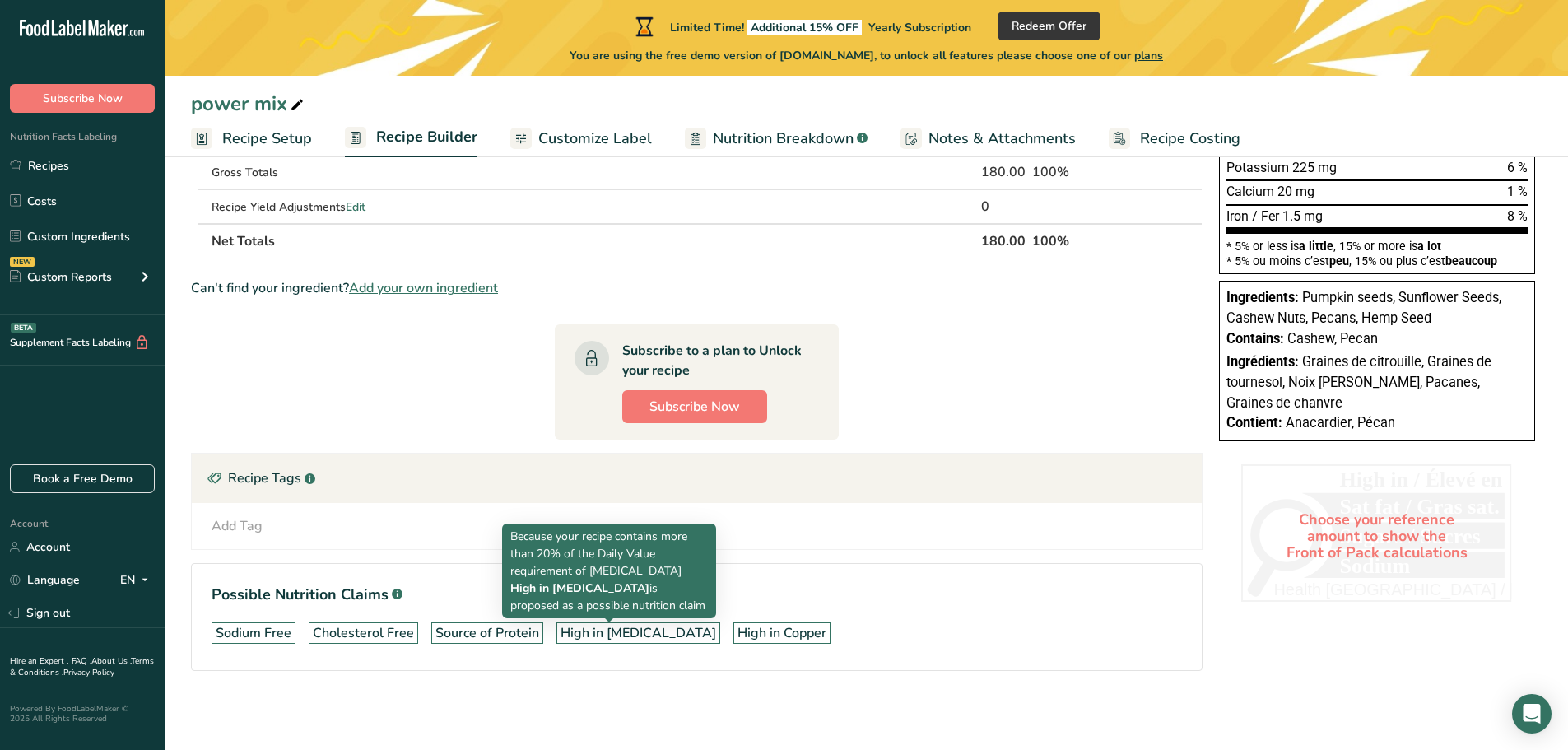
copy section "Possible Nutrition Claims .a-a{fill:#347362;}.b-a{fill:#fff;} Sodium Free Chole…"
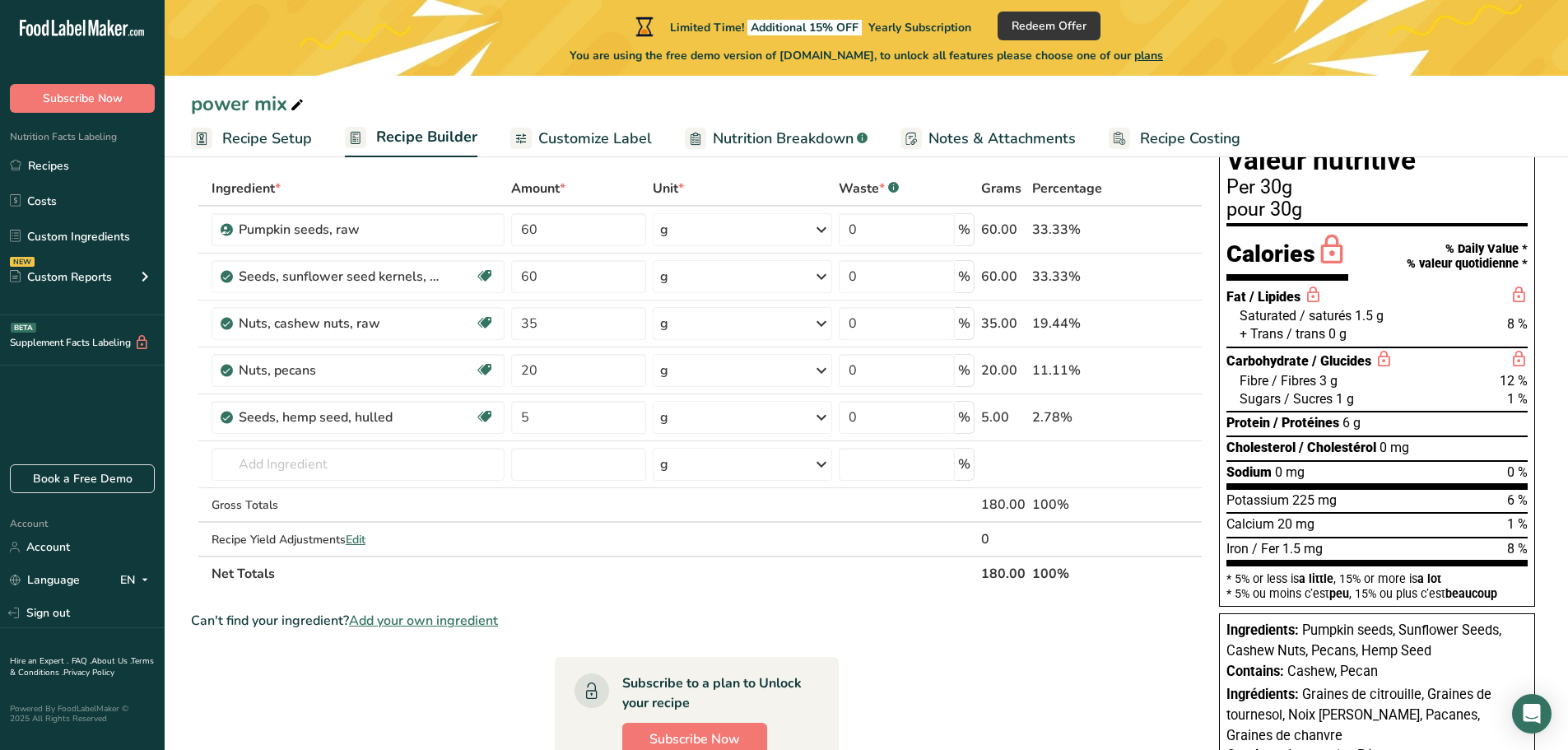
scroll to position [0, 0]
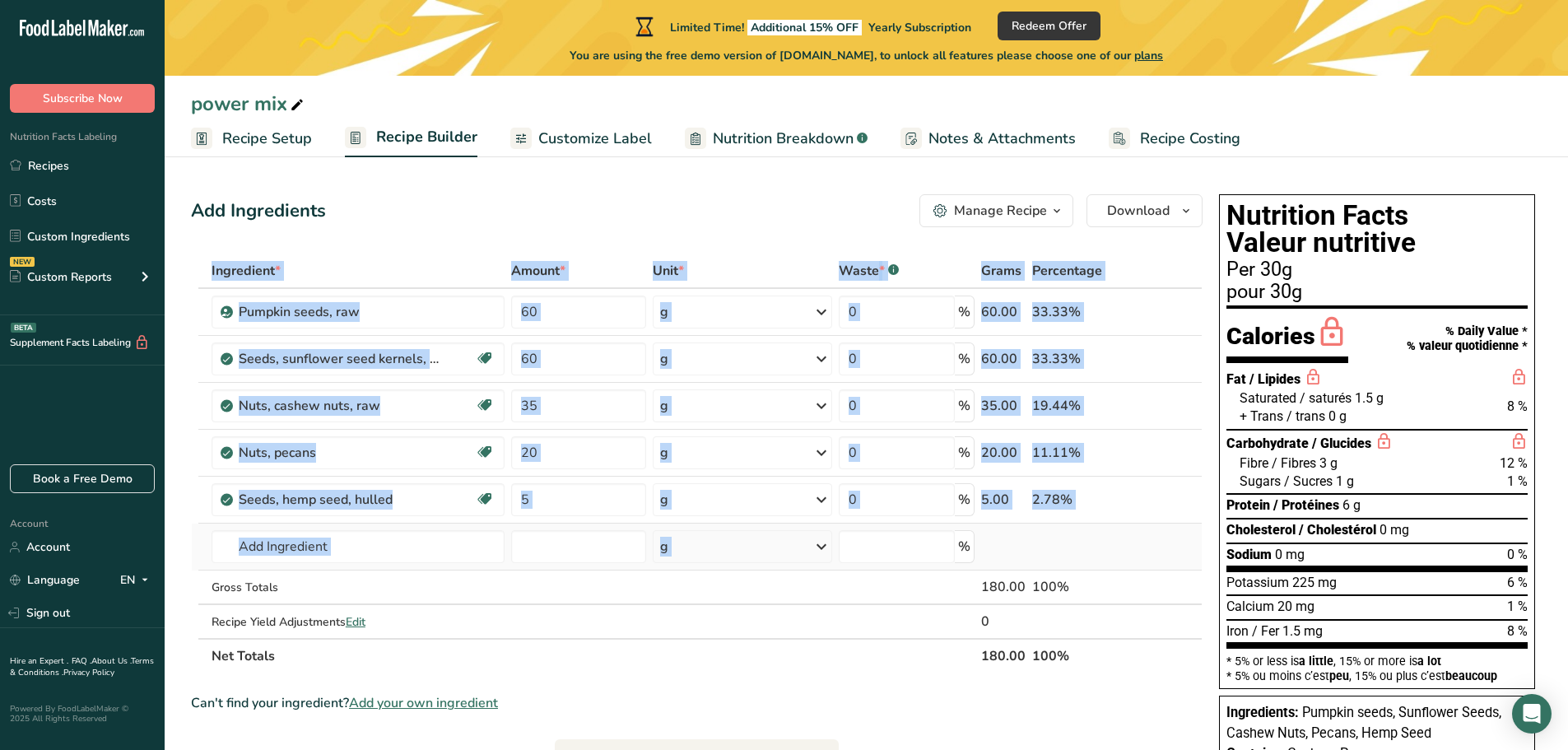
drag, startPoint x: 194, startPoint y: 252, endPoint x: 1065, endPoint y: 565, distance: 925.5
click at [1065, 565] on div "Add Ingredients Manage Recipe Delete Recipe Duplicate Recipe Scale Recipe Save …" at bounding box center [701, 663] width 1021 height 951
copy table "Ingredient * Amount * Unit * Waste * .a-a{fill:#347362;}.b-a{fill:#fff;} Grams …"
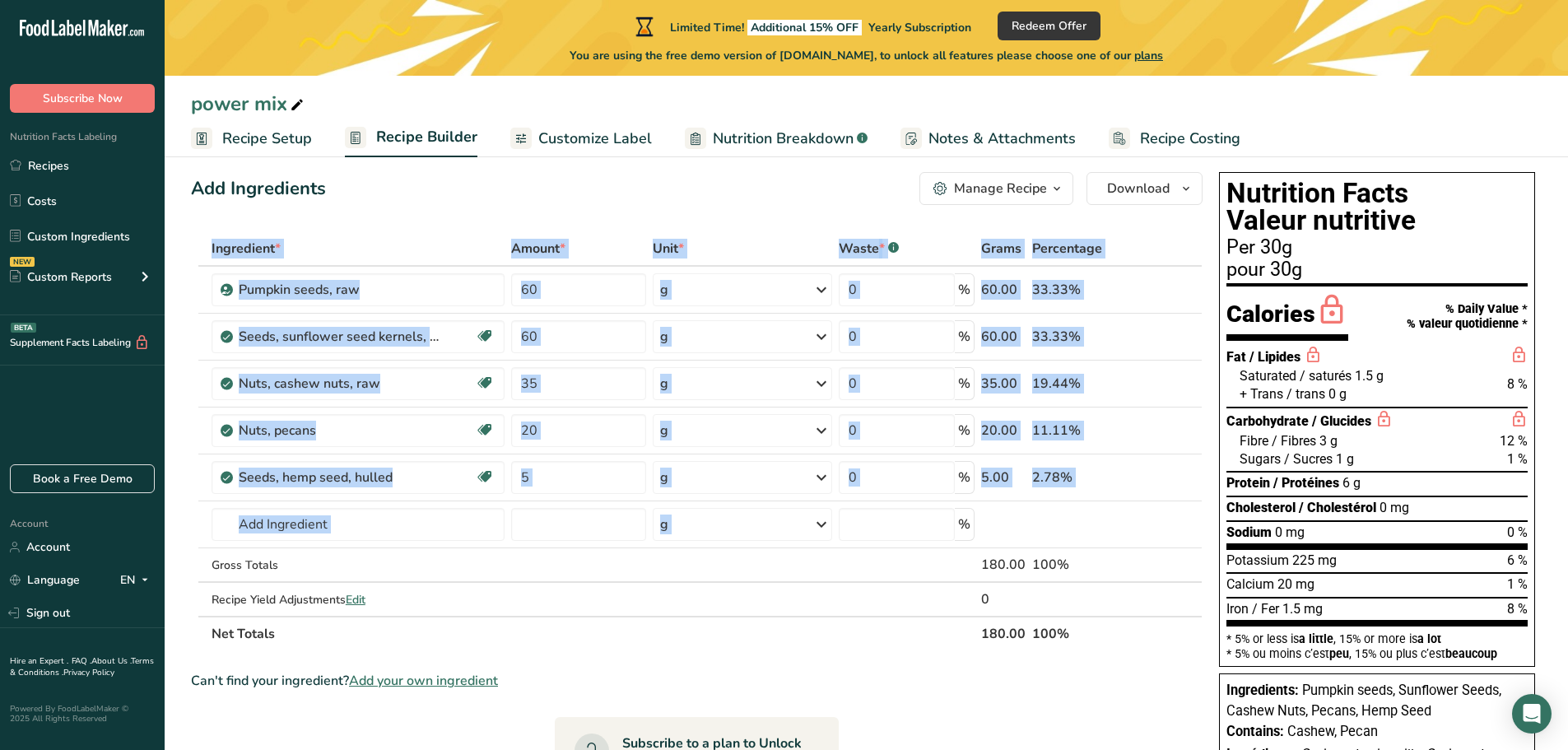
scroll to position [30, 0]
